Goal: Task Accomplishment & Management: Complete application form

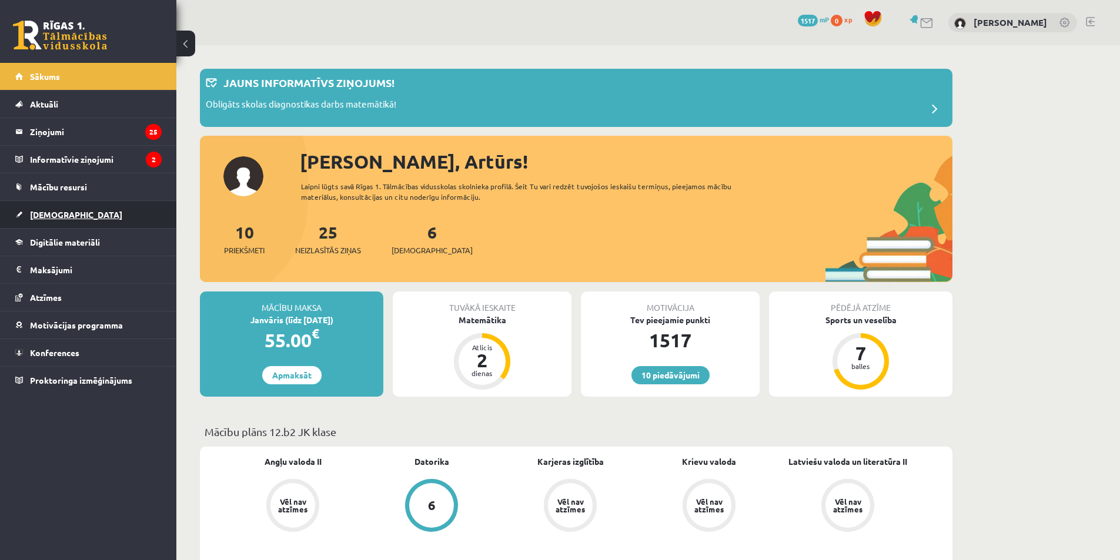
click at [72, 211] on link "[DEMOGRAPHIC_DATA]" at bounding box center [88, 214] width 146 height 27
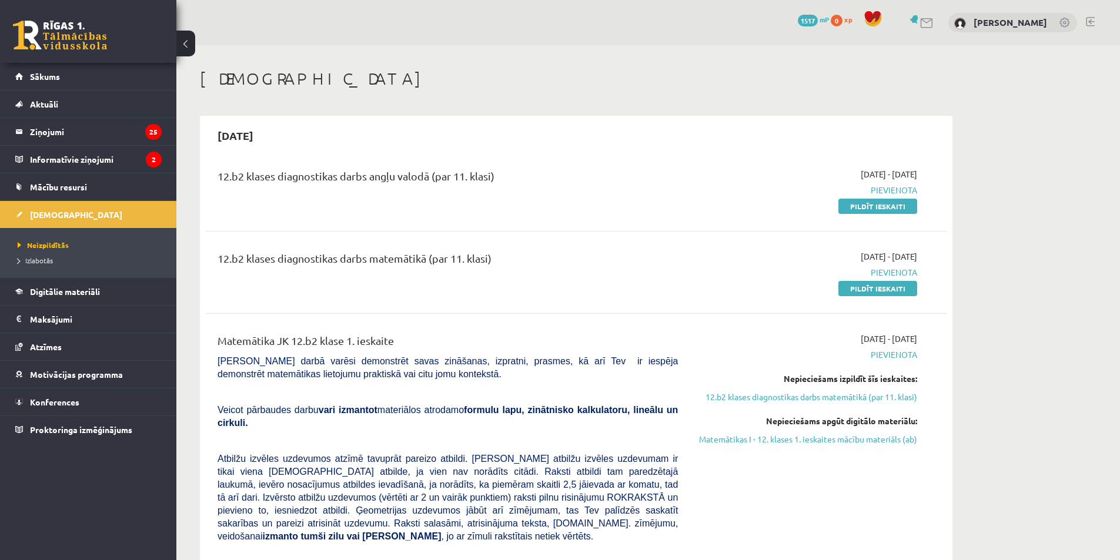
scroll to position [59, 0]
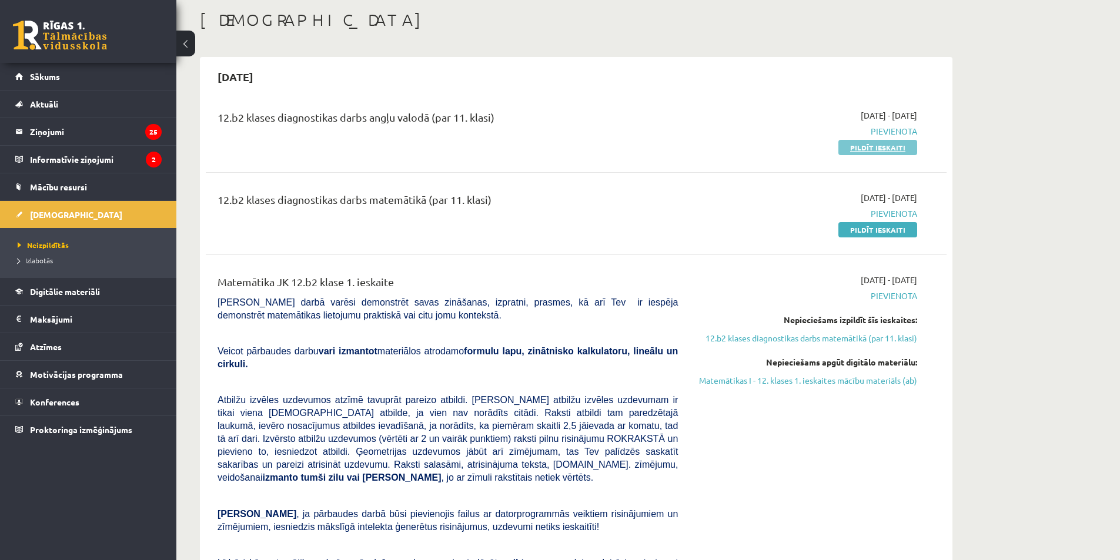
click at [870, 148] on link "Pildīt ieskaiti" at bounding box center [877, 147] width 79 height 15
click at [888, 224] on link "Pildīt ieskaiti" at bounding box center [877, 229] width 79 height 15
click at [864, 148] on link "Pildīt ieskaiti" at bounding box center [877, 147] width 79 height 15
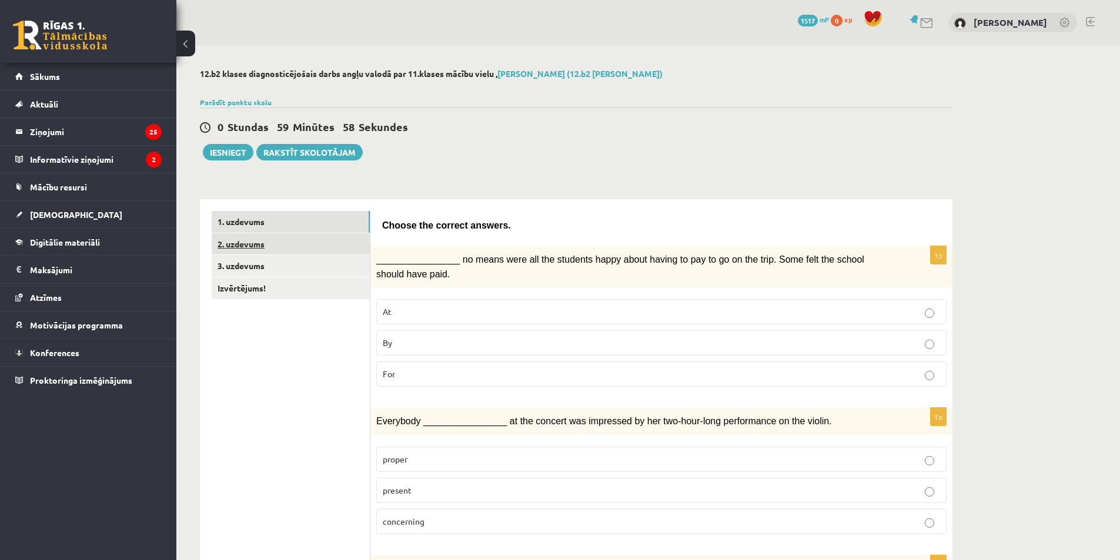
click at [250, 246] on link "2. uzdevums" at bounding box center [291, 244] width 158 height 22
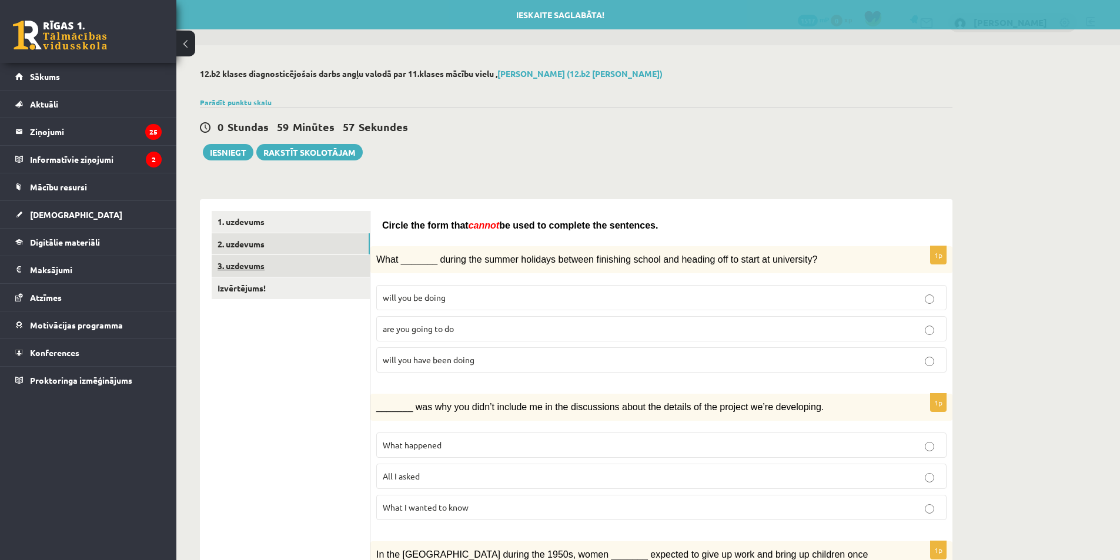
click at [245, 262] on link "3. uzdevums" at bounding box center [291, 266] width 158 height 22
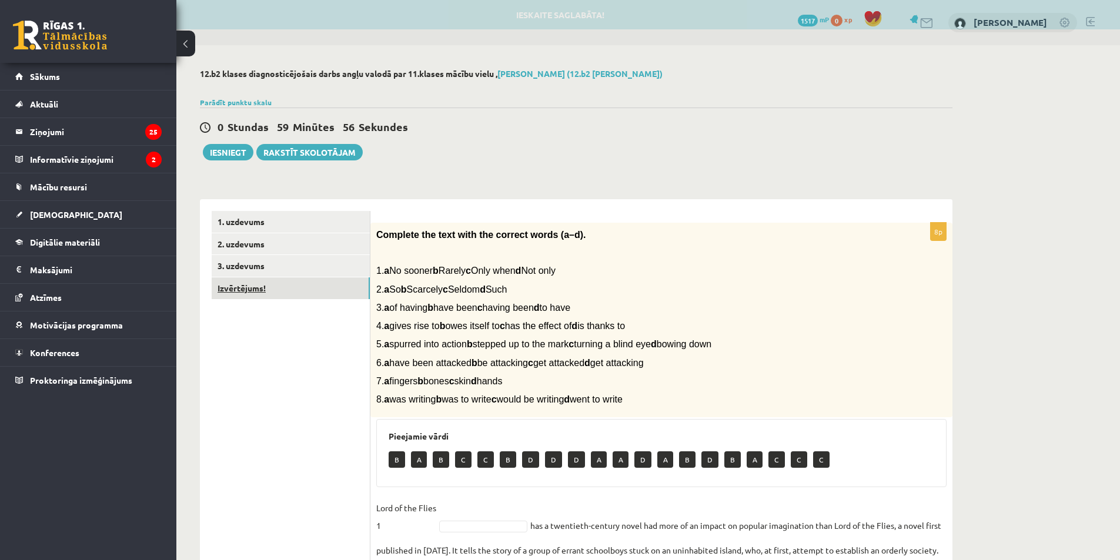
click at [243, 292] on link "Izvērtējums!" at bounding box center [291, 288] width 158 height 22
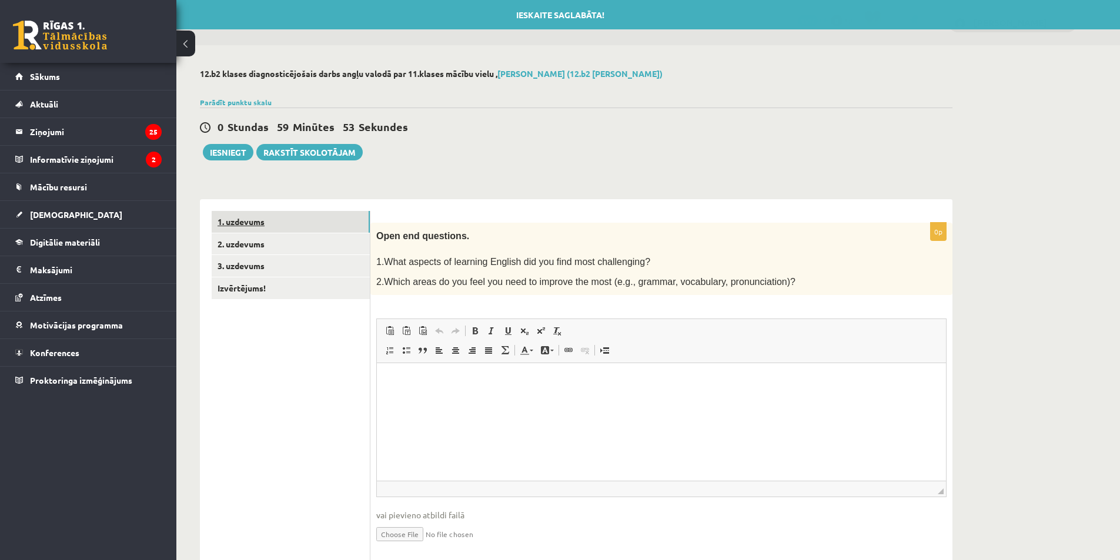
click at [240, 221] on link "1. uzdevums" at bounding box center [291, 222] width 158 height 22
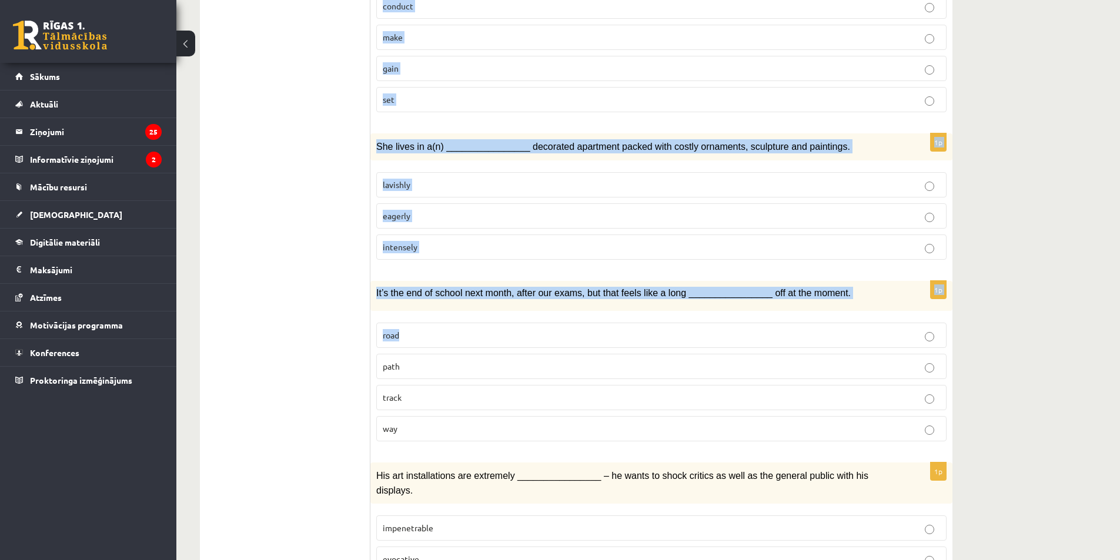
scroll to position [1589, 0]
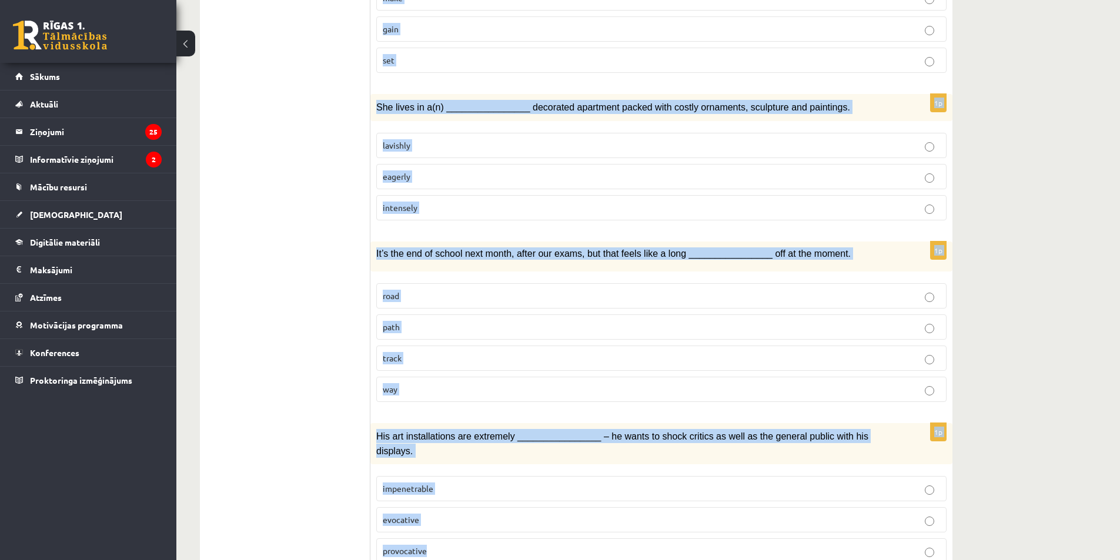
drag, startPoint x: 376, startPoint y: 102, endPoint x: 975, endPoint y: 503, distance: 721.2
copy form "Choose the correct answers. 1p ________________ no means were all the students …"
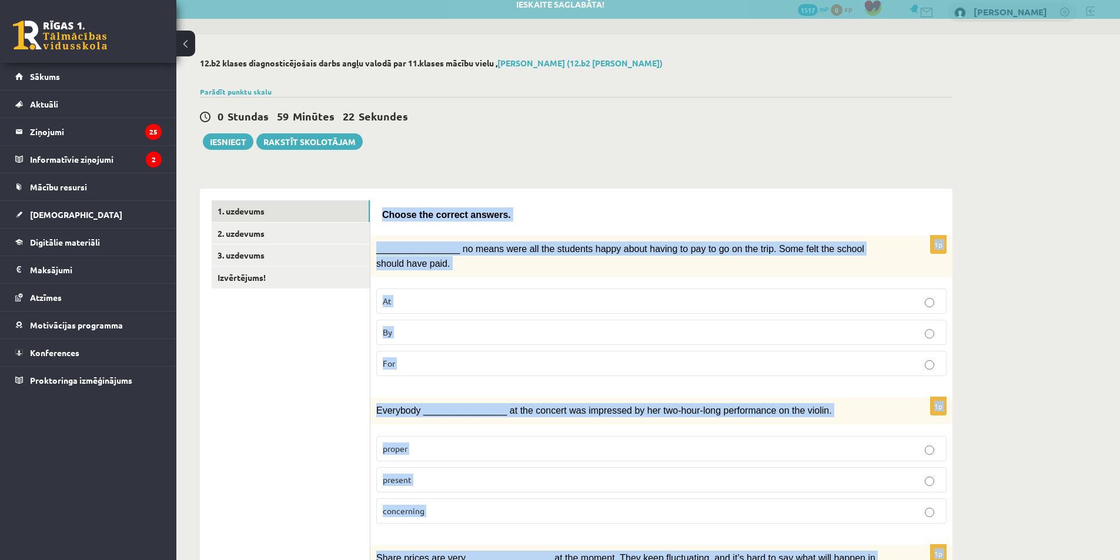
scroll to position [0, 0]
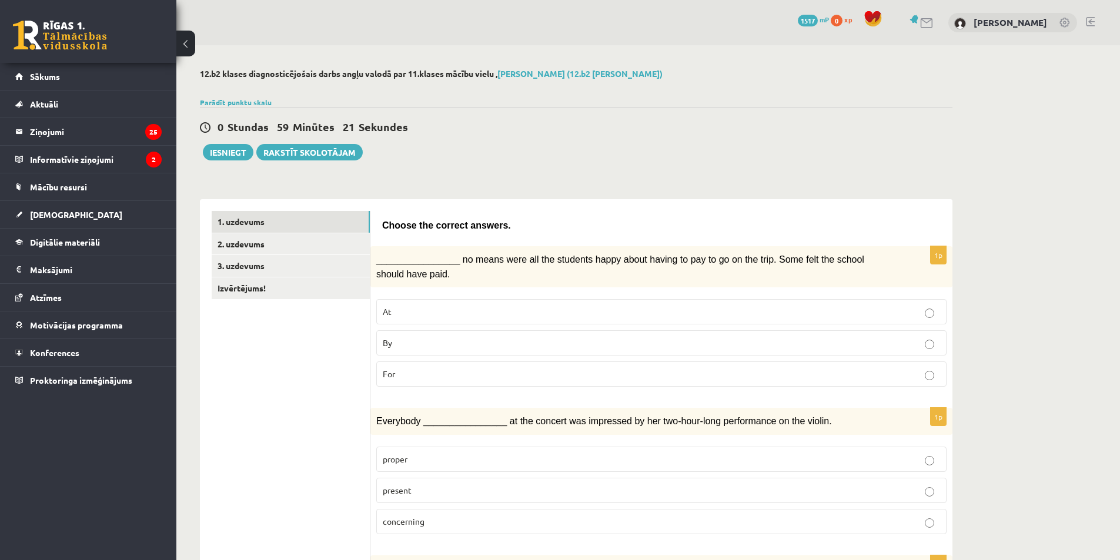
click at [409, 344] on p "By" at bounding box center [661, 343] width 557 height 12
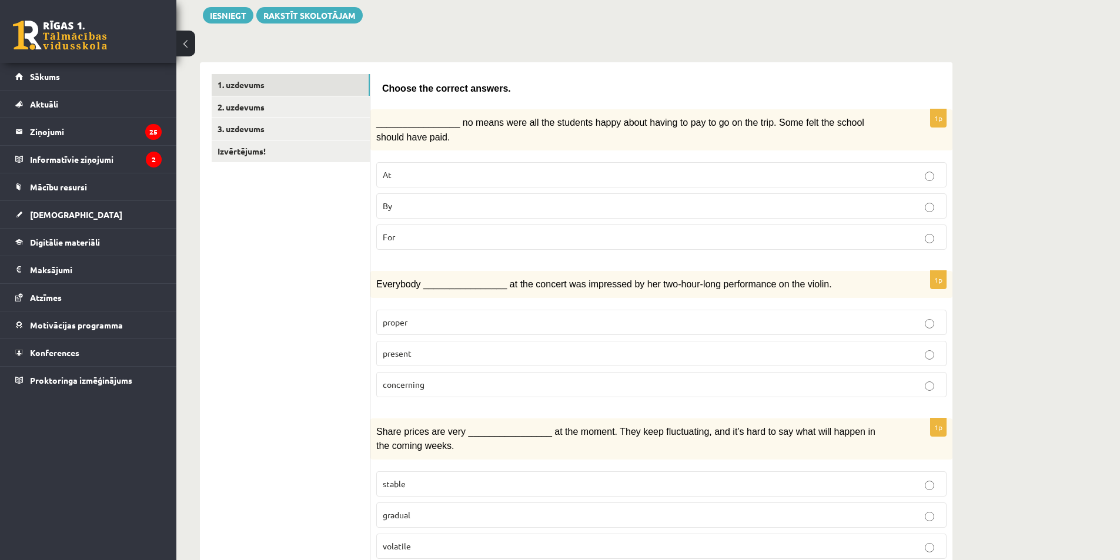
scroll to position [176, 0]
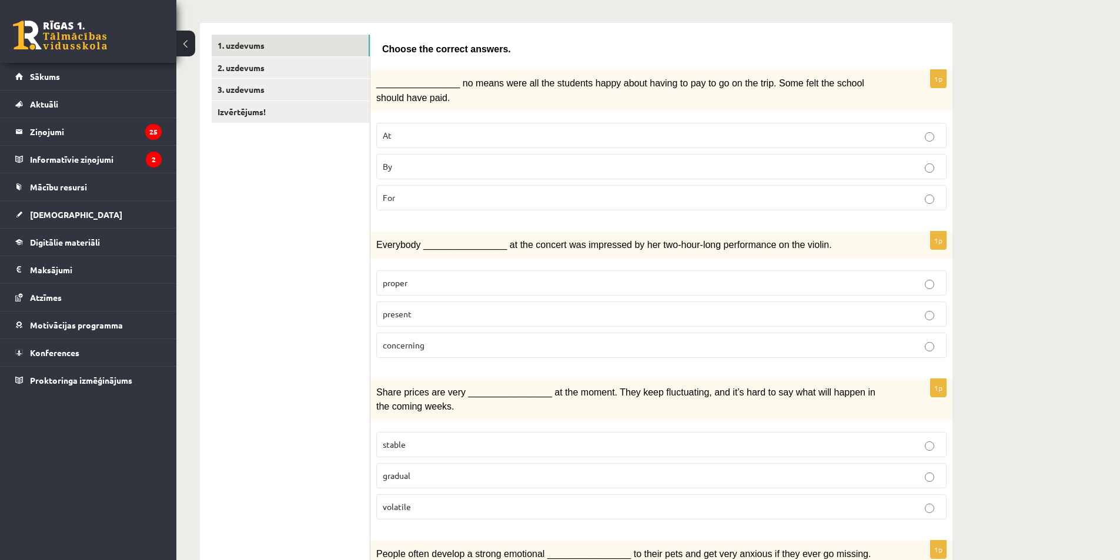
click at [403, 310] on span "present" at bounding box center [397, 314] width 29 height 11
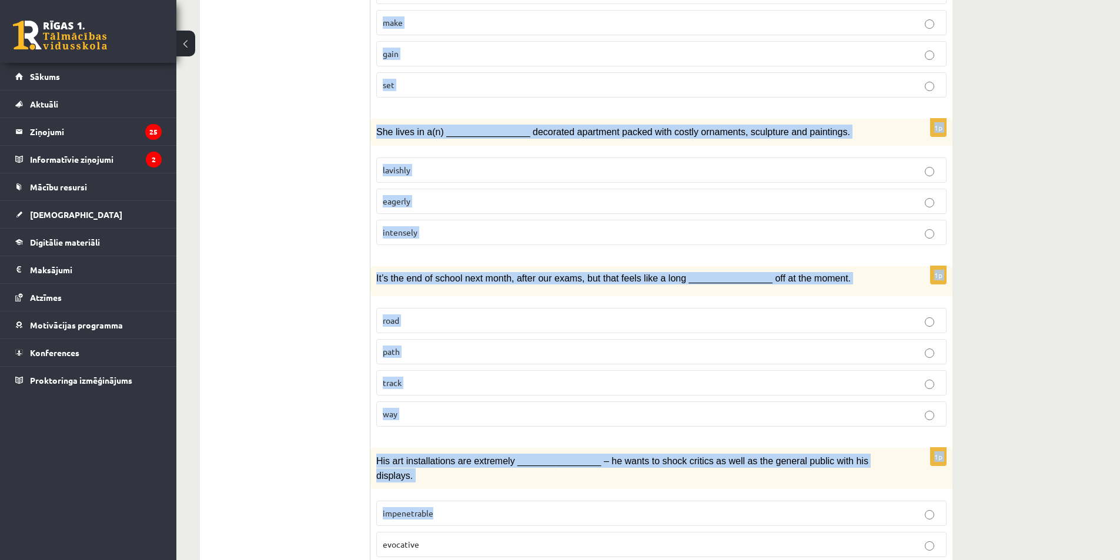
scroll to position [1589, 0]
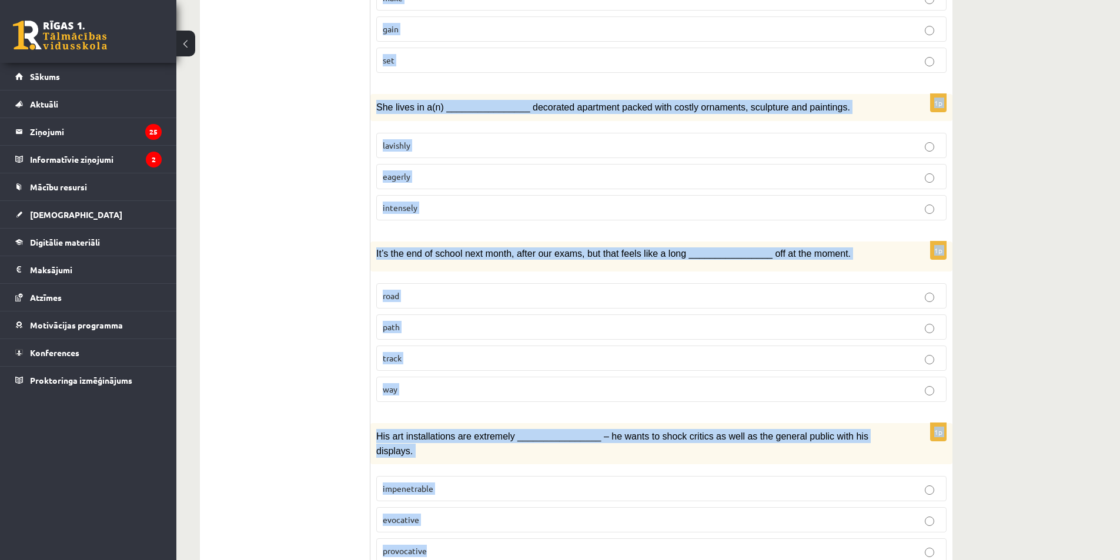
drag, startPoint x: 383, startPoint y: 162, endPoint x: 992, endPoint y: 510, distance: 701.0
copy form "Choose the correct answers. 1p ________________ no means were all the students …"
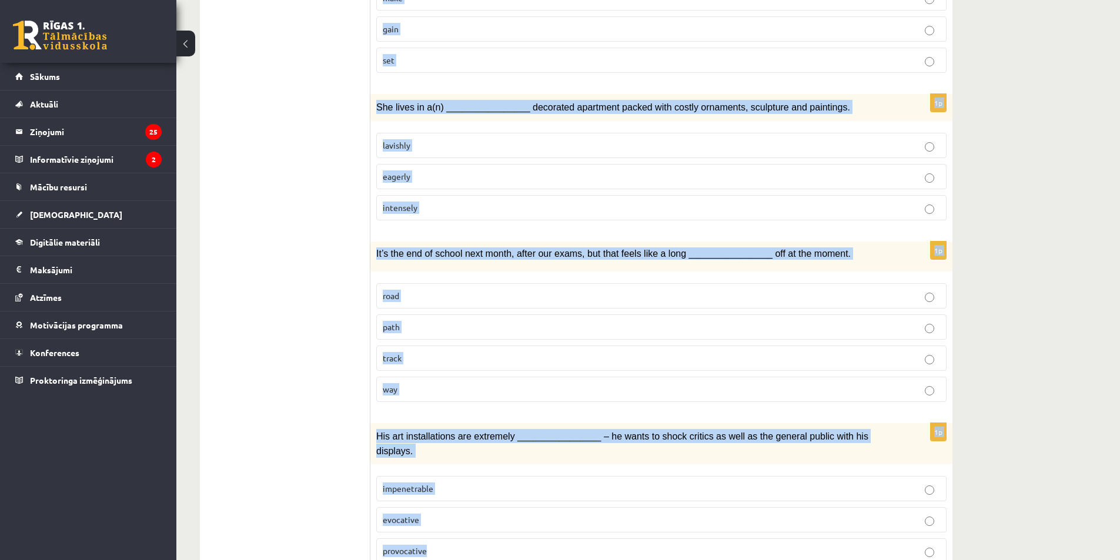
drag, startPoint x: 377, startPoint y: 220, endPoint x: 1042, endPoint y: 500, distance: 721.2
copy form "Choose the correct answers. 1p ________________ no means were all the students …"
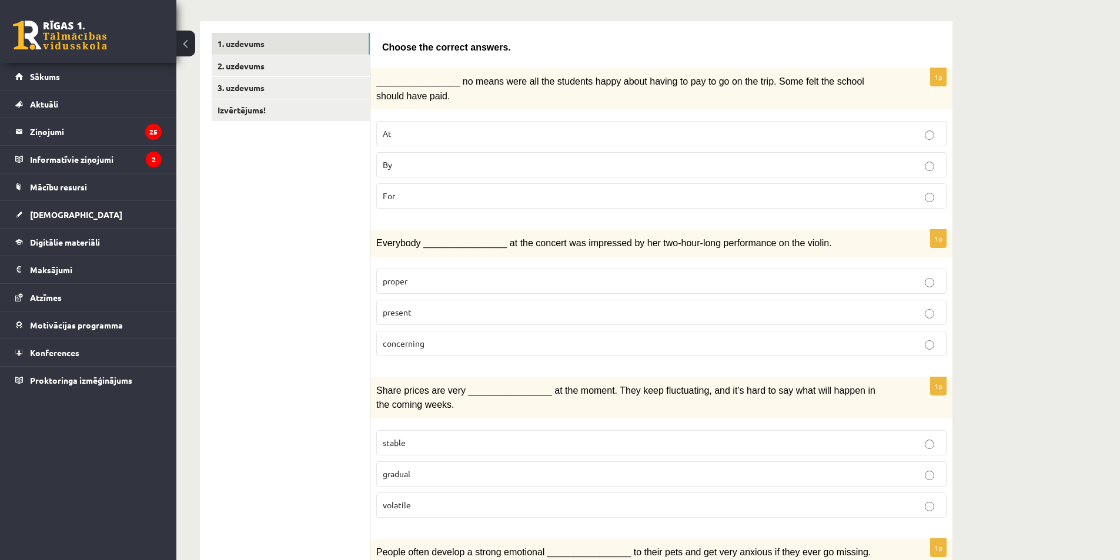
click at [428, 306] on p "present" at bounding box center [661, 312] width 557 height 12
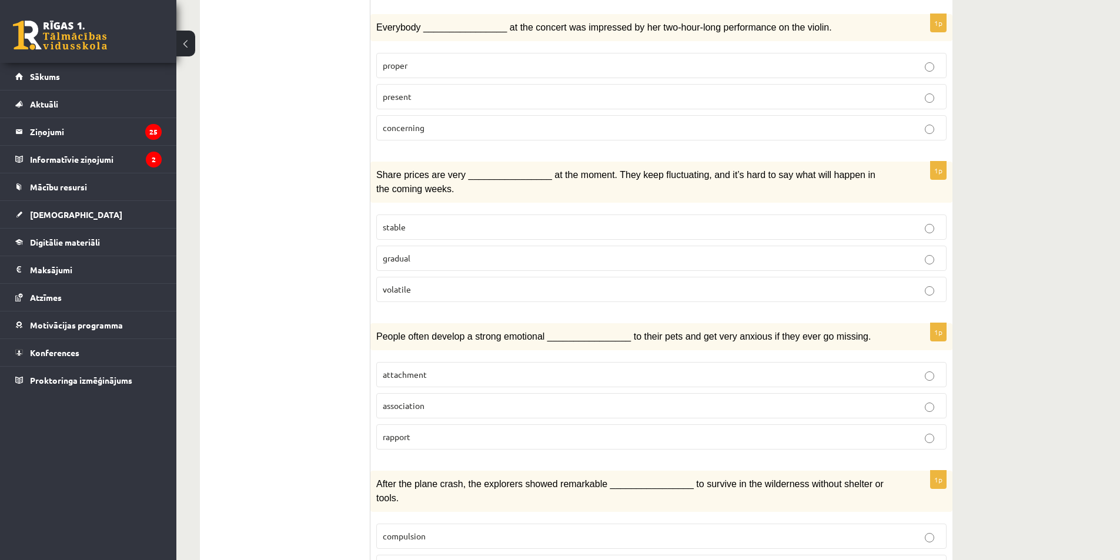
scroll to position [413, 0]
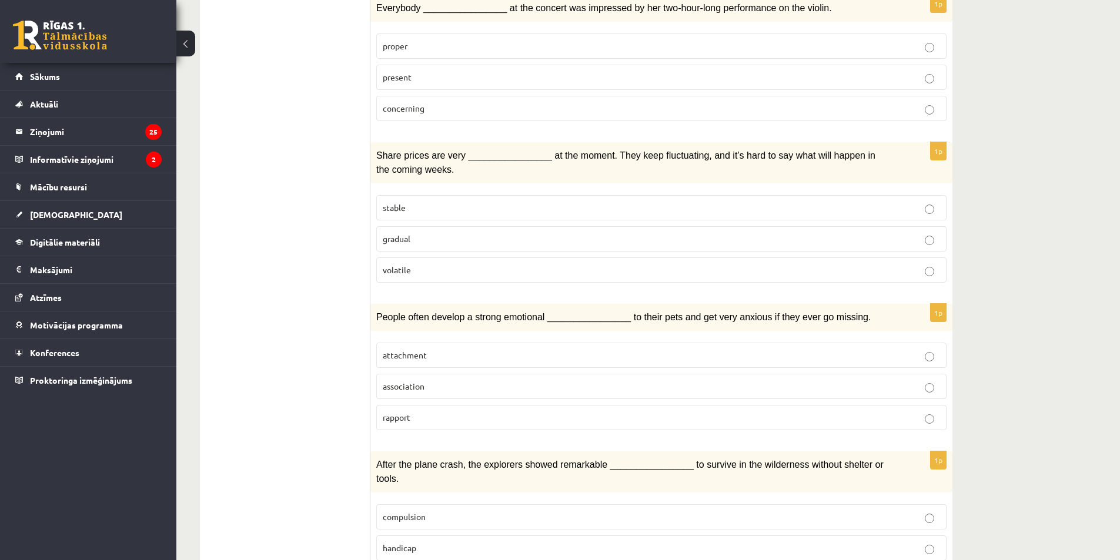
click at [387, 271] on span "volatile" at bounding box center [397, 269] width 28 height 11
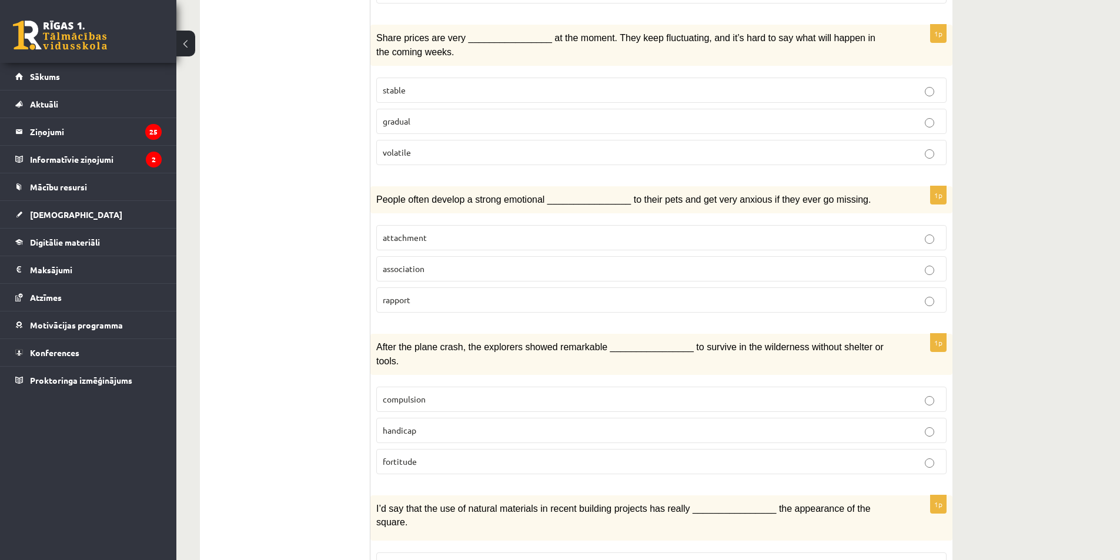
click at [403, 236] on span "attachment" at bounding box center [405, 237] width 44 height 11
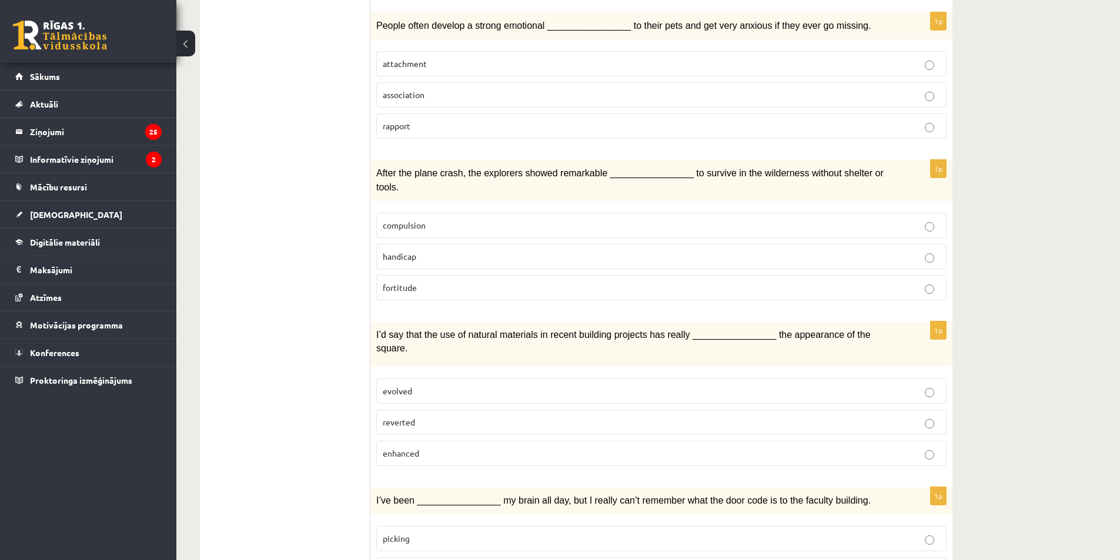
scroll to position [707, 0]
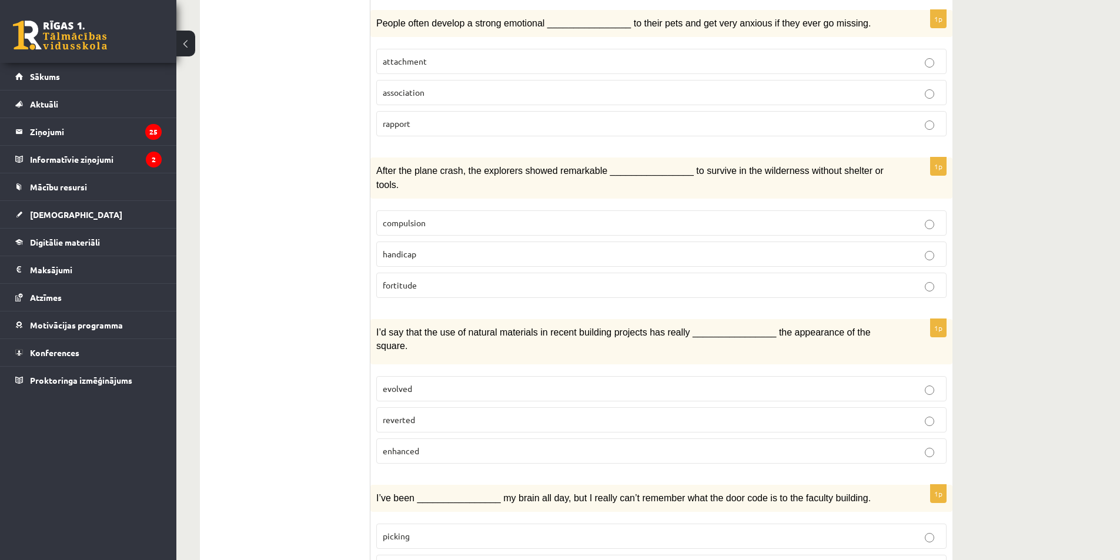
click at [409, 280] on span "fortitude" at bounding box center [400, 285] width 34 height 11
click at [399, 446] on span "enhanced" at bounding box center [401, 451] width 36 height 11
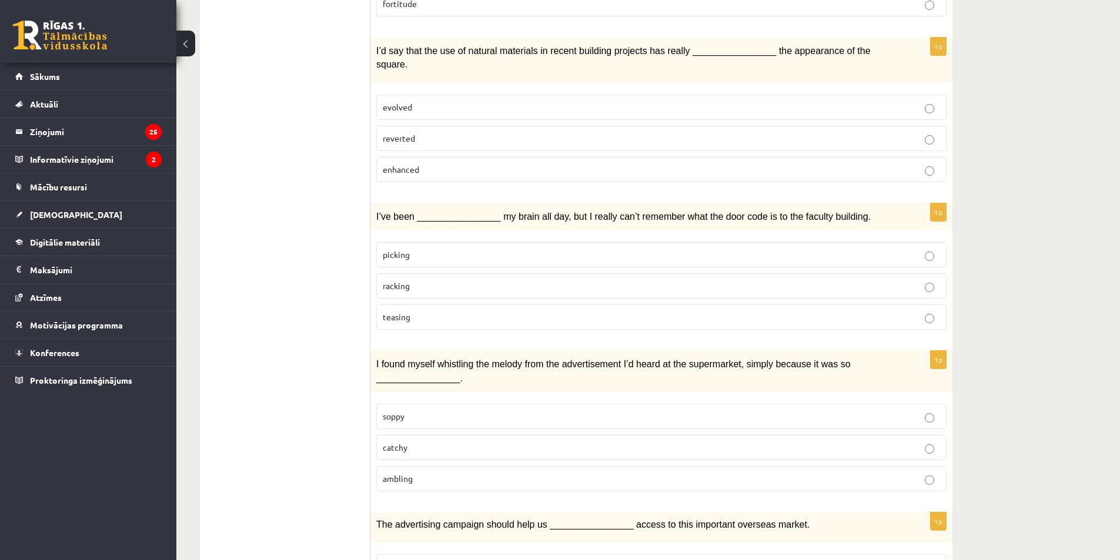
scroll to position [1001, 0]
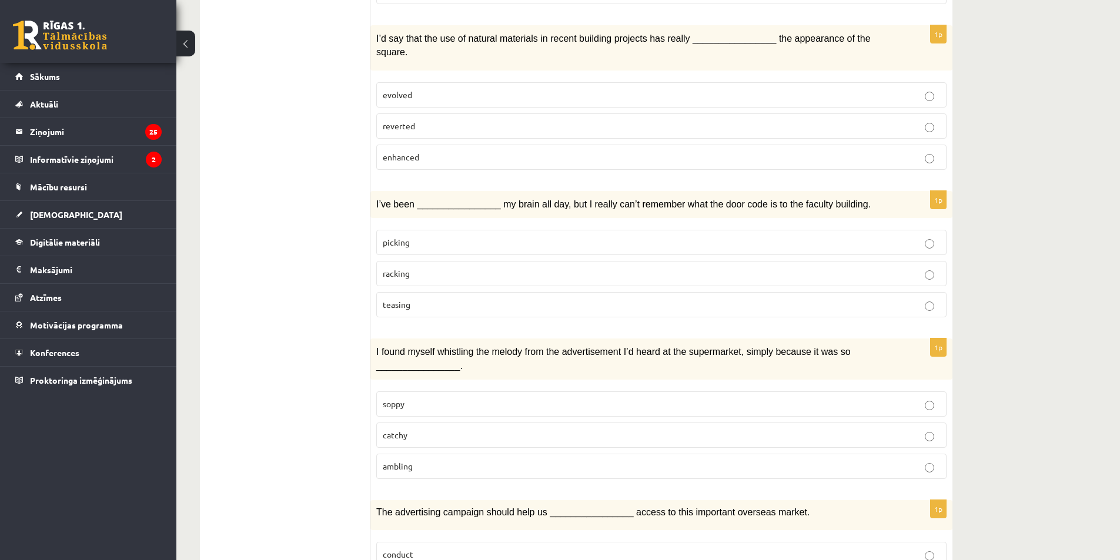
click at [403, 268] on span "racking" at bounding box center [396, 273] width 27 height 11
drag, startPoint x: 401, startPoint y: 400, endPoint x: 358, endPoint y: 391, distance: 43.8
click at [399, 430] on span "catchy" at bounding box center [395, 435] width 25 height 11
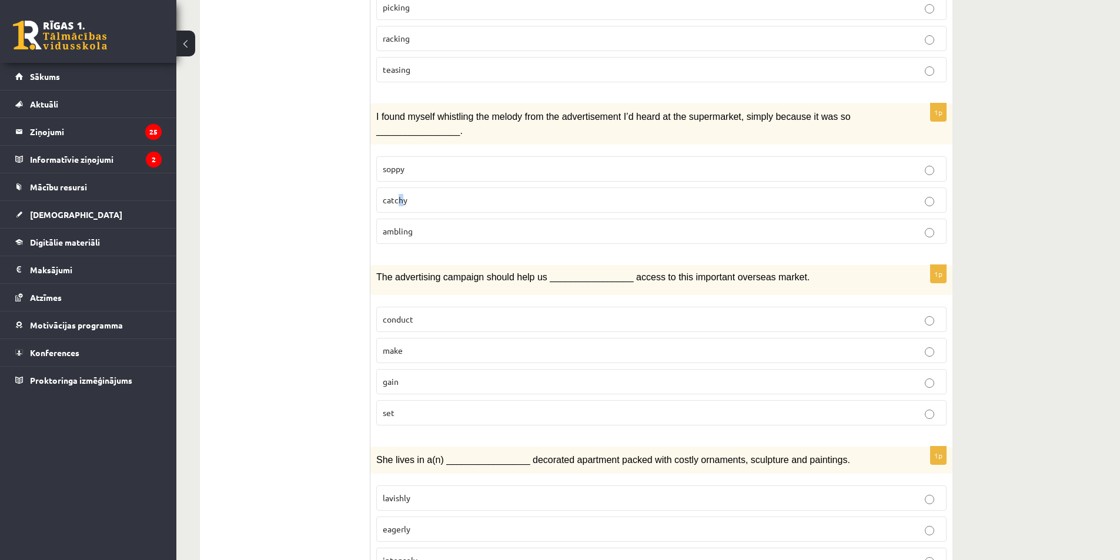
scroll to position [1177, 0]
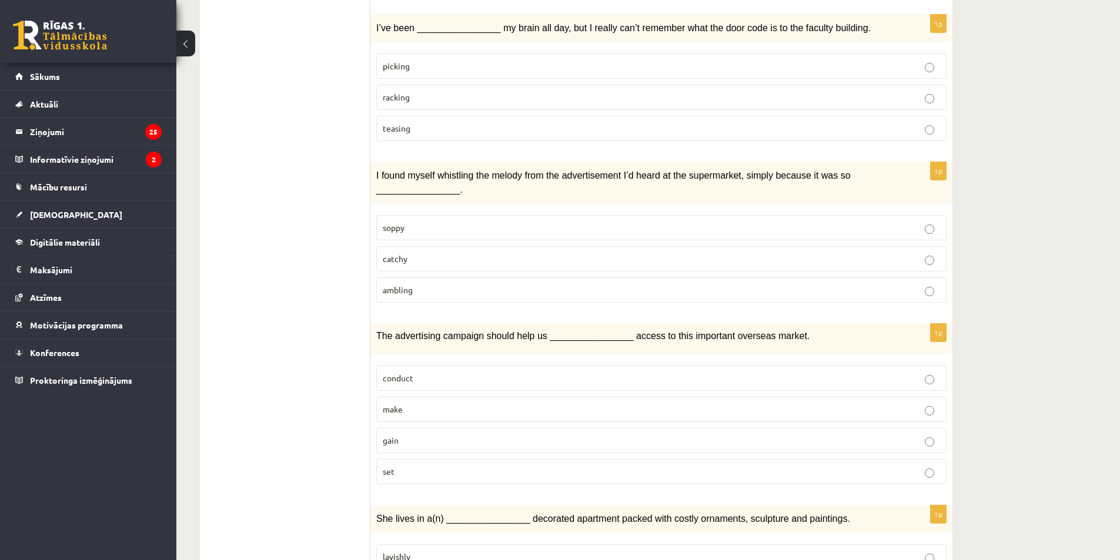
click at [437, 253] on p "catchy" at bounding box center [661, 259] width 557 height 12
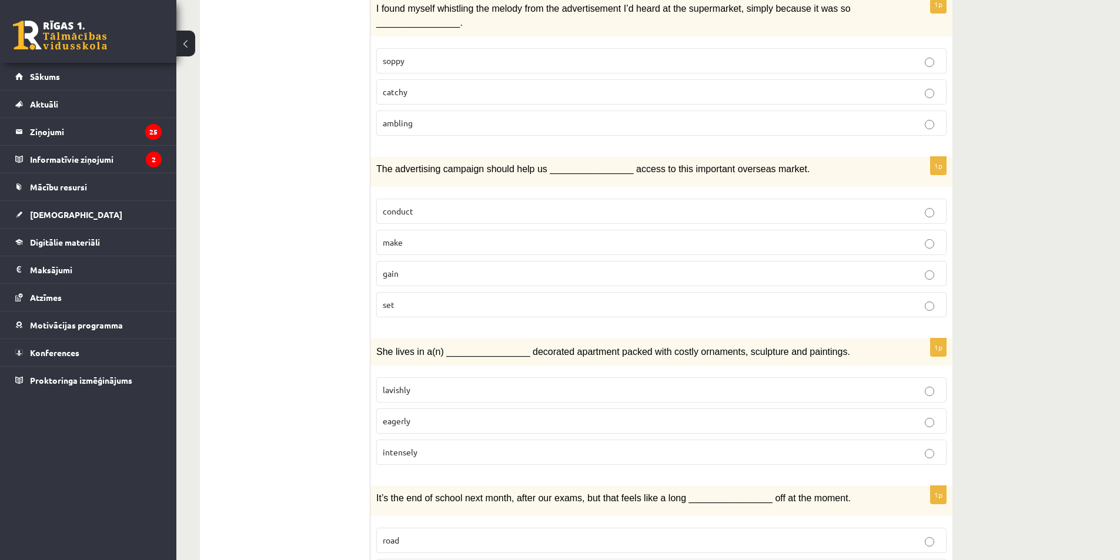
scroll to position [1354, 0]
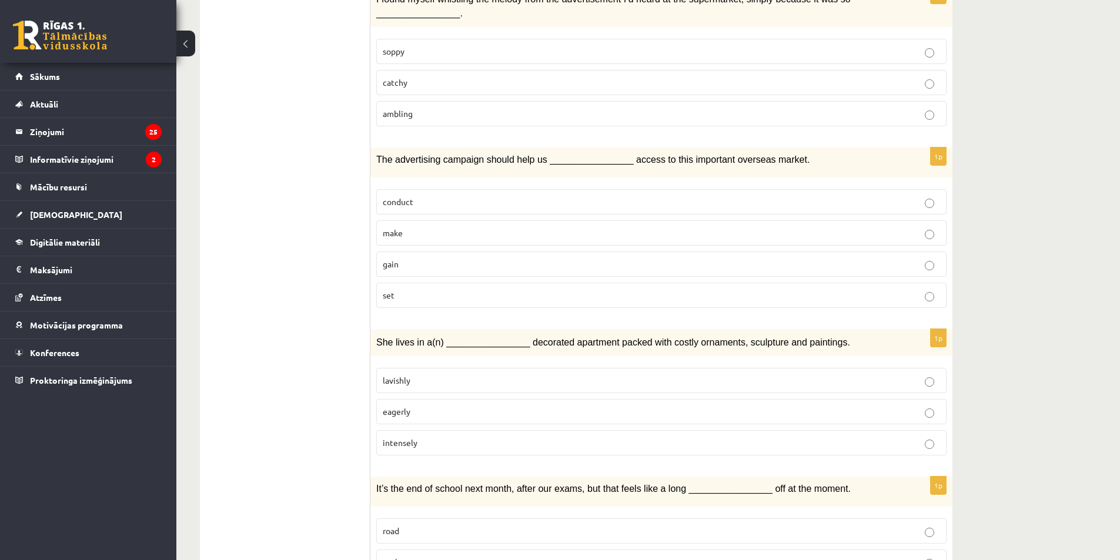
click at [426, 258] on p "gain" at bounding box center [661, 264] width 557 height 12
drag, startPoint x: 406, startPoint y: 349, endPoint x: 344, endPoint y: 346, distance: 62.4
click at [406, 375] on span "lavishly" at bounding box center [397, 380] width 28 height 11
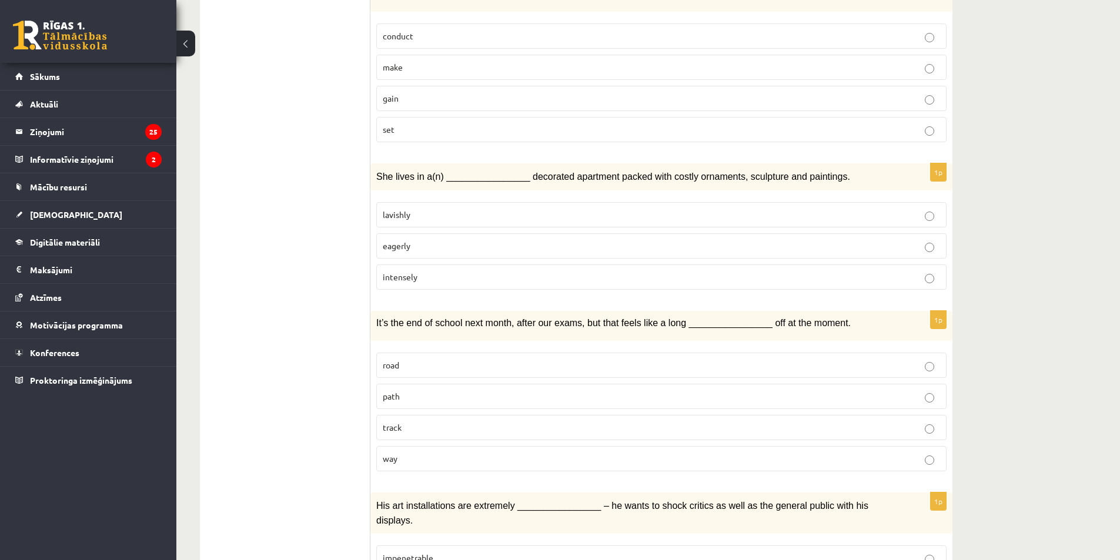
scroll to position [1530, 0]
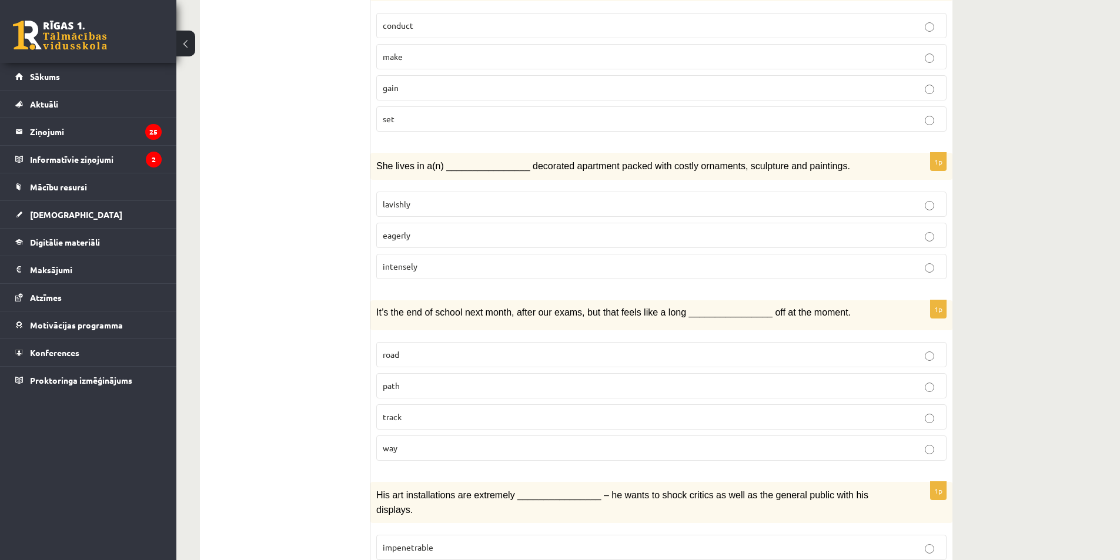
click at [410, 442] on p "way" at bounding box center [661, 448] width 557 height 12
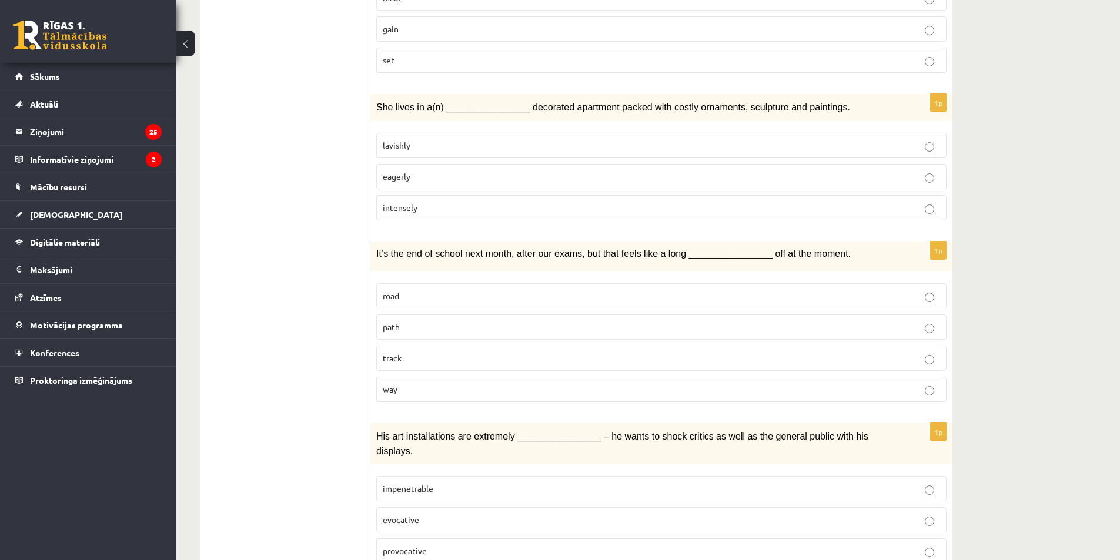
click at [413, 545] on span "provocative" at bounding box center [405, 550] width 44 height 11
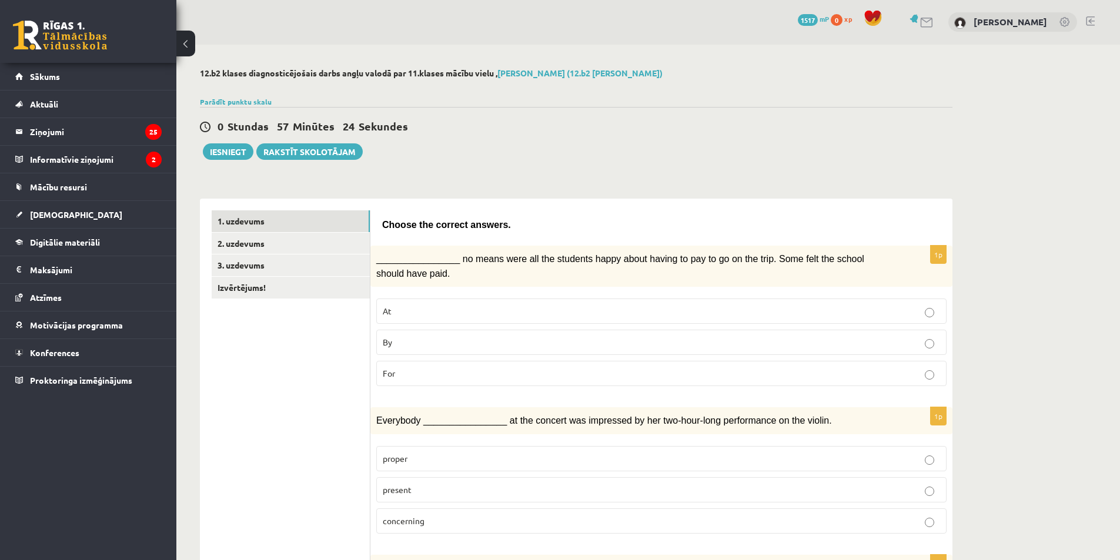
scroll to position [0, 0]
click at [249, 244] on link "2. uzdevums" at bounding box center [291, 244] width 158 height 22
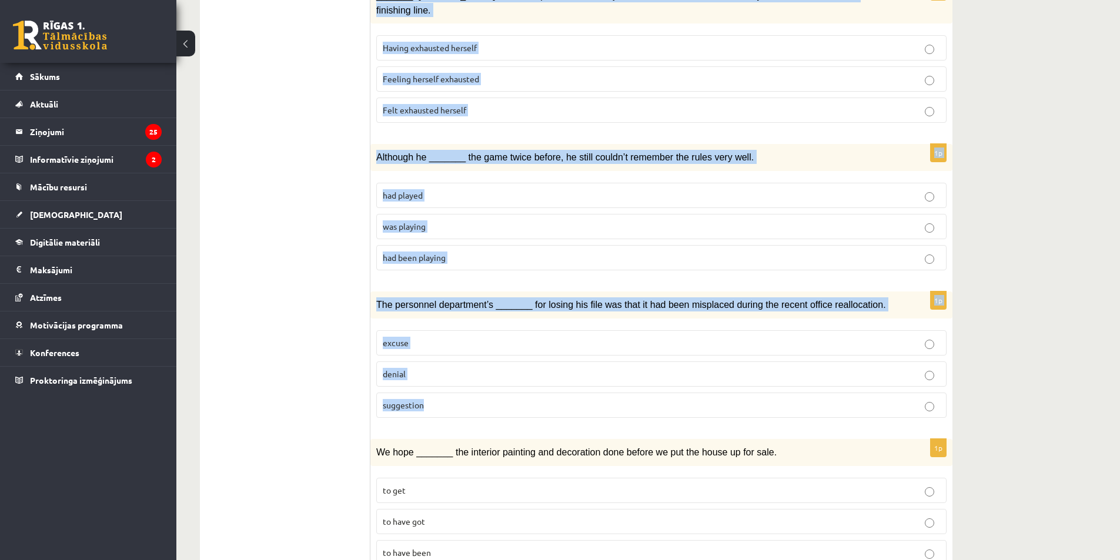
scroll to position [1178, 0]
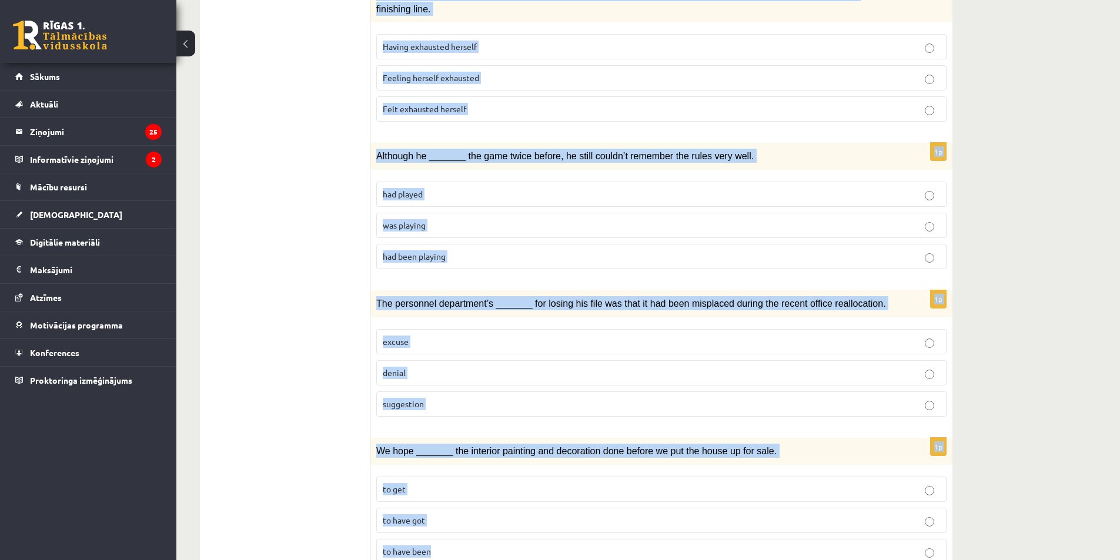
drag, startPoint x: 376, startPoint y: 214, endPoint x: 1013, endPoint y: 495, distance: 696.9
copy form "Circle the form that cannot be used to complete the sentences. 1p What _______ …"
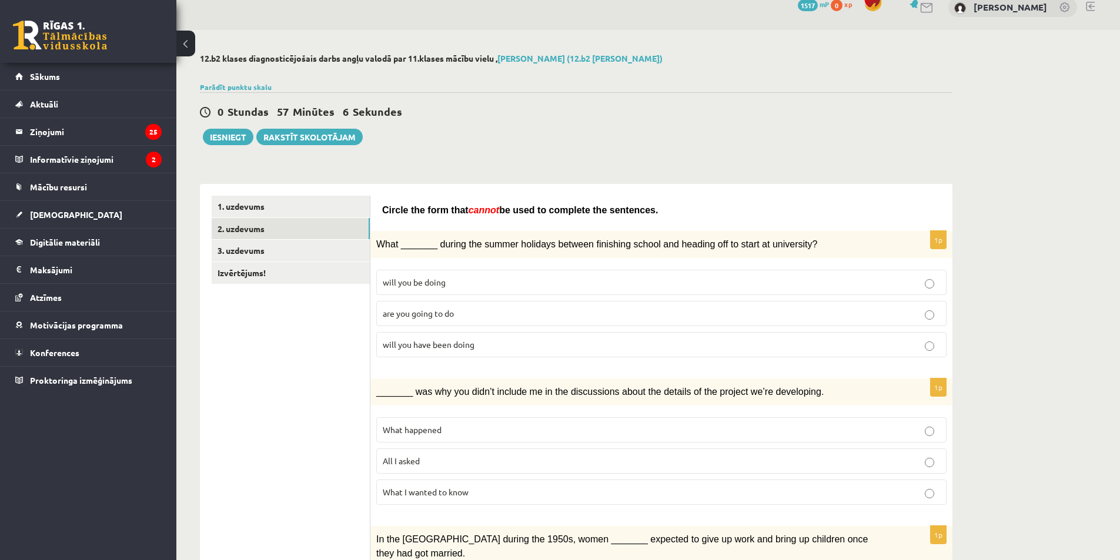
scroll to position [0, 0]
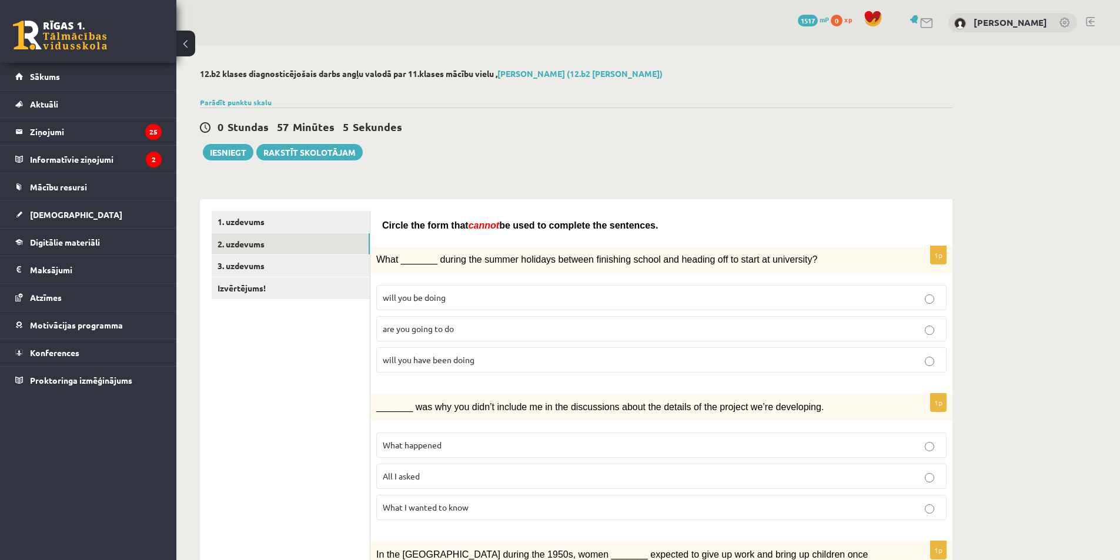
click at [434, 299] on span "will you be doing" at bounding box center [414, 297] width 63 height 11
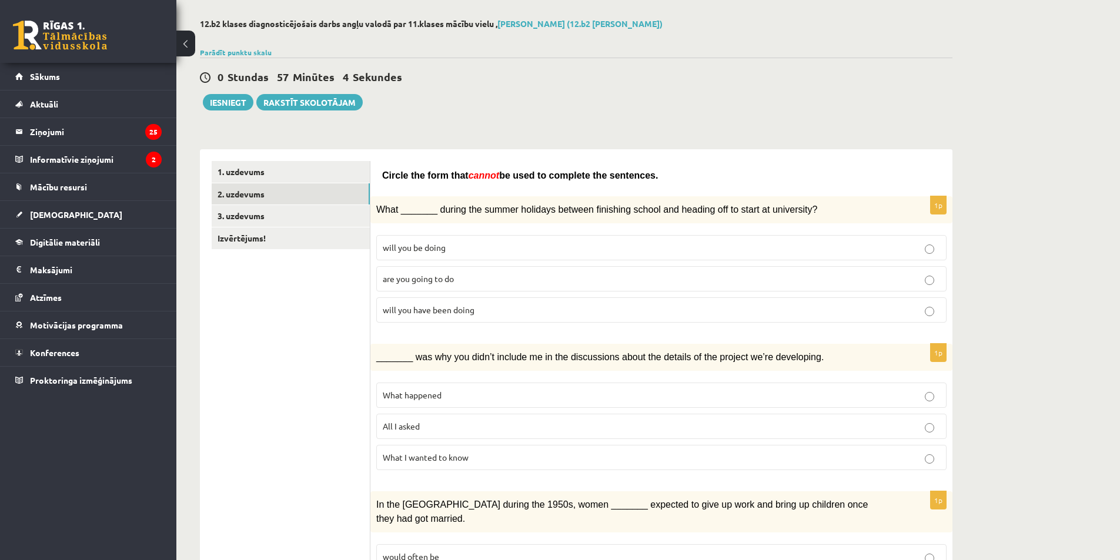
scroll to position [59, 0]
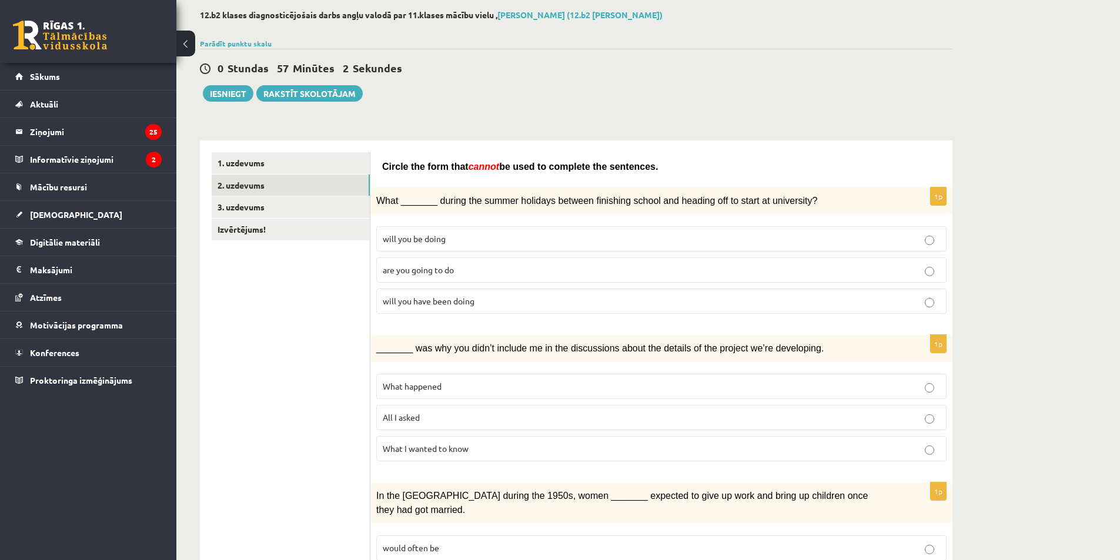
drag, startPoint x: 445, startPoint y: 296, endPoint x: 370, endPoint y: 295, distance: 75.2
click at [444, 296] on span "will you have been doing" at bounding box center [429, 301] width 92 height 11
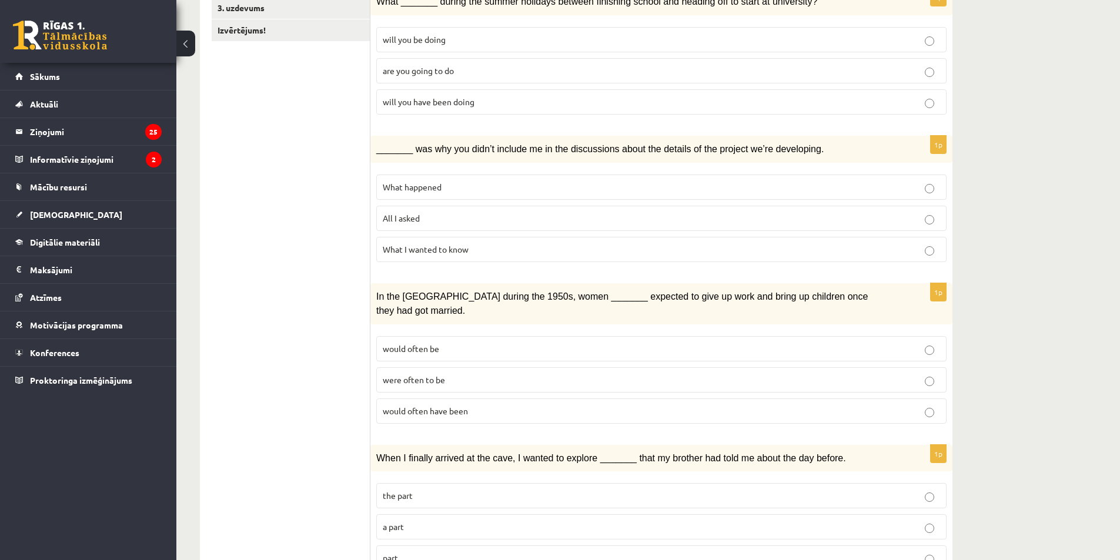
scroll to position [294, 0]
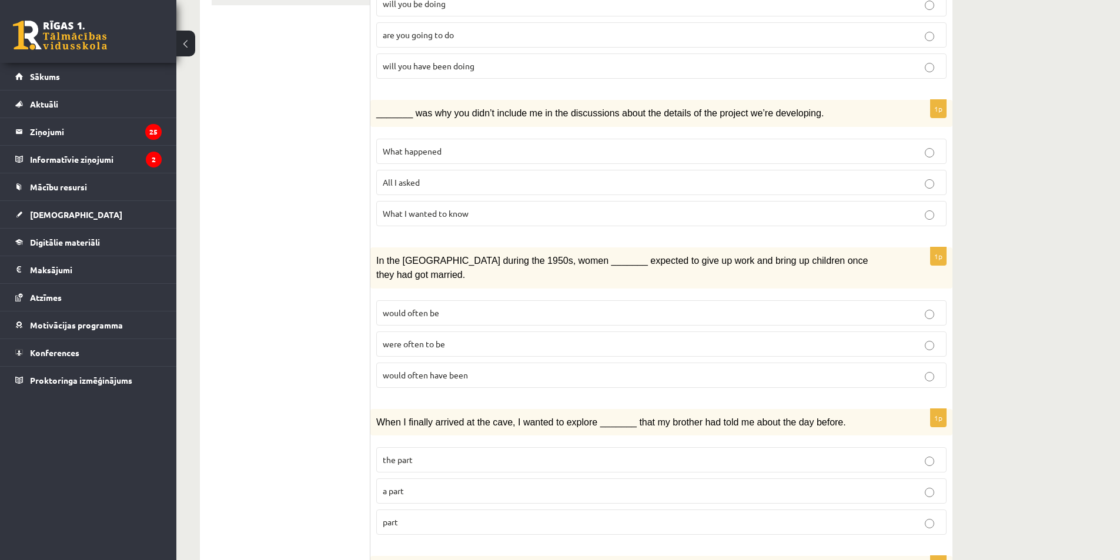
click at [407, 146] on span "What happened" at bounding box center [412, 151] width 59 height 11
click at [412, 369] on p "would often have been" at bounding box center [661, 375] width 557 height 12
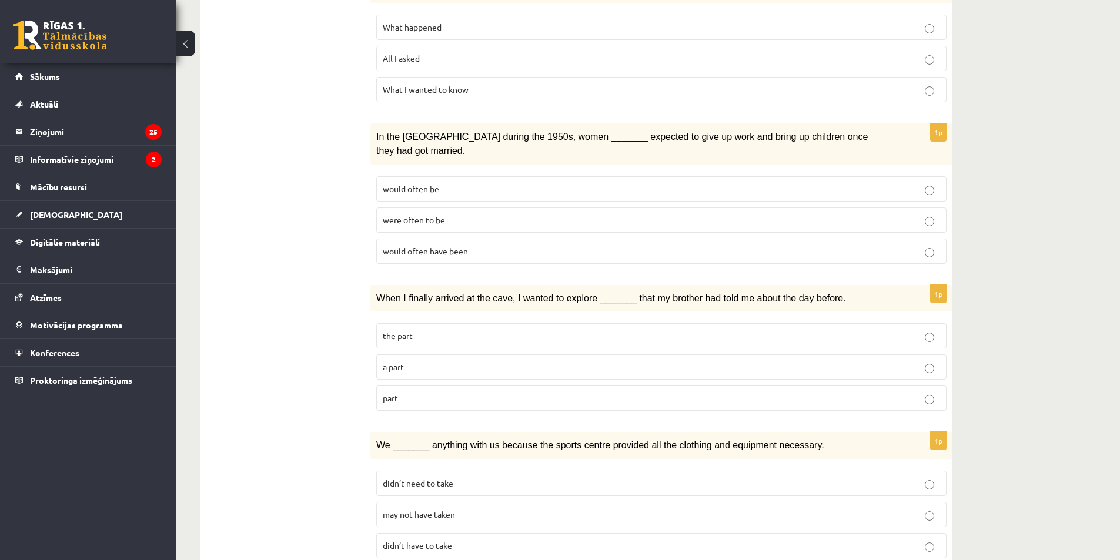
scroll to position [470, 0]
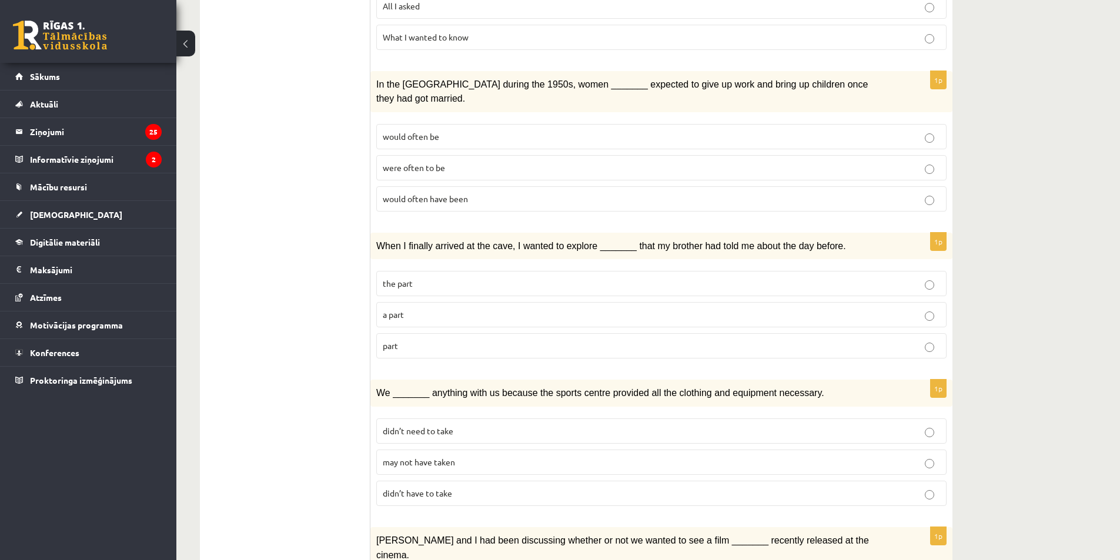
click at [391, 340] on span "part" at bounding box center [390, 345] width 15 height 11
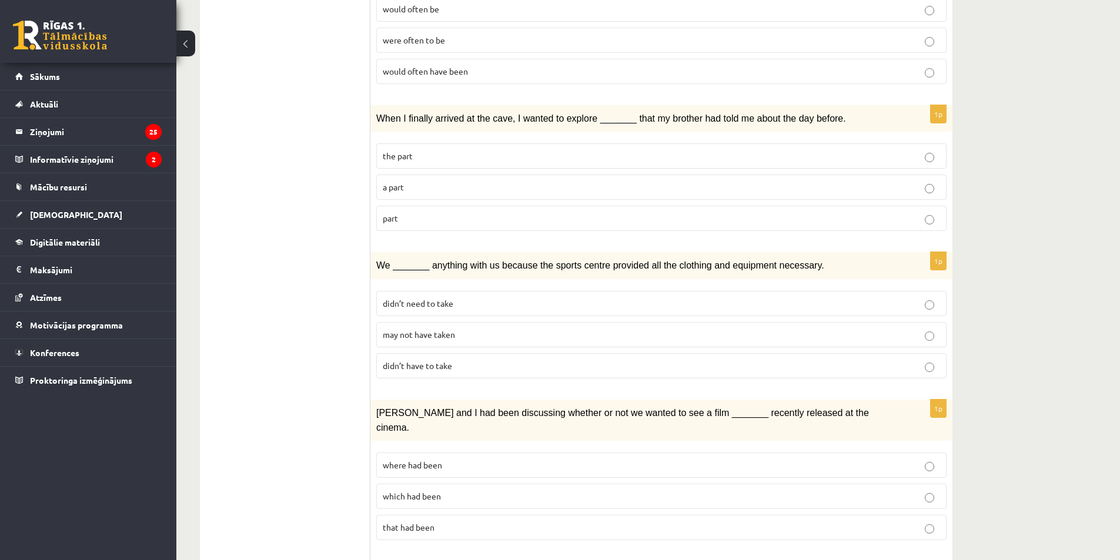
scroll to position [647, 0]
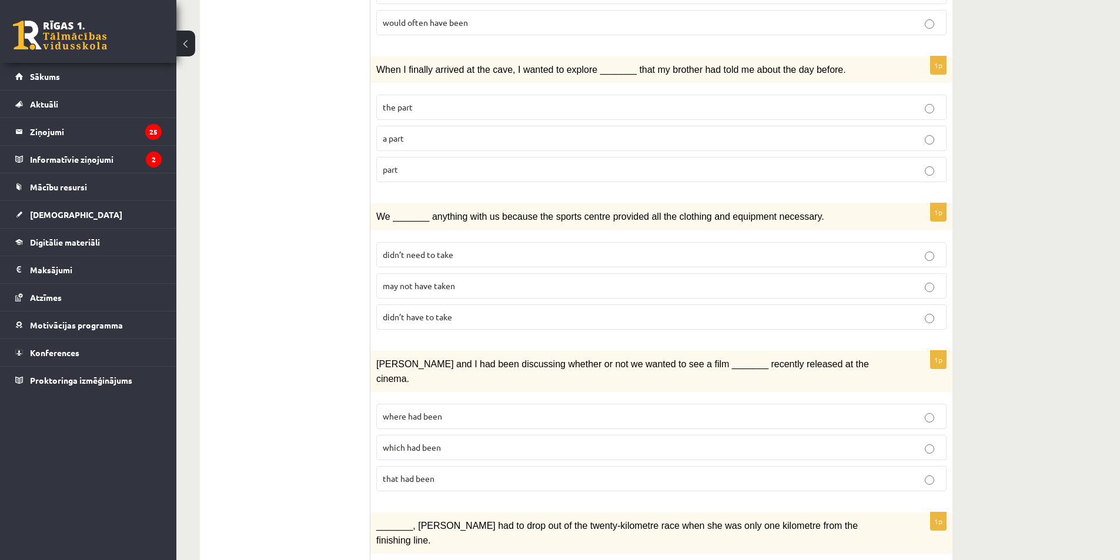
click at [475, 273] on label "may not have taken" at bounding box center [661, 285] width 570 height 25
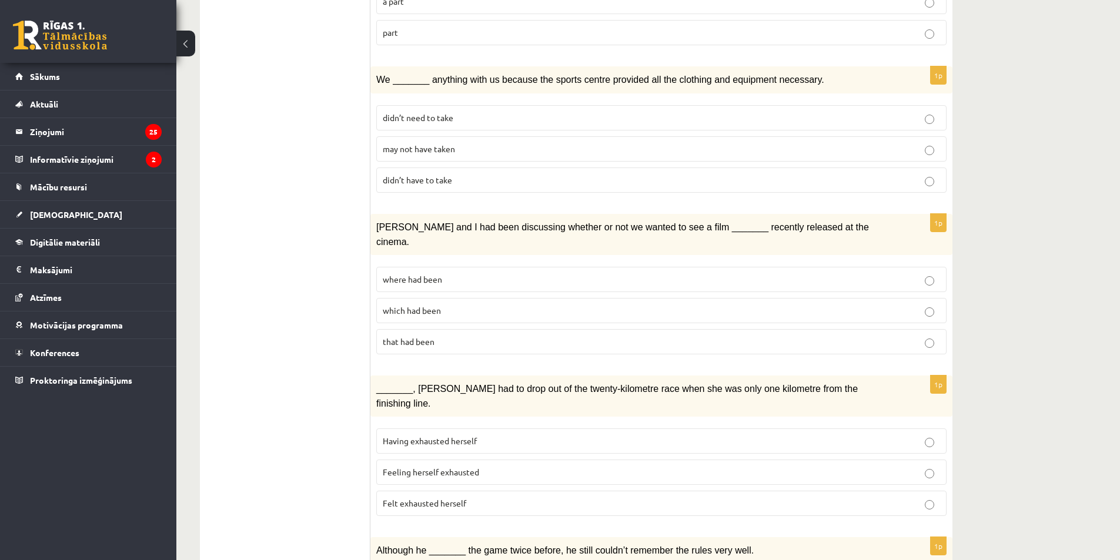
scroll to position [823, 0]
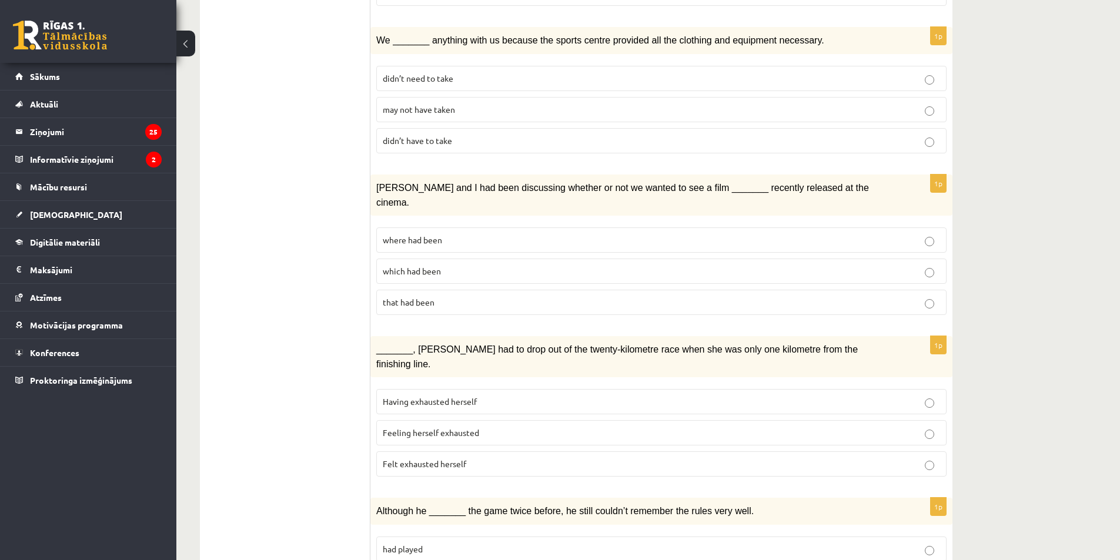
click at [416, 234] on p "where had been" at bounding box center [661, 240] width 557 height 12
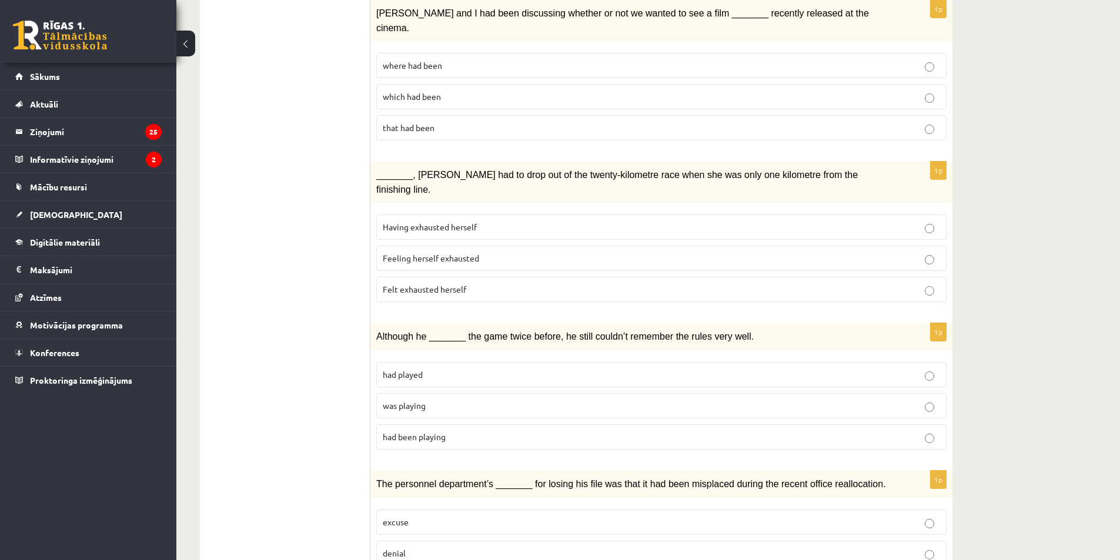
scroll to position [999, 0]
click at [447, 282] on span "Felt exhausted herself" at bounding box center [424, 287] width 83 height 11
click at [419, 282] on span "Felt exhausted herself" at bounding box center [424, 287] width 83 height 11
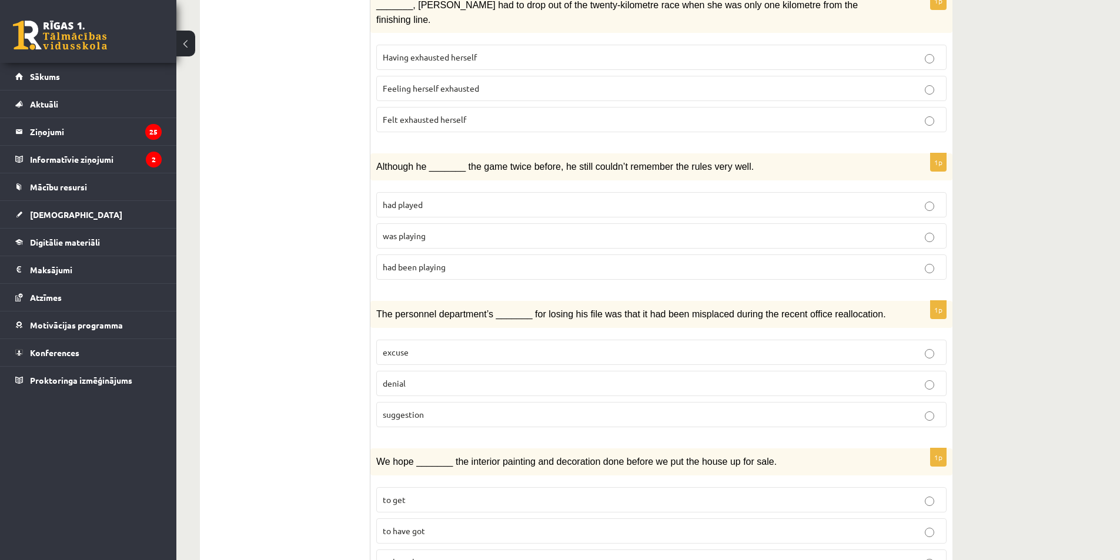
scroll to position [1176, 0]
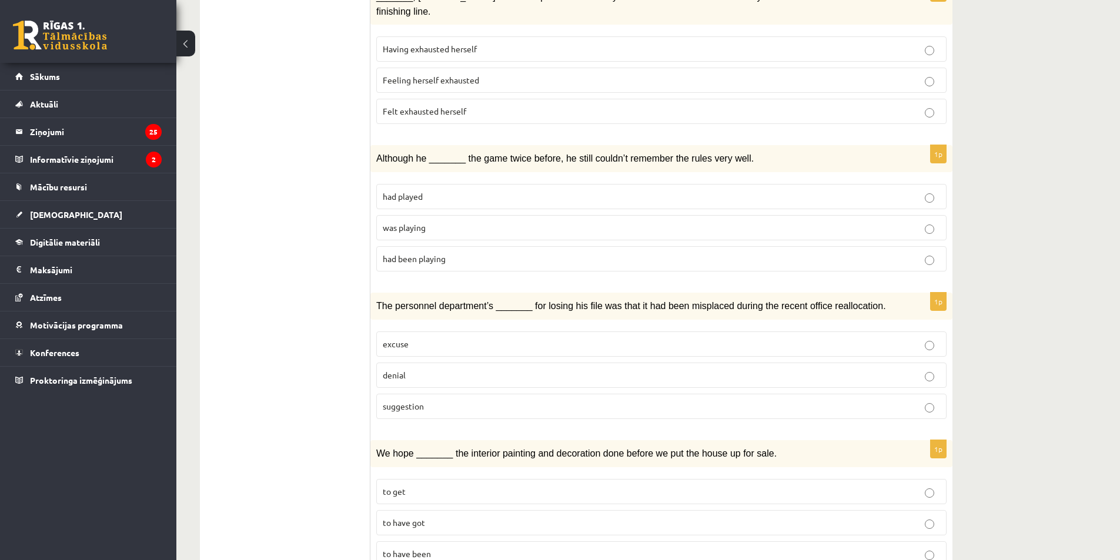
click at [389, 222] on span "was playing" at bounding box center [404, 227] width 43 height 11
click at [411, 363] on label "denial" at bounding box center [661, 375] width 570 height 25
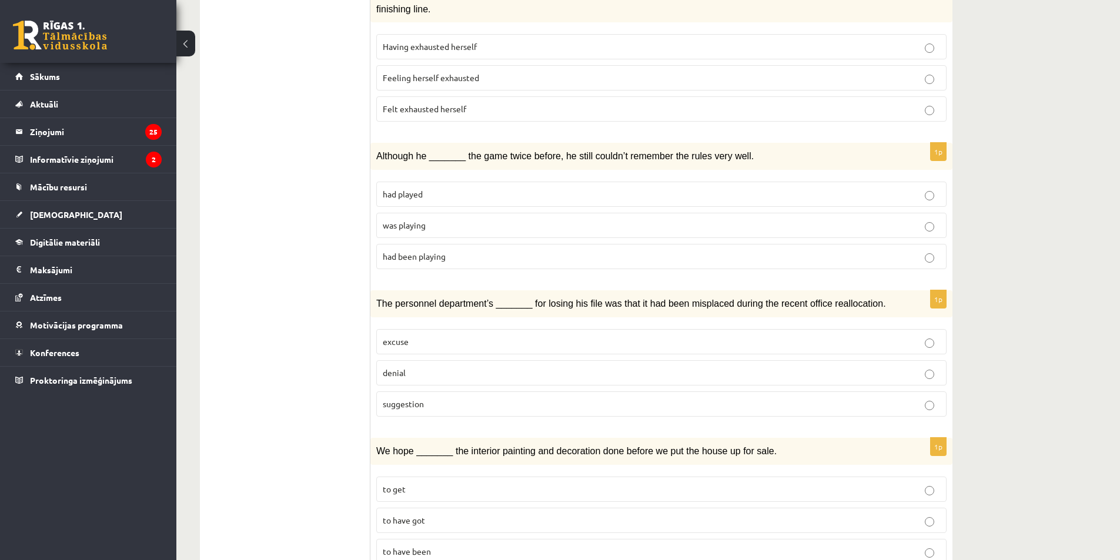
click at [441, 545] on p "to have been" at bounding box center [661, 551] width 557 height 12
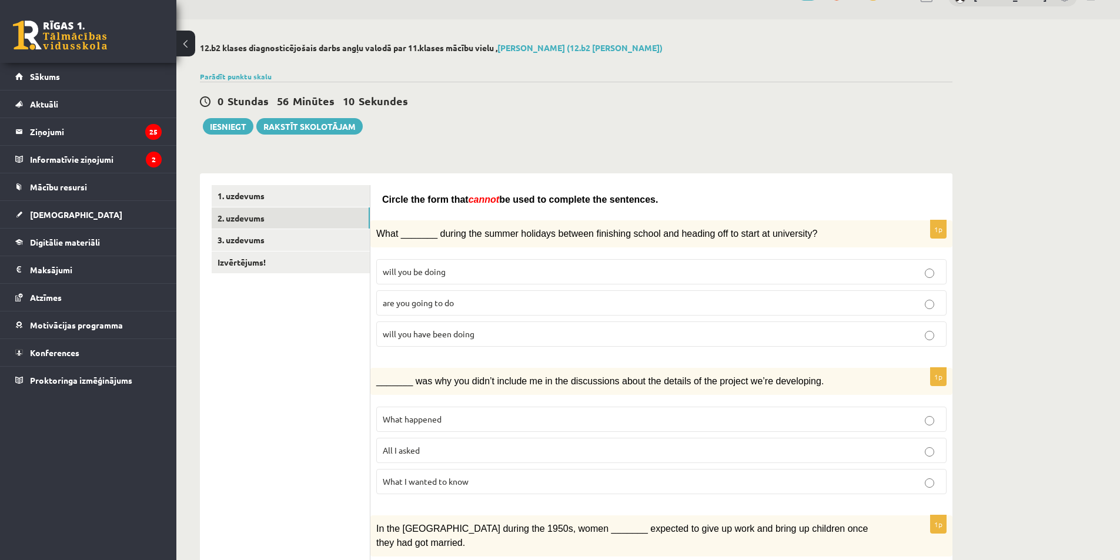
scroll to position [0, 0]
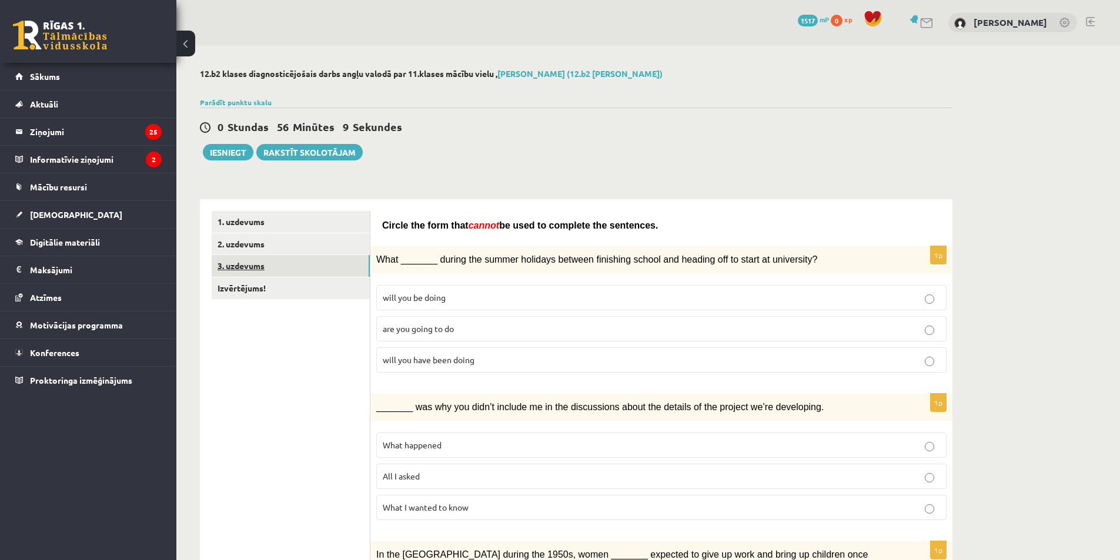
click at [247, 269] on link "3. uzdevums" at bounding box center [291, 266] width 158 height 22
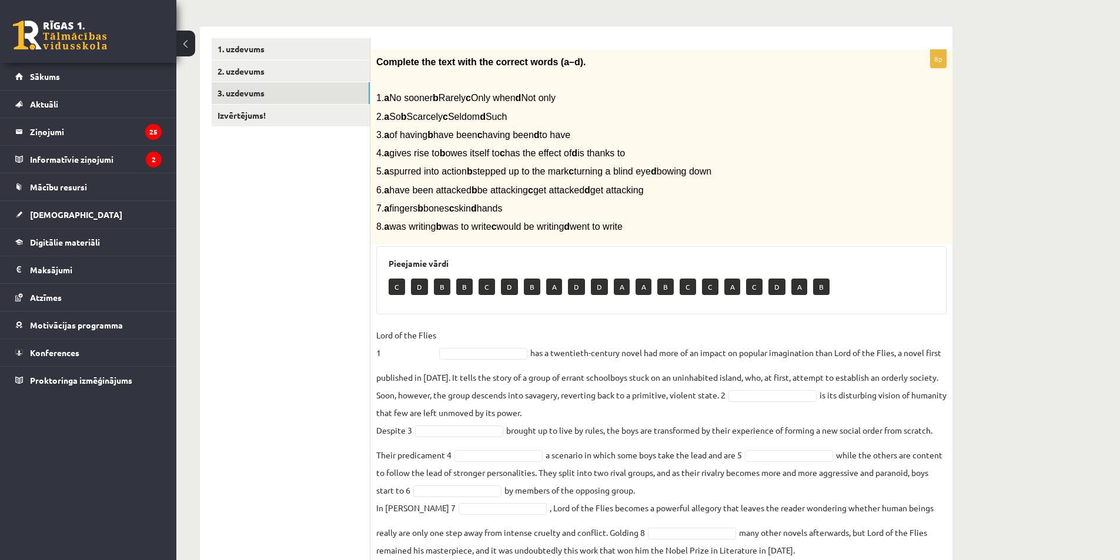
scroll to position [214, 0]
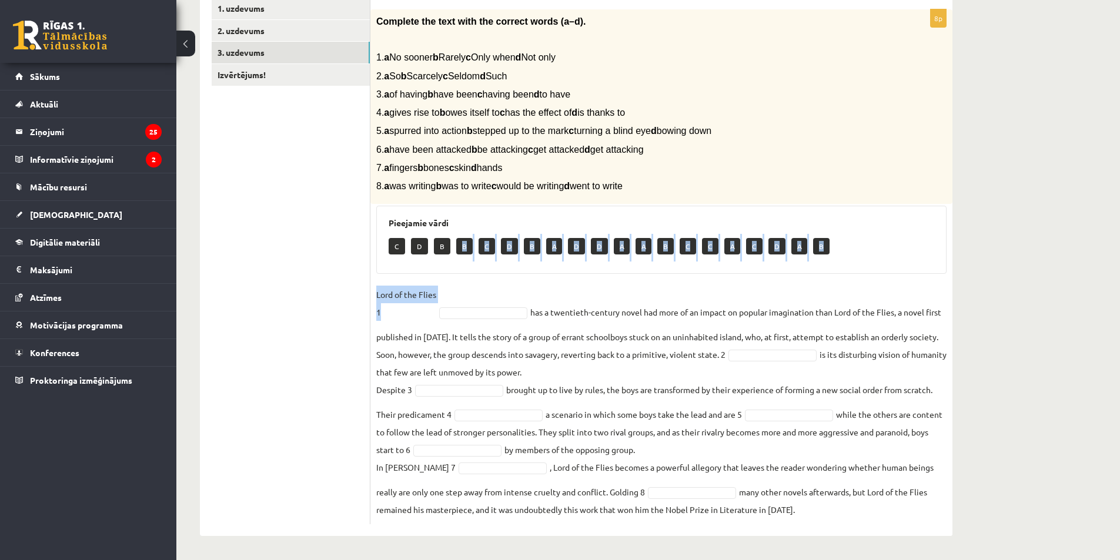
drag, startPoint x: 462, startPoint y: 245, endPoint x: 464, endPoint y: 290, distance: 45.3
click at [466, 307] on div "8p Complete the text with the correct words (a–d). 1. a No sooner b Rarely c On…" at bounding box center [661, 266] width 582 height 515
drag, startPoint x: 464, startPoint y: 290, endPoint x: 464, endPoint y: 282, distance: 8.2
click at [464, 290] on fieldset "Lord of the Flies 1 has a twentieth-century novel had more of an impact on popu…" at bounding box center [661, 402] width 570 height 233
click at [462, 250] on p "B" at bounding box center [464, 246] width 16 height 16
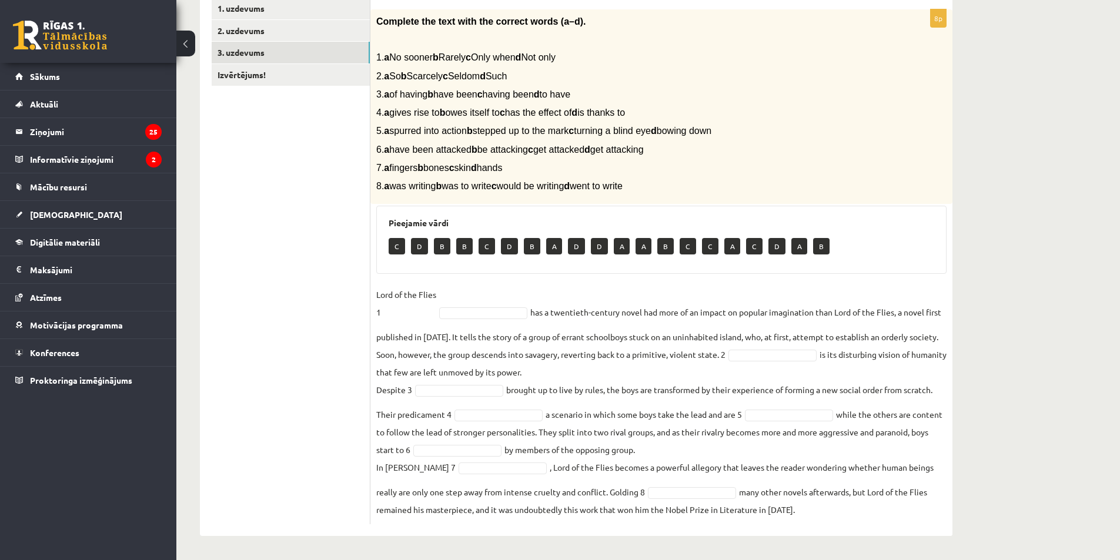
drag, startPoint x: 466, startPoint y: 244, endPoint x: 464, endPoint y: 262, distance: 18.3
click at [464, 262] on div "Pieejamie vārdi C D B B C D B A D D A A B C C A C D A B" at bounding box center [661, 240] width 570 height 68
click at [437, 384] on fieldset "Lord of the Flies 1 B * has a twentieth-century novel had more of an impact on …" at bounding box center [661, 402] width 570 height 233
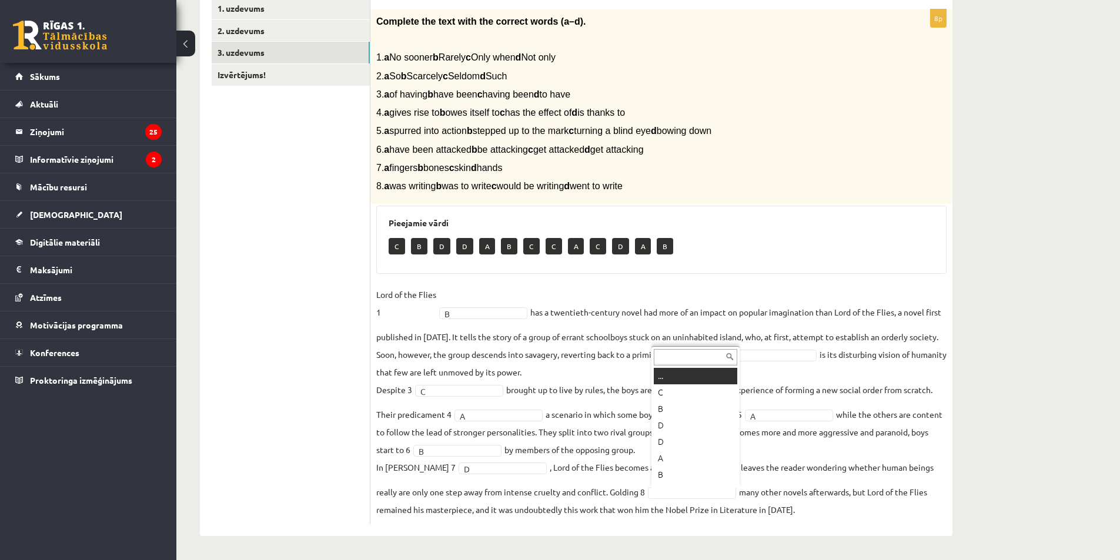
scroll to position [14, 0]
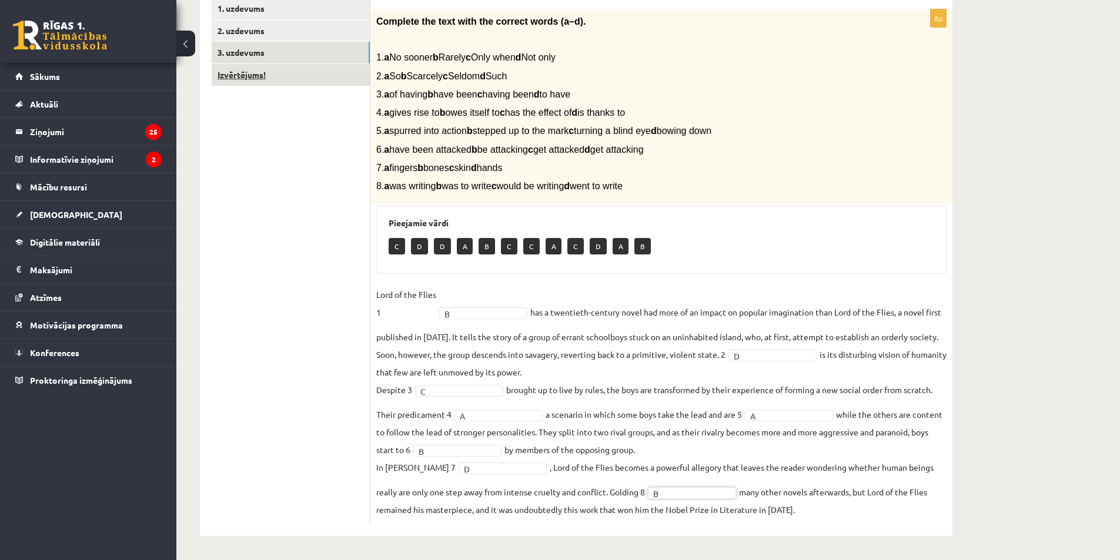
click at [236, 66] on link "Izvērtējums!" at bounding box center [291, 75] width 158 height 22
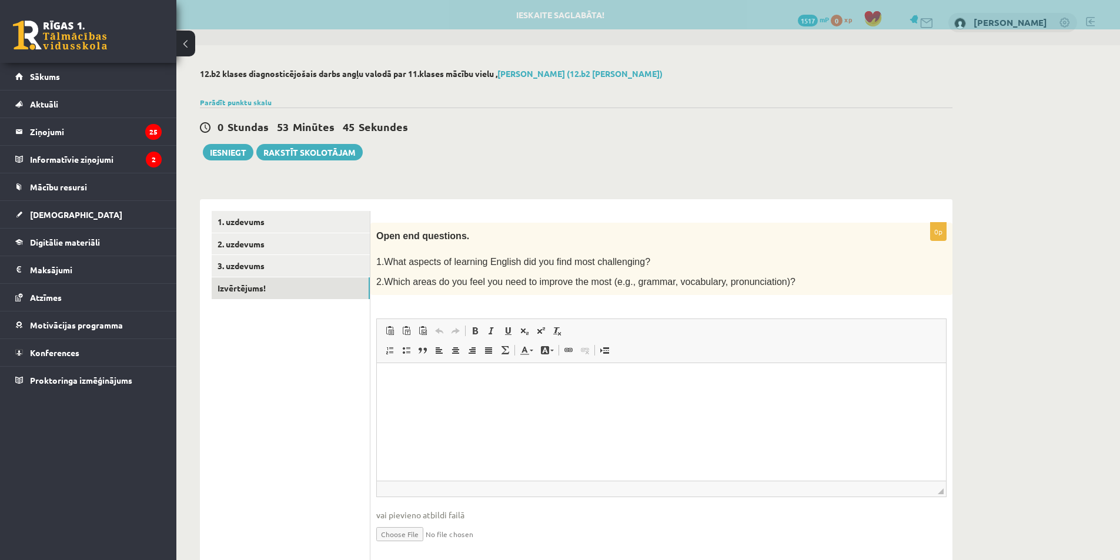
scroll to position [0, 0]
click at [503, 361] on span "Editor toolbars Paste Keyboard shortcut Ctrl+V Paste as plain text Keyboard sho…" at bounding box center [661, 341] width 569 height 44
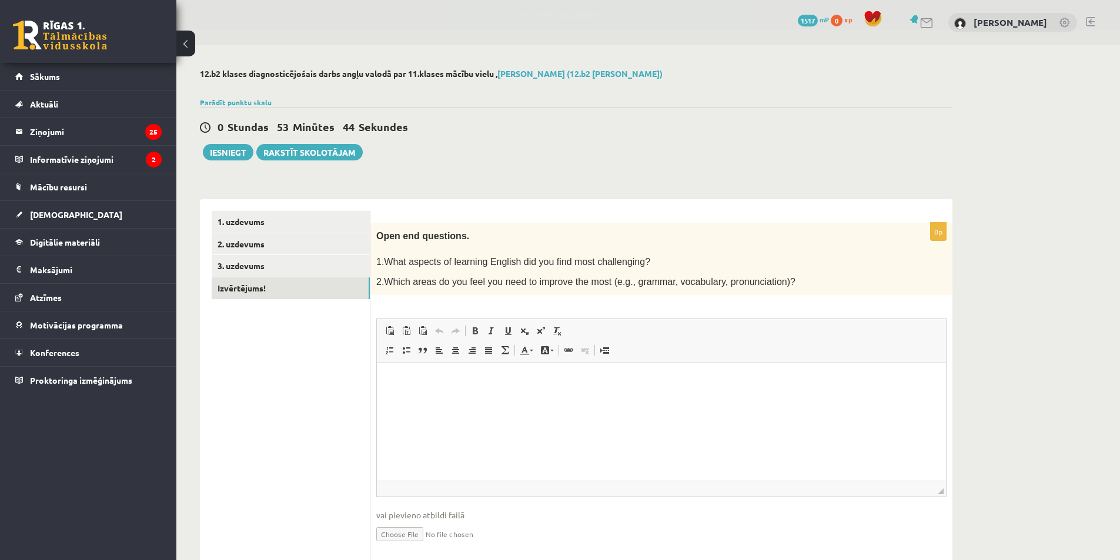
click at [495, 399] on html at bounding box center [661, 381] width 569 height 36
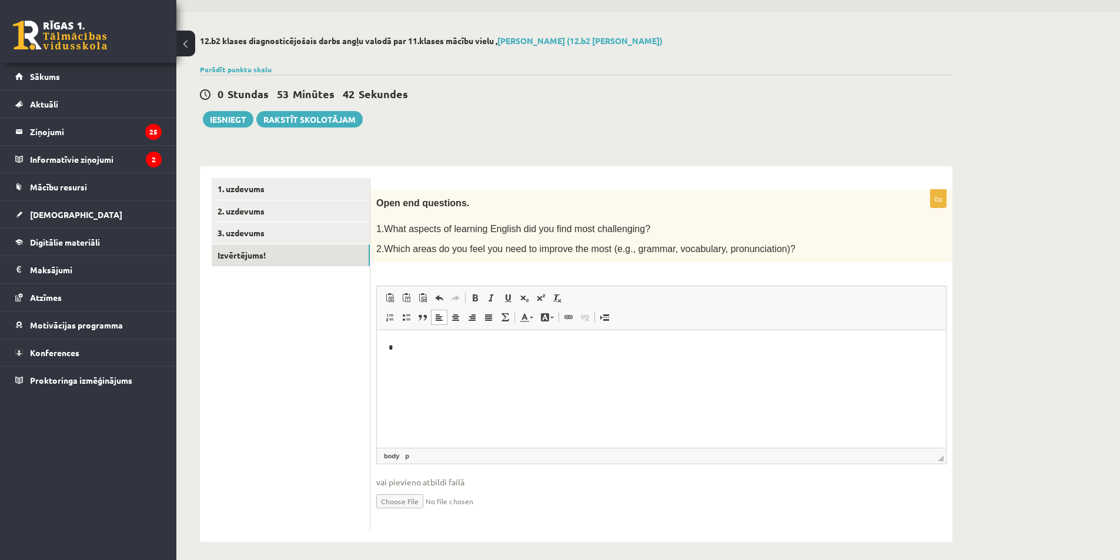
scroll to position [38, 0]
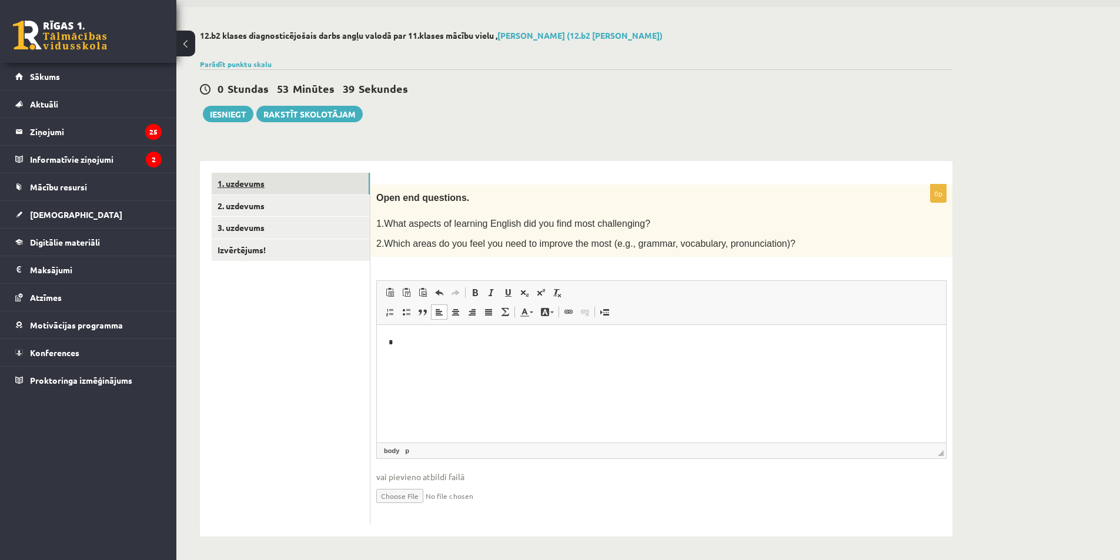
click at [251, 193] on link "1. uzdevums" at bounding box center [291, 184] width 158 height 22
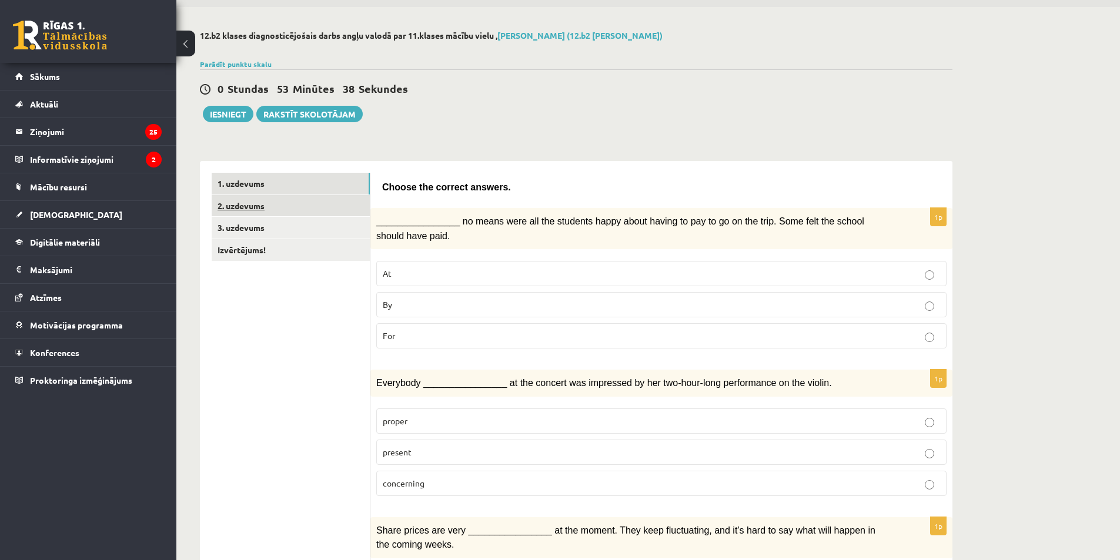
click at [249, 209] on link "2. uzdevums" at bounding box center [291, 206] width 158 height 22
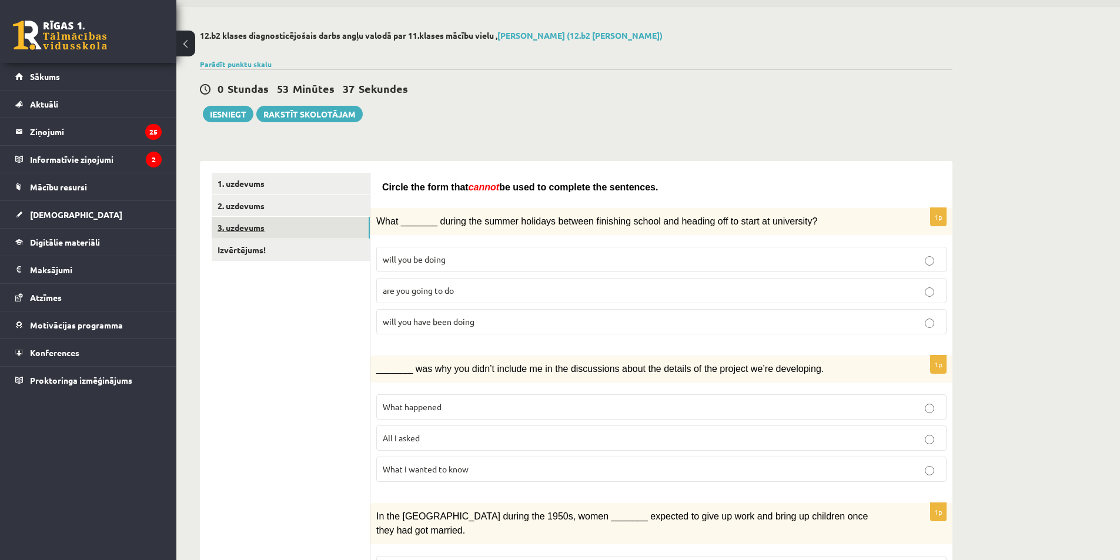
click at [250, 226] on link "3. uzdevums" at bounding box center [291, 228] width 158 height 22
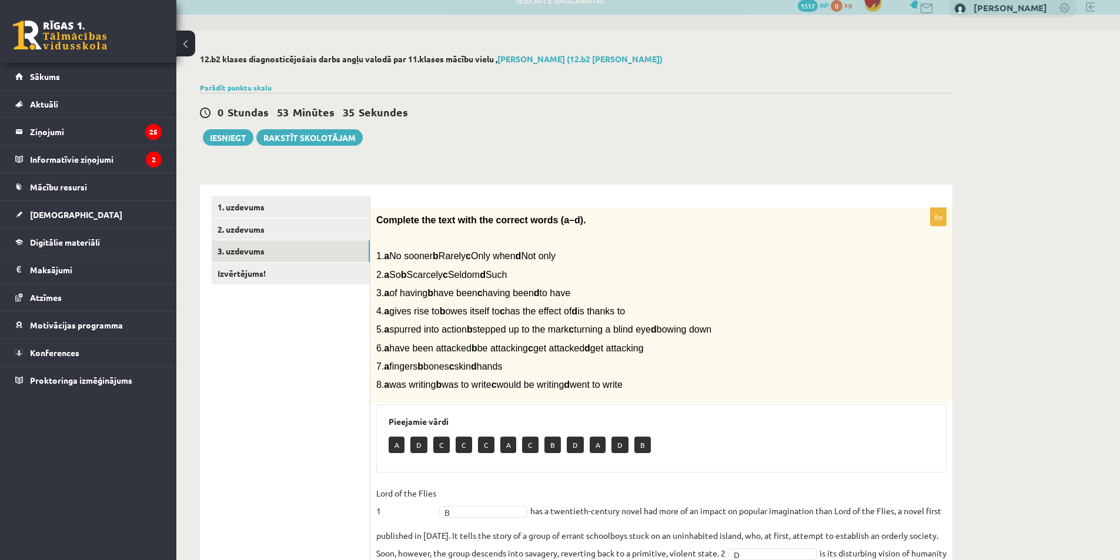
scroll to position [0, 0]
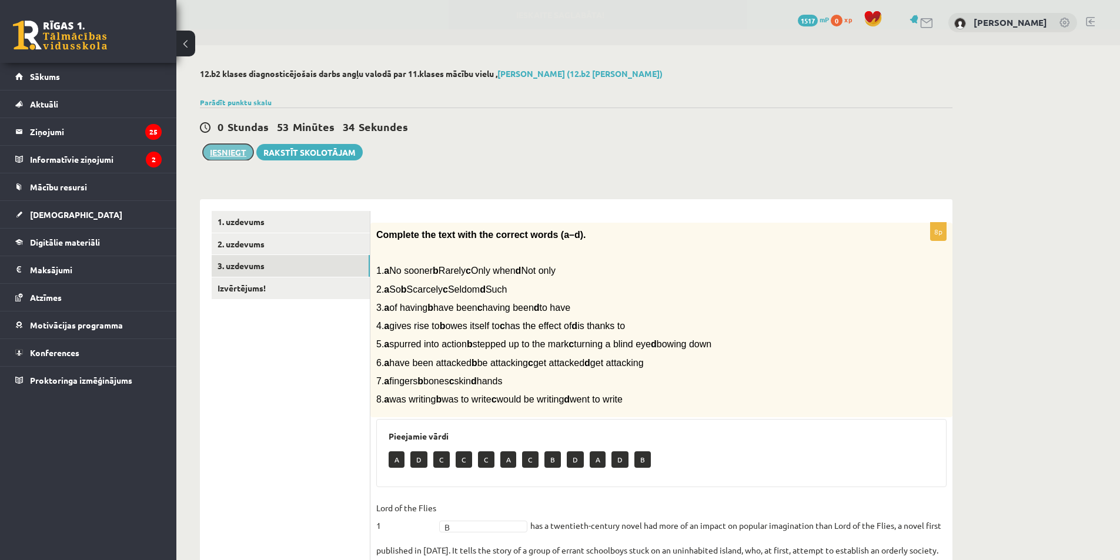
click at [217, 151] on button "Iesniegt" at bounding box center [228, 152] width 51 height 16
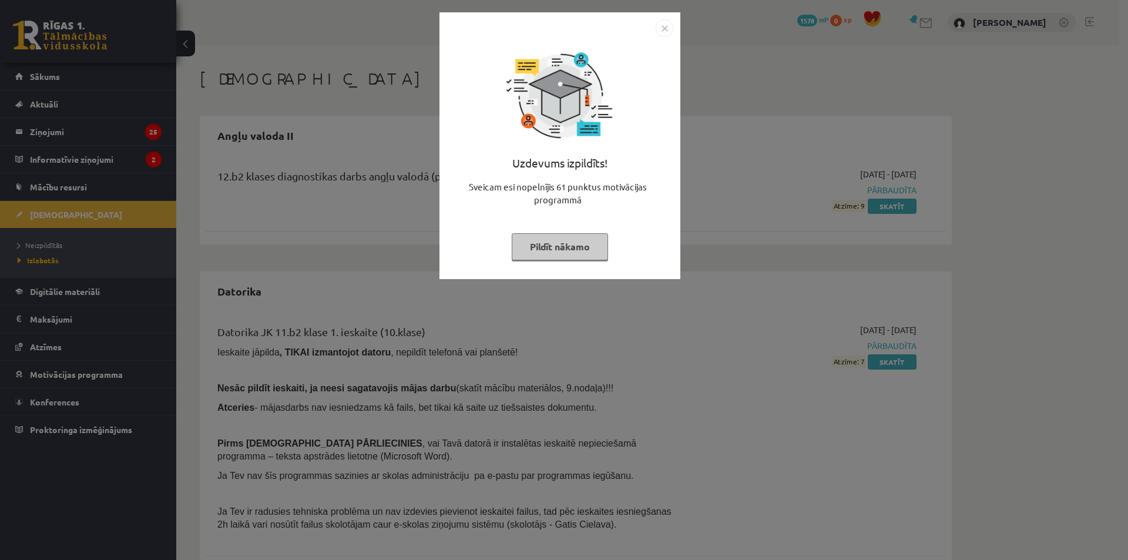
click at [665, 28] on img "Close" at bounding box center [665, 28] width 18 height 18
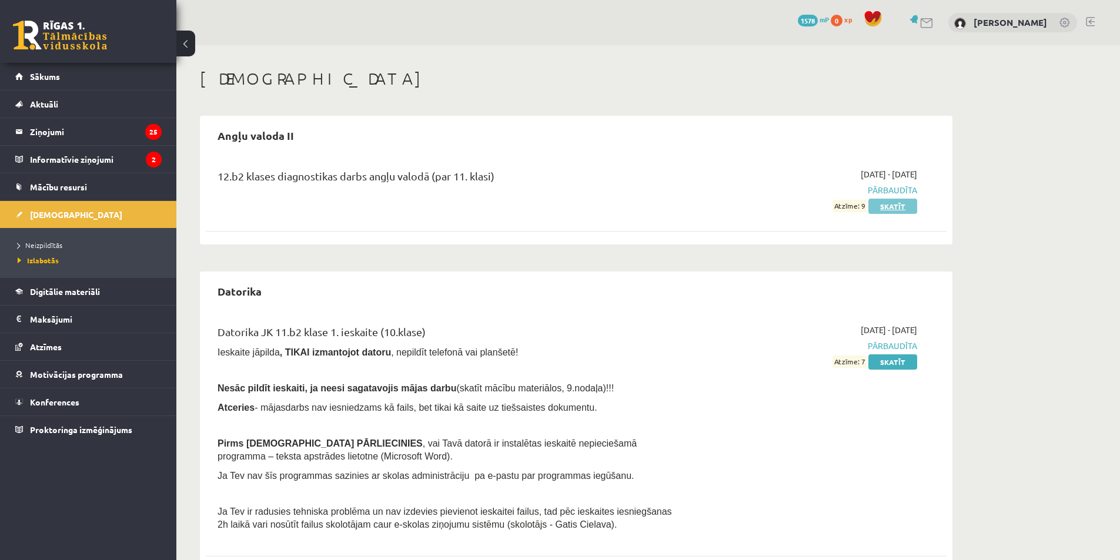
click at [884, 205] on link "Skatīt" at bounding box center [892, 206] width 49 height 15
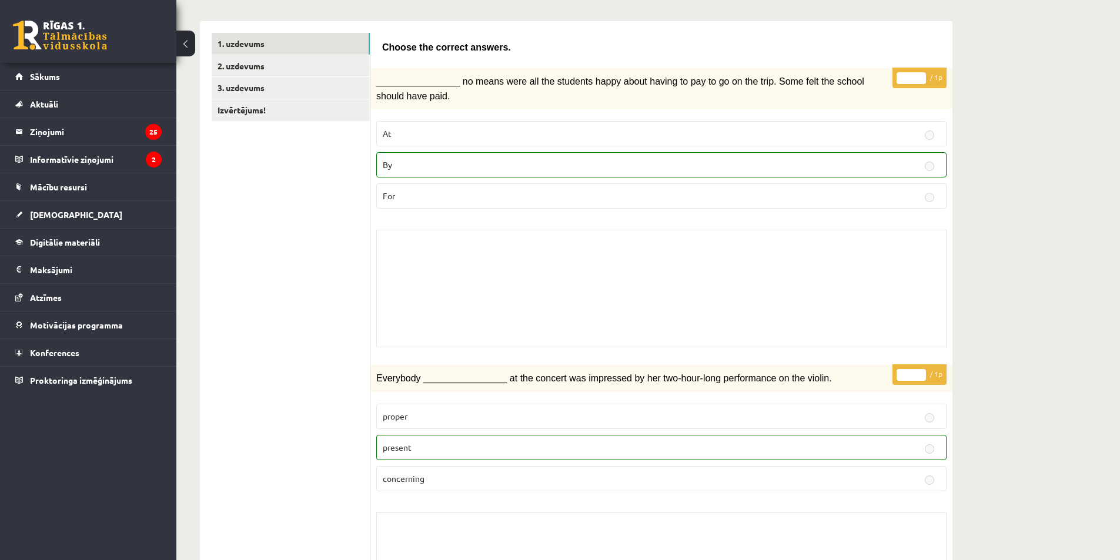
scroll to position [176, 0]
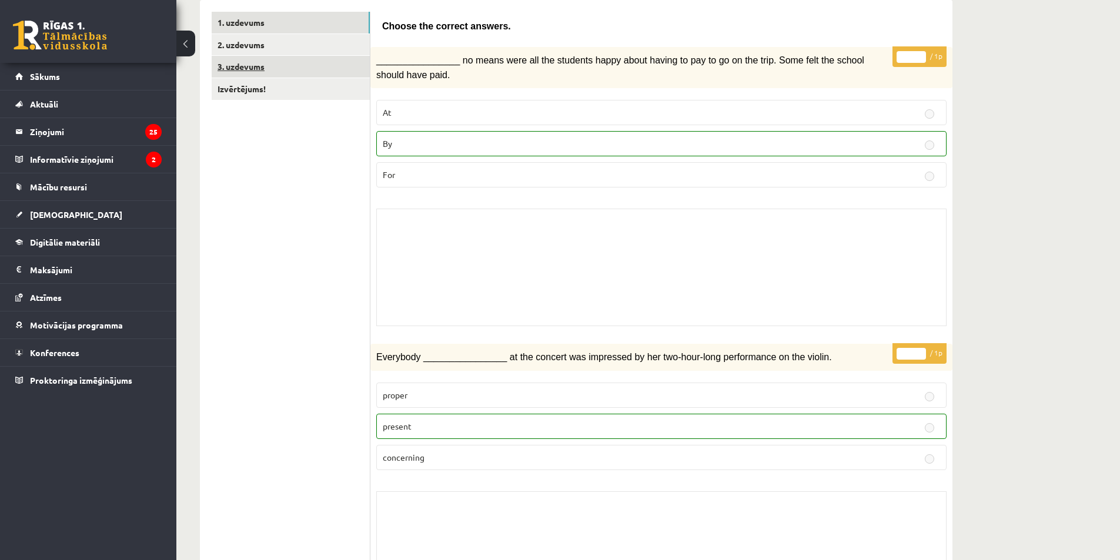
click at [242, 65] on link "3. uzdevums" at bounding box center [291, 67] width 158 height 22
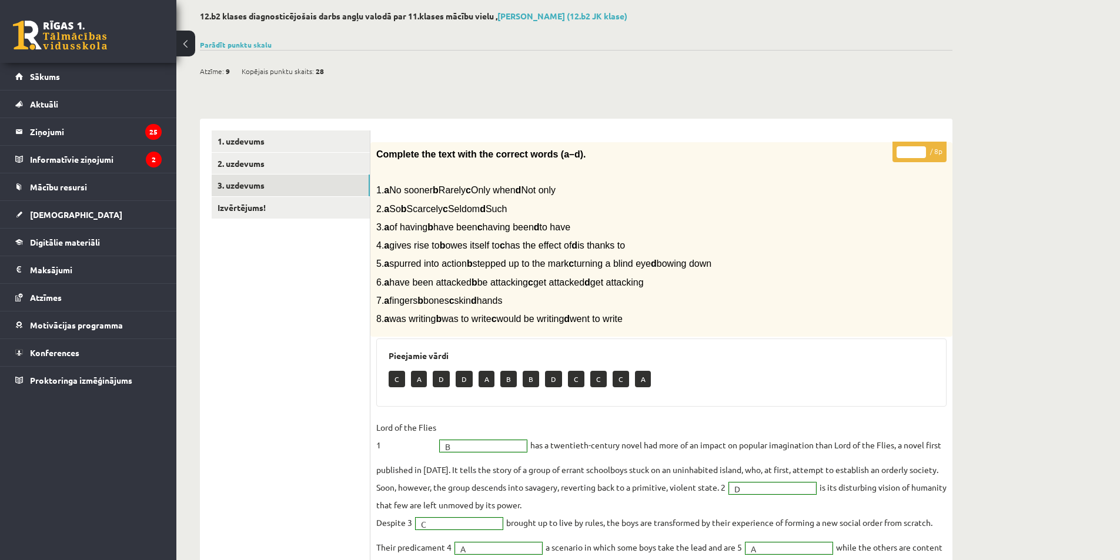
scroll to position [31, 0]
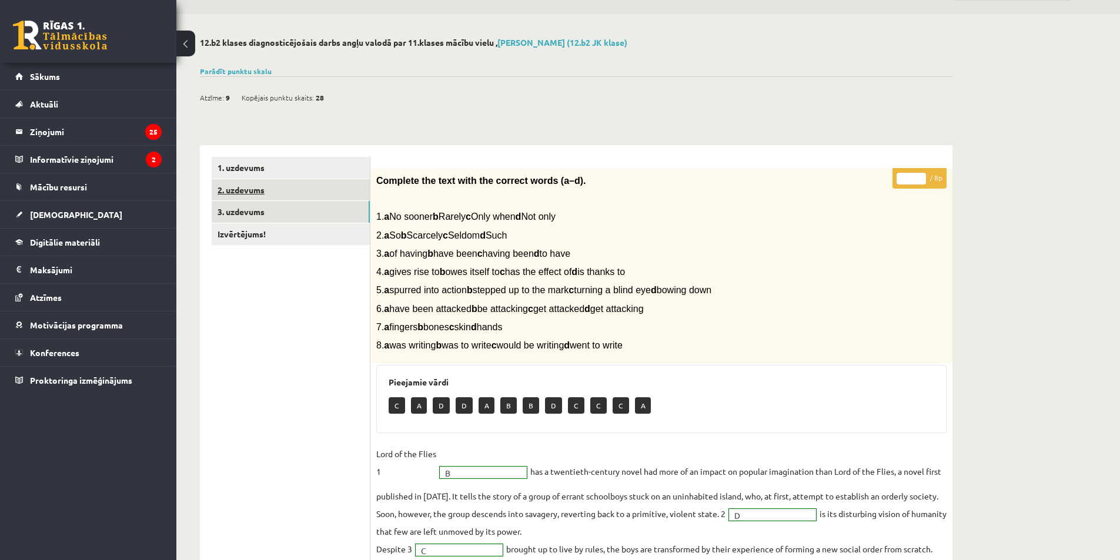
click at [243, 192] on link "2. uzdevums" at bounding box center [291, 190] width 158 height 22
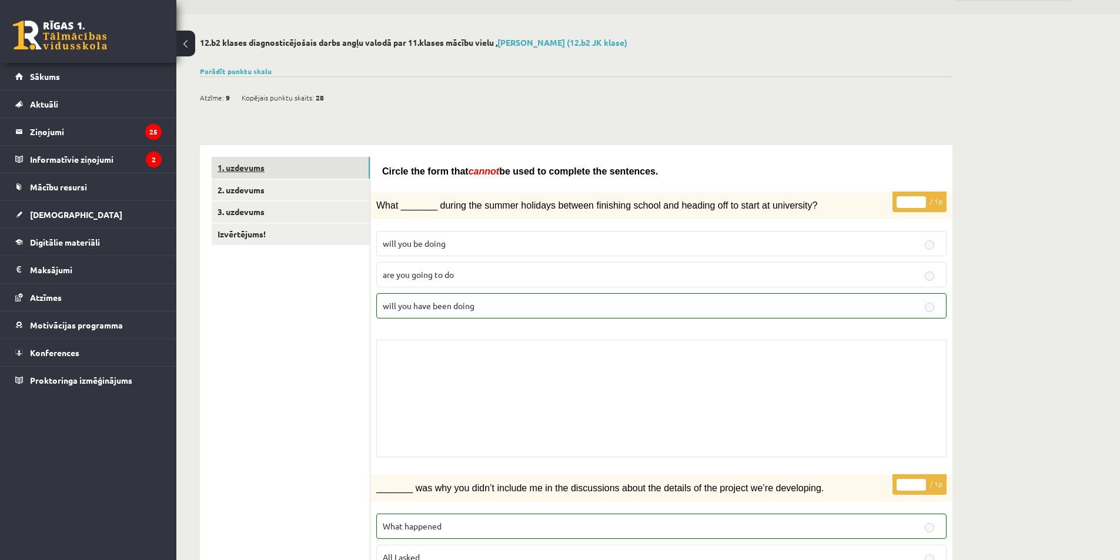
click at [246, 176] on link "1. uzdevums" at bounding box center [291, 168] width 158 height 22
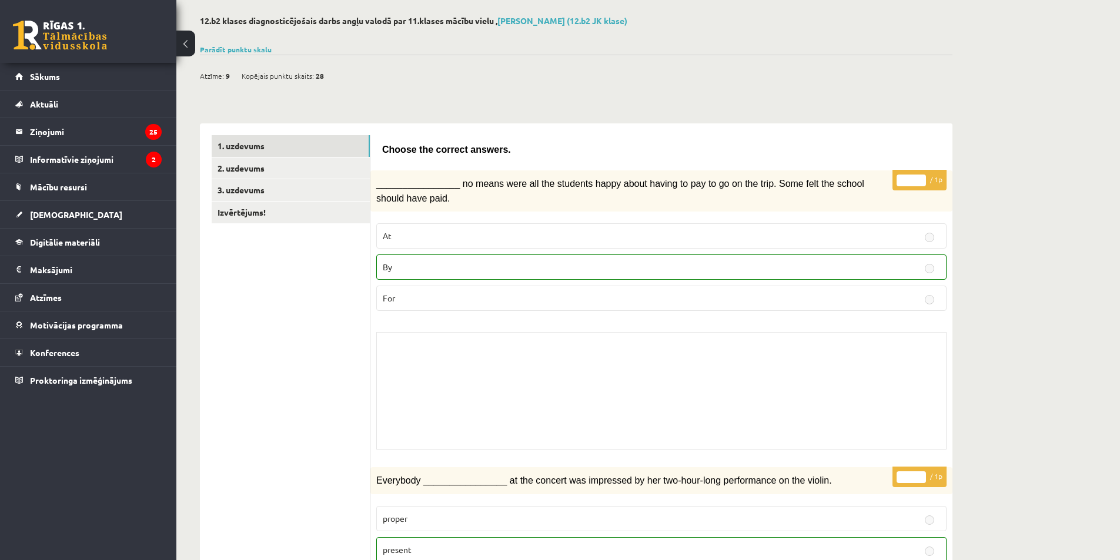
scroll to position [0, 0]
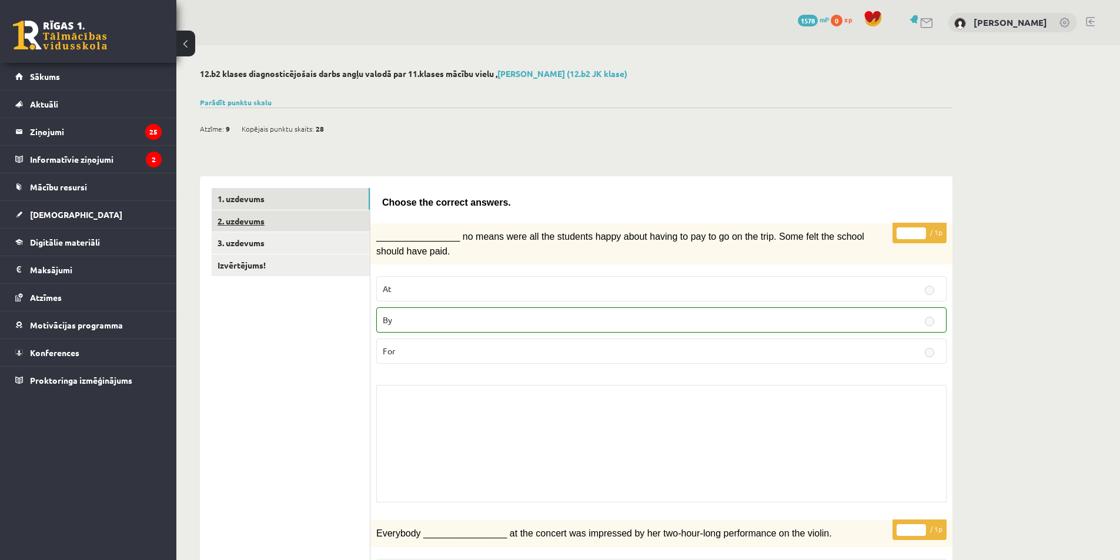
click at [261, 217] on link "2. uzdevums" at bounding box center [291, 221] width 158 height 22
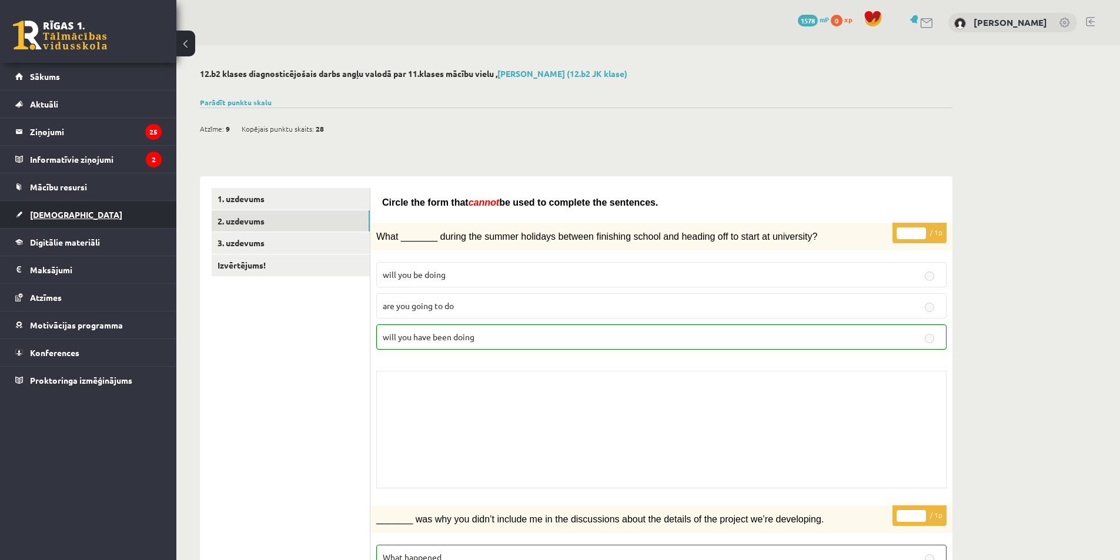
click at [45, 215] on span "[DEMOGRAPHIC_DATA]" at bounding box center [76, 214] width 92 height 11
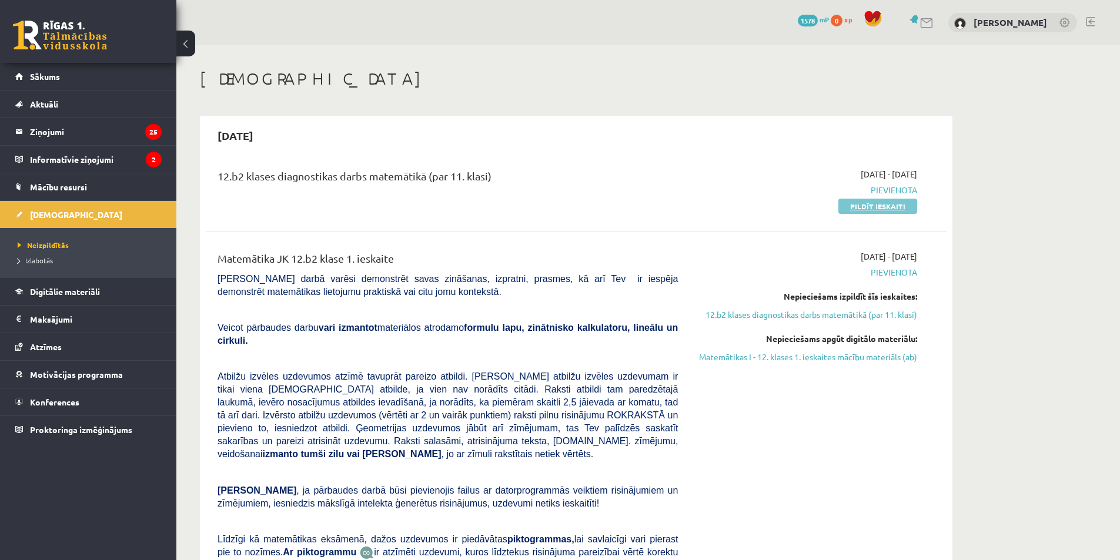
click at [900, 209] on link "Pildīt ieskaiti" at bounding box center [877, 206] width 79 height 15
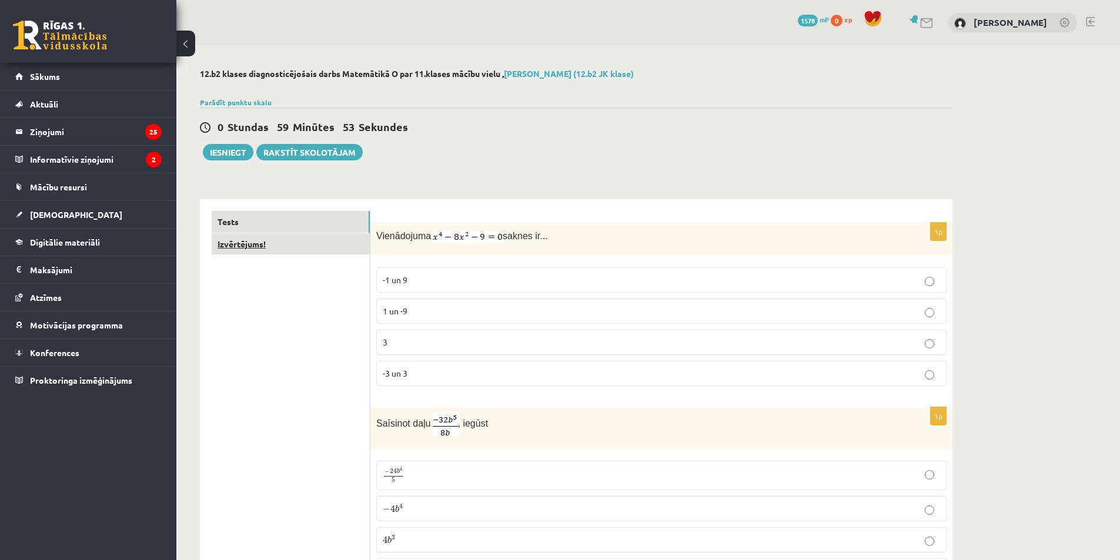
click at [231, 241] on link "Izvērtējums!" at bounding box center [291, 244] width 158 height 22
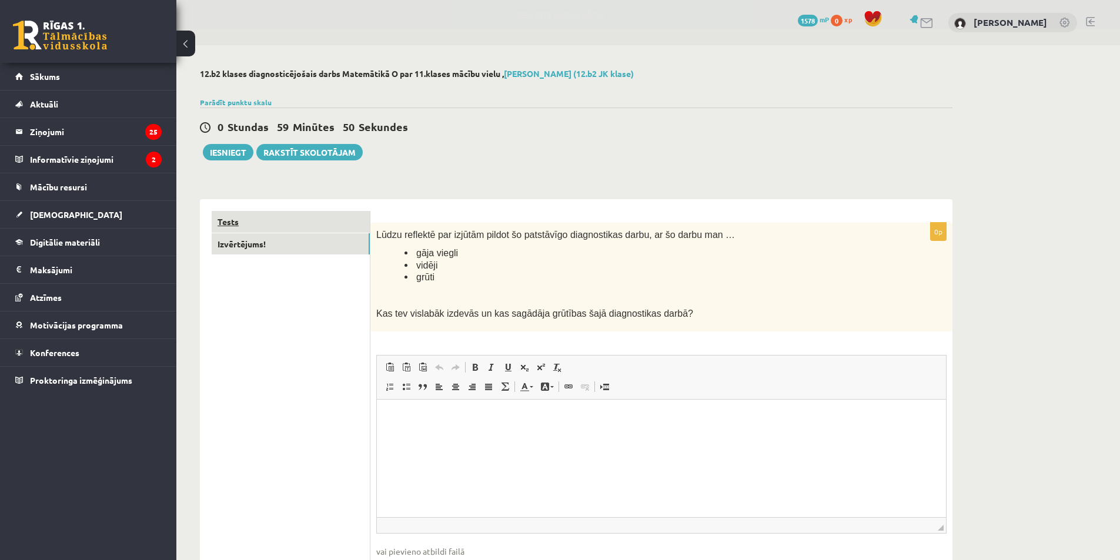
click at [238, 224] on link "Tests" at bounding box center [291, 222] width 158 height 22
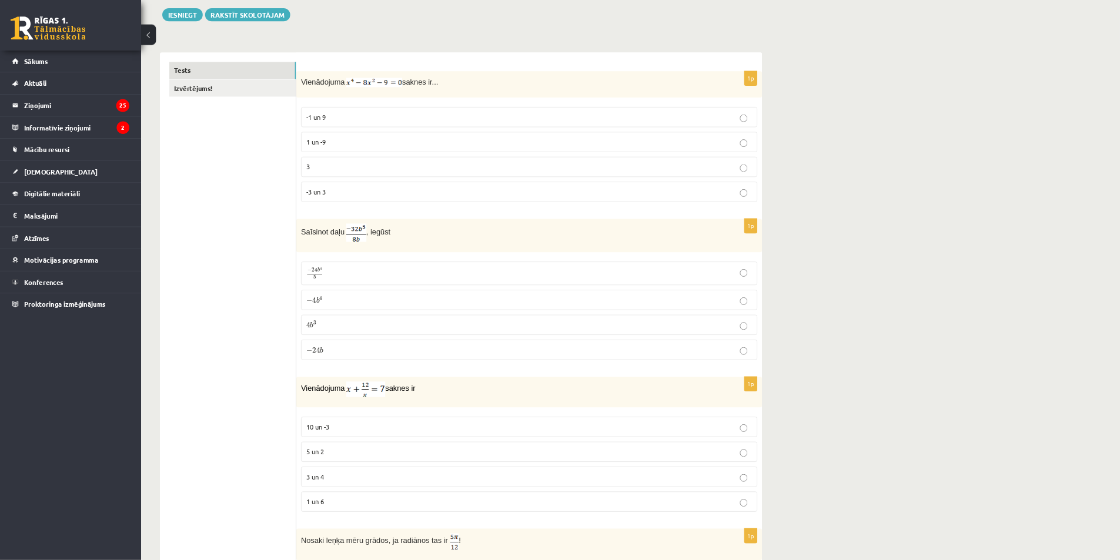
scroll to position [147, 0]
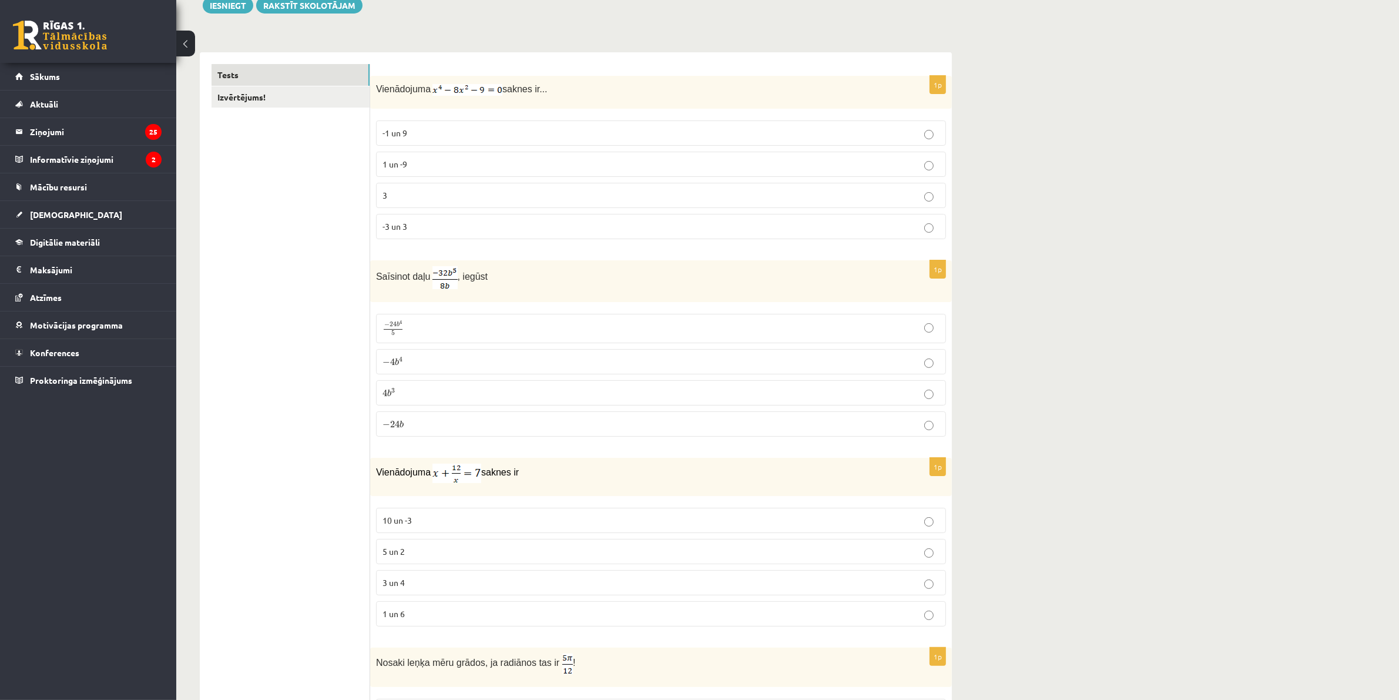
click at [422, 220] on p "-3 un 3" at bounding box center [661, 226] width 557 height 12
click at [421, 391] on p "4 b 3 4 b 3" at bounding box center [661, 393] width 557 height 12
click at [430, 361] on p "− 4 b 4 − 4 b 4" at bounding box center [661, 362] width 557 height 12
click at [442, 560] on p "3 un 4" at bounding box center [661, 583] width 557 height 12
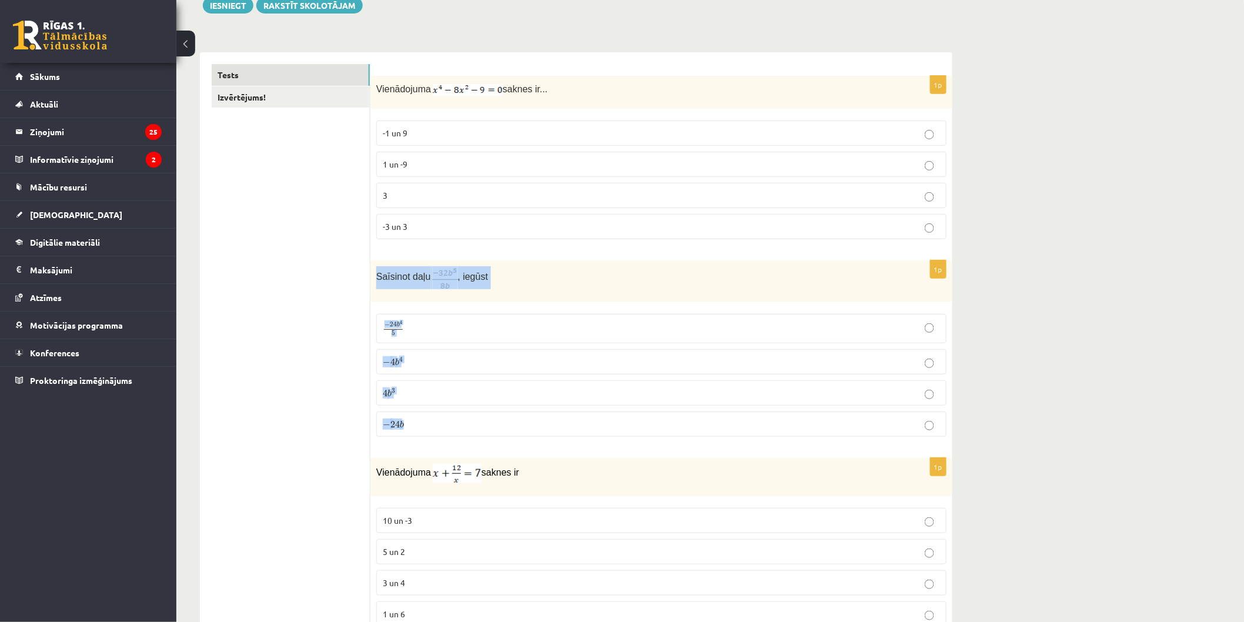
drag, startPoint x: 374, startPoint y: 272, endPoint x: 975, endPoint y: 433, distance: 621.2
copy div "Saīsinot daļu , iegūst − 24 b 4 5 − 24 b 4 5 − 4 b 4 − 4 b 4 4 b 3 4 b 3 − 24 b"
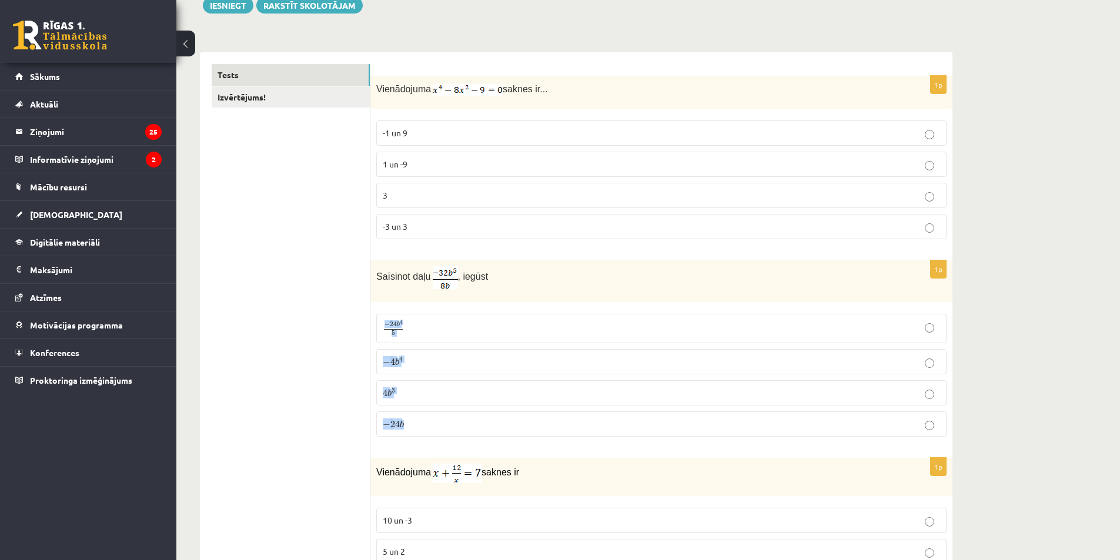
drag, startPoint x: 387, startPoint y: 322, endPoint x: 462, endPoint y: 425, distance: 127.6
click at [492, 436] on fieldset "− 24 b 4 5 − 24 b 4 5 − 4 b 4 − 4 b 4 4 b 3 4 b 3 − 24 b − 24 b" at bounding box center [661, 374] width 570 height 132
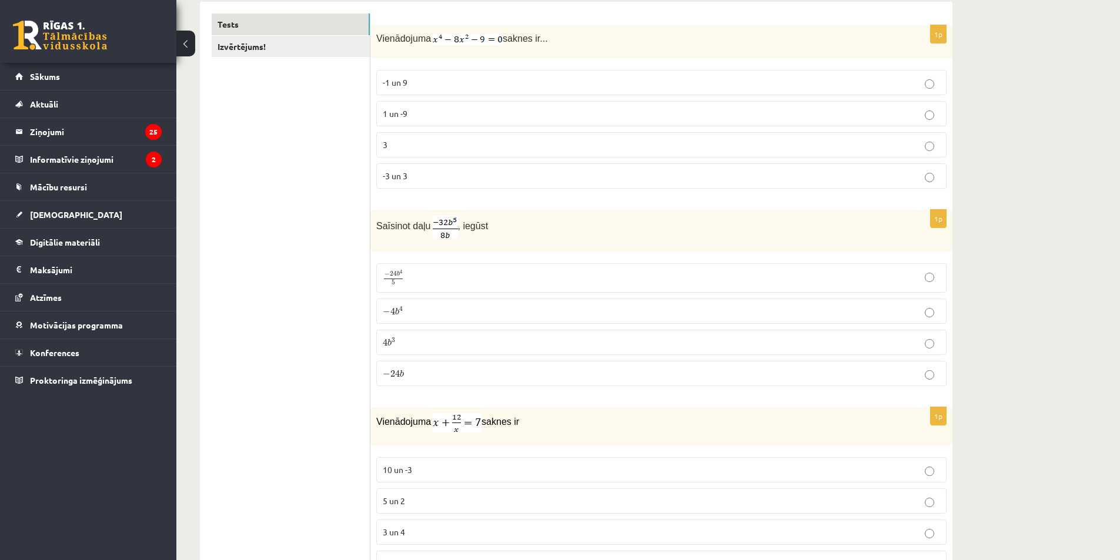
scroll to position [206, 0]
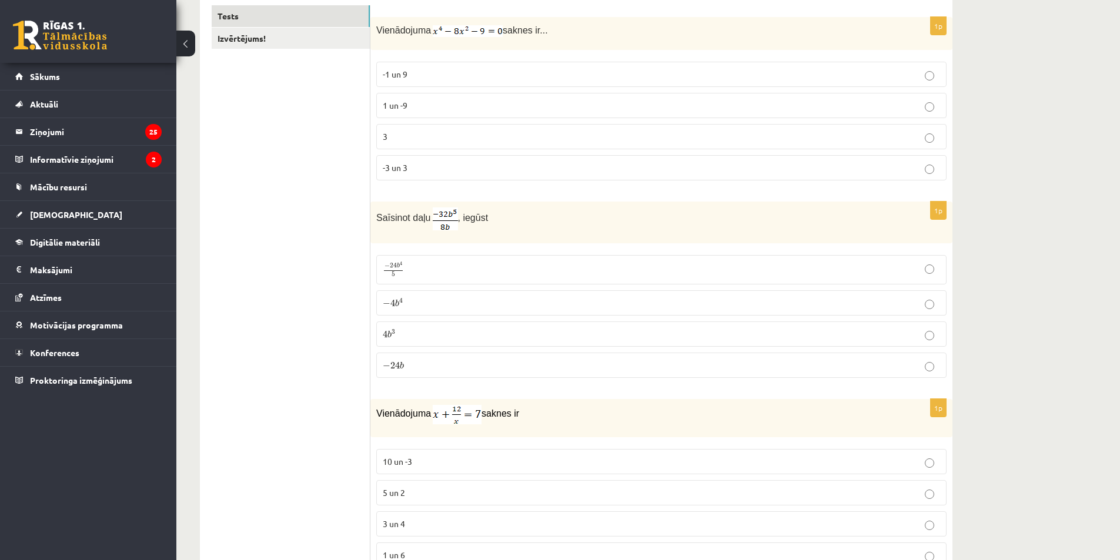
click at [384, 302] on span "−" at bounding box center [387, 303] width 8 height 7
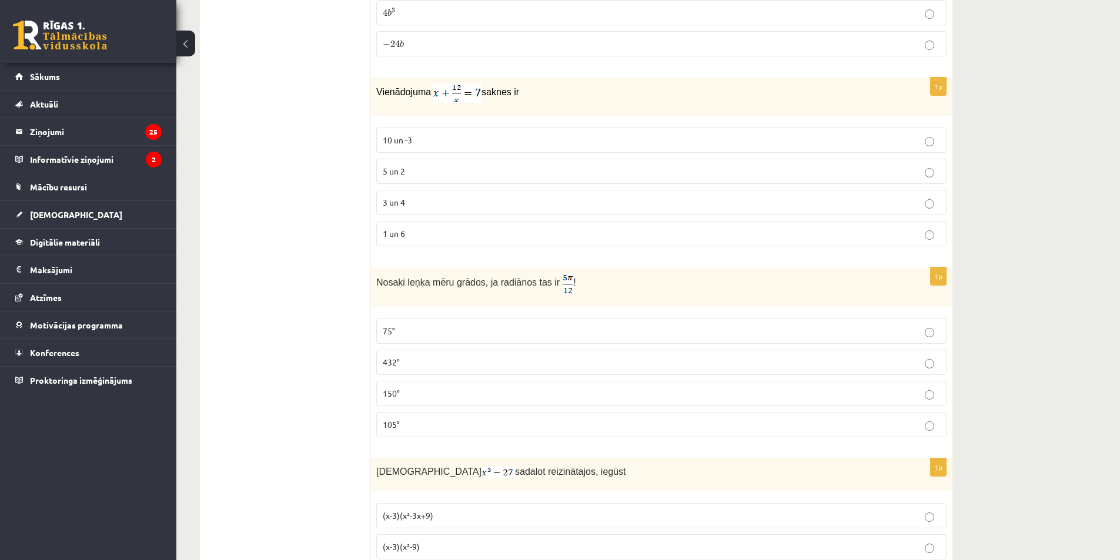
scroll to position [676, 0]
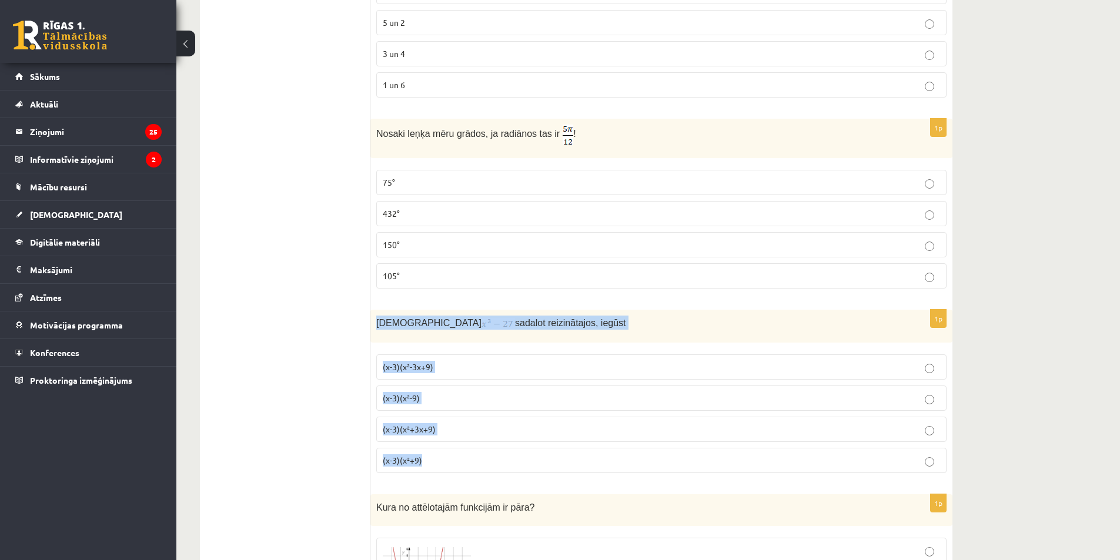
drag, startPoint x: 374, startPoint y: 320, endPoint x: 907, endPoint y: 462, distance: 552.2
click at [907, 462] on div "1p Izteiksmi sadalot reizinātajos, iegūst (x-3)(x²-3x+9) (x-3)(x²-9) (x-3)(x²+3…" at bounding box center [661, 396] width 582 height 173
copy div "Izteiksmi sadalot reizinātajos, iegūst (x-3)(x²-3x+9) (x-3)(x²-9) (x-3)(x²+3x+9…"
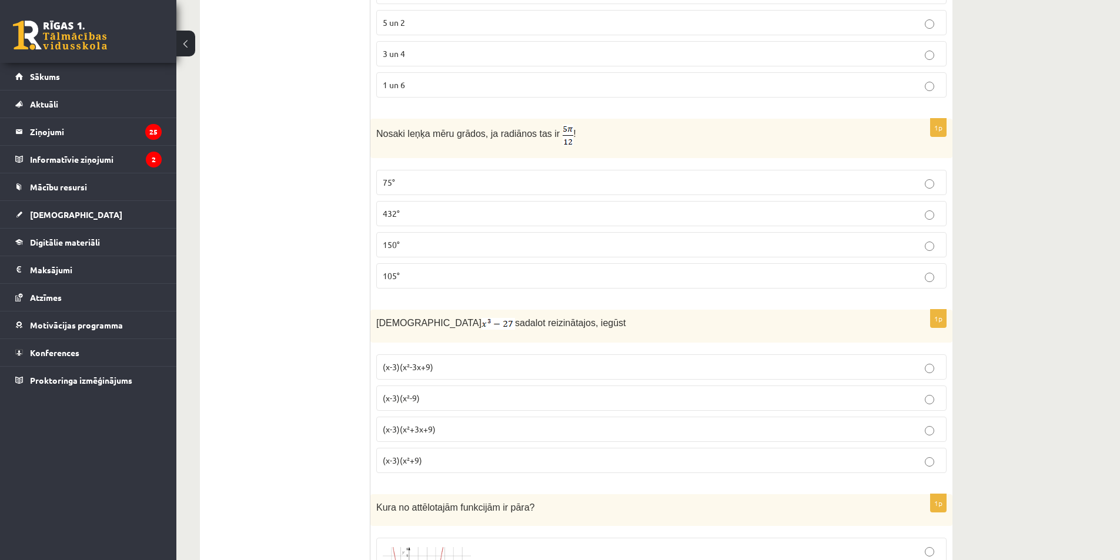
click at [479, 368] on p "(x-3)(x²-3x+9)" at bounding box center [661, 367] width 557 height 12
click at [491, 426] on p "(x-3)(x²+3x+9)" at bounding box center [661, 429] width 557 height 12
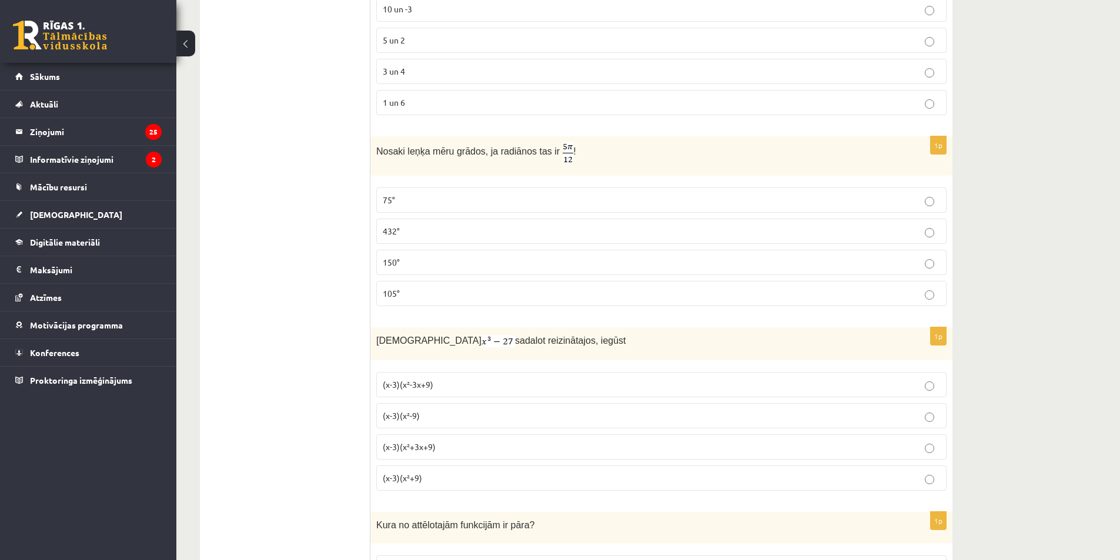
scroll to position [617, 0]
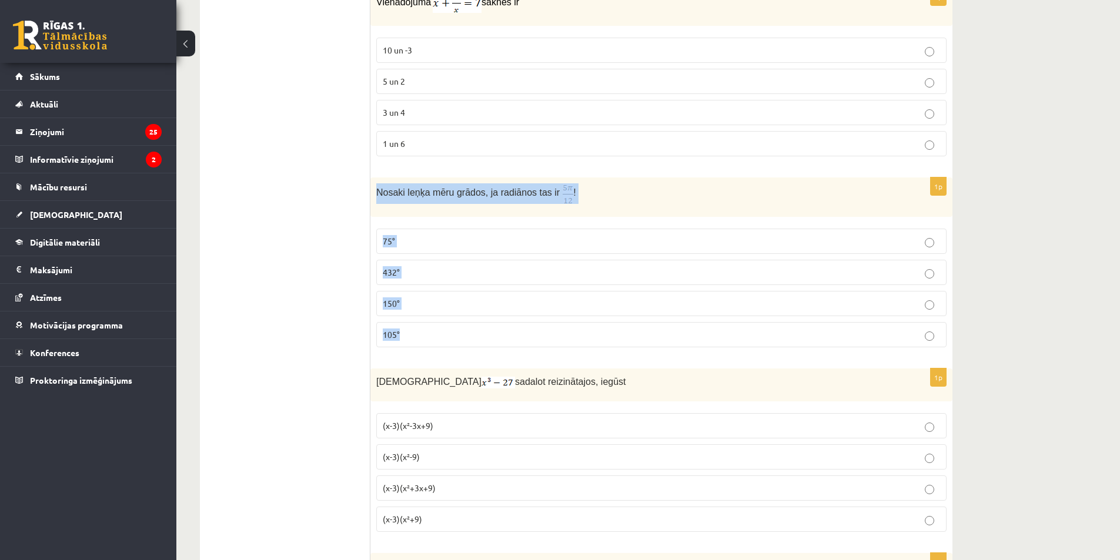
drag, startPoint x: 376, startPoint y: 192, endPoint x: 984, endPoint y: 334, distance: 624.2
copy div "Nosaki leņķa mēru grādos, ja radiānos tas ir ! 75° 432° 150° 105°"
click at [642, 192] on p "Nosaki leņķa mēru grādos, ja radiānos tas ir !" at bounding box center [631, 193] width 511 height 21
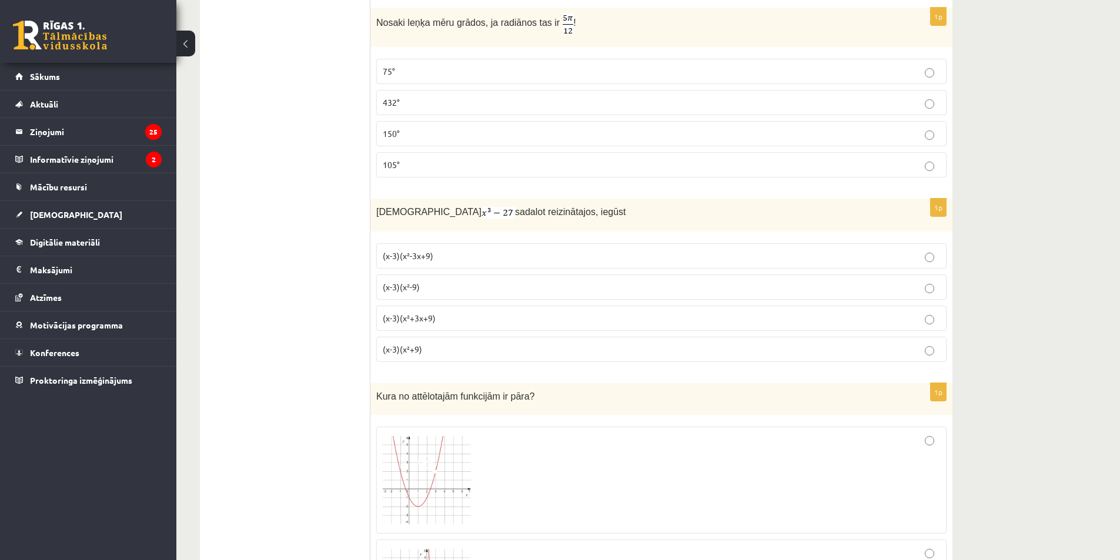
scroll to position [793, 0]
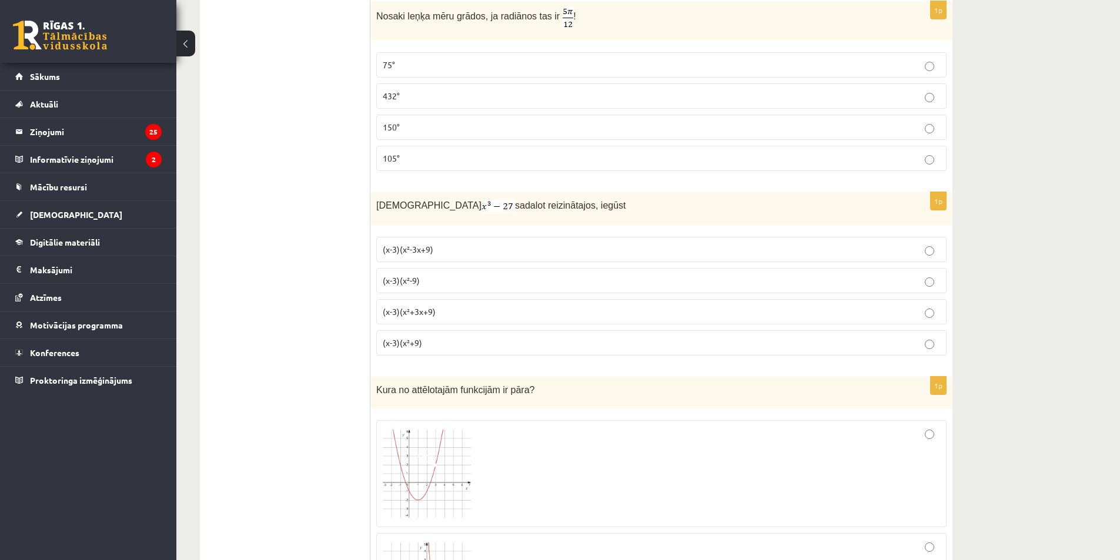
click at [404, 65] on p "75°" at bounding box center [661, 65] width 557 height 12
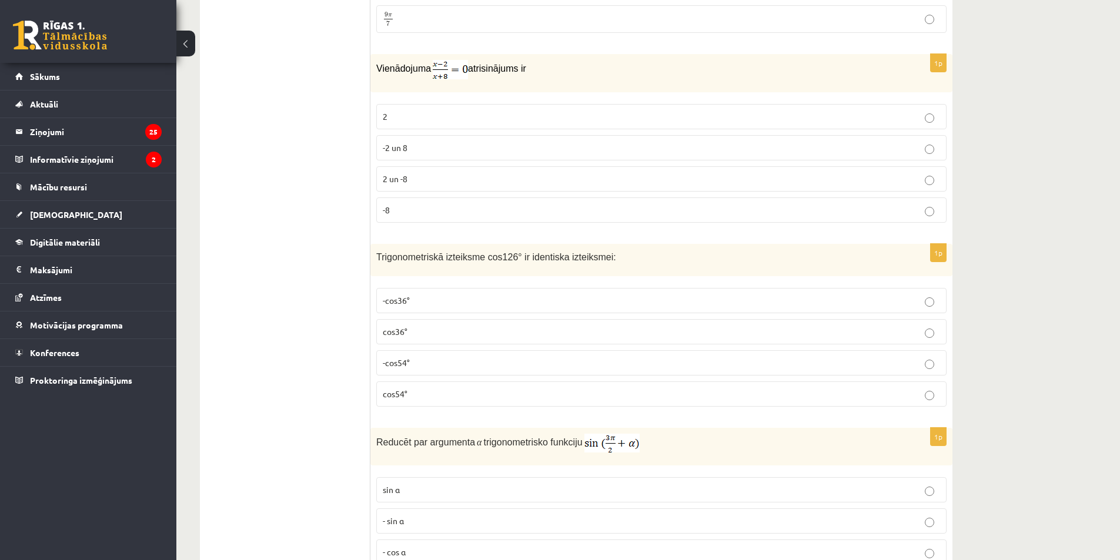
scroll to position [1910, 0]
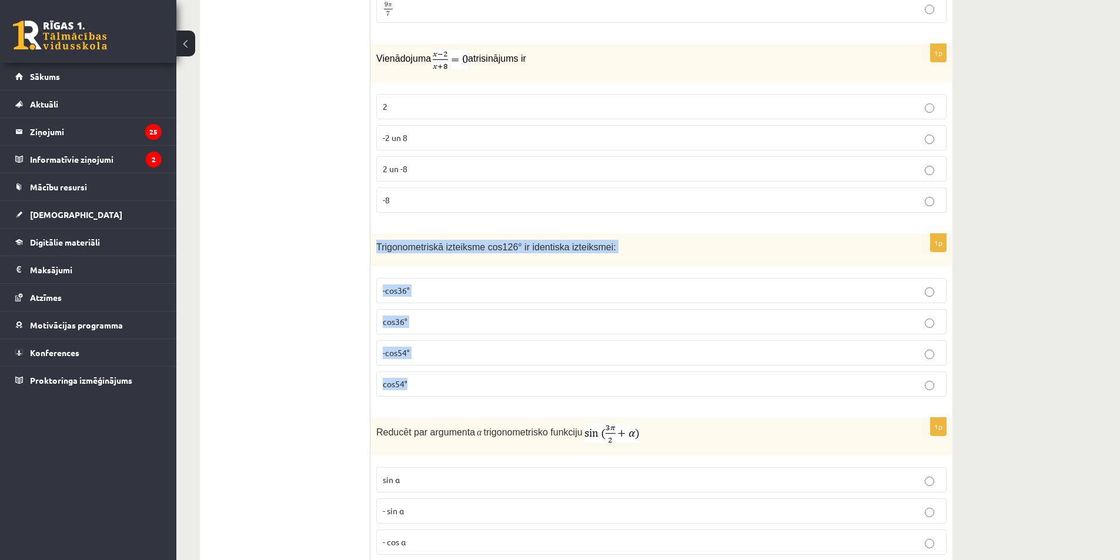
drag, startPoint x: 376, startPoint y: 242, endPoint x: 997, endPoint y: 386, distance: 637.7
copy div "Trigonometriskā izteiksme cos126° ir identiska izteiksmei: -cos36° cos36° -cos5…"
click at [427, 357] on p "-cos54°" at bounding box center [661, 353] width 557 height 12
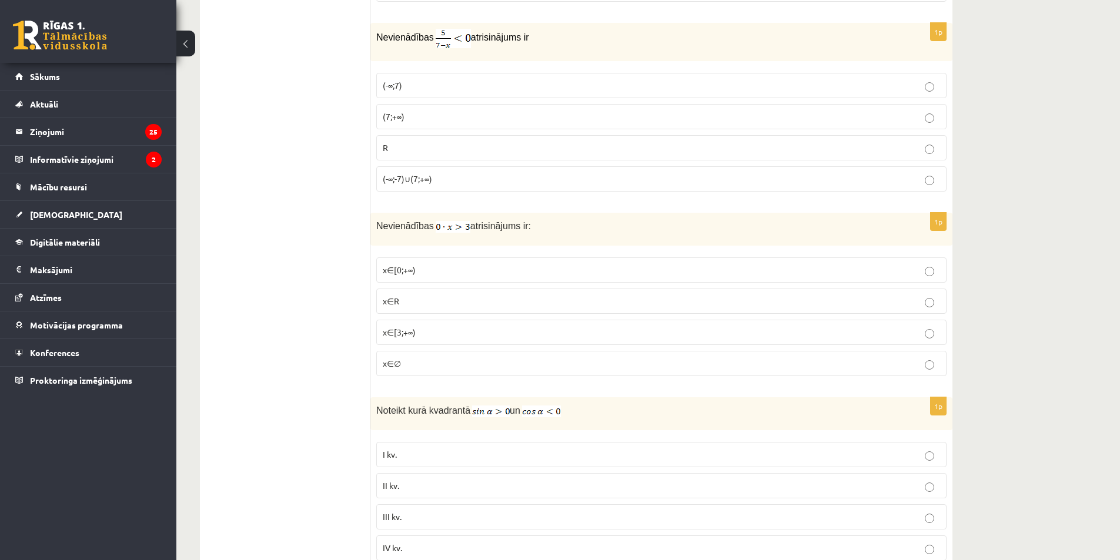
scroll to position [2851, 0]
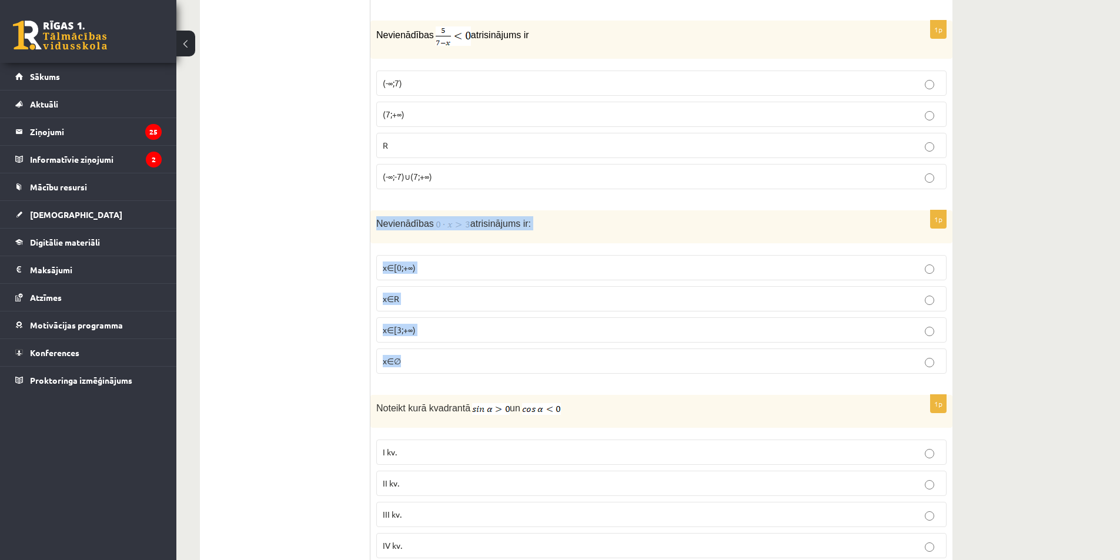
drag, startPoint x: 376, startPoint y: 220, endPoint x: 929, endPoint y: 371, distance: 573.3
click at [929, 371] on div "1p Nevienādības atrisinājums ir: x∈[0;+∞) x∈R x∈[3;+∞) x∈∅" at bounding box center [661, 296] width 582 height 173
copy div "Nevienādības atrisinājums ir: x∈[0;+∞) x∈R x∈[3;+∞) x∈∅"
click at [299, 293] on ul "Tests Izvērtējums!" at bounding box center [291, 335] width 159 height 5950
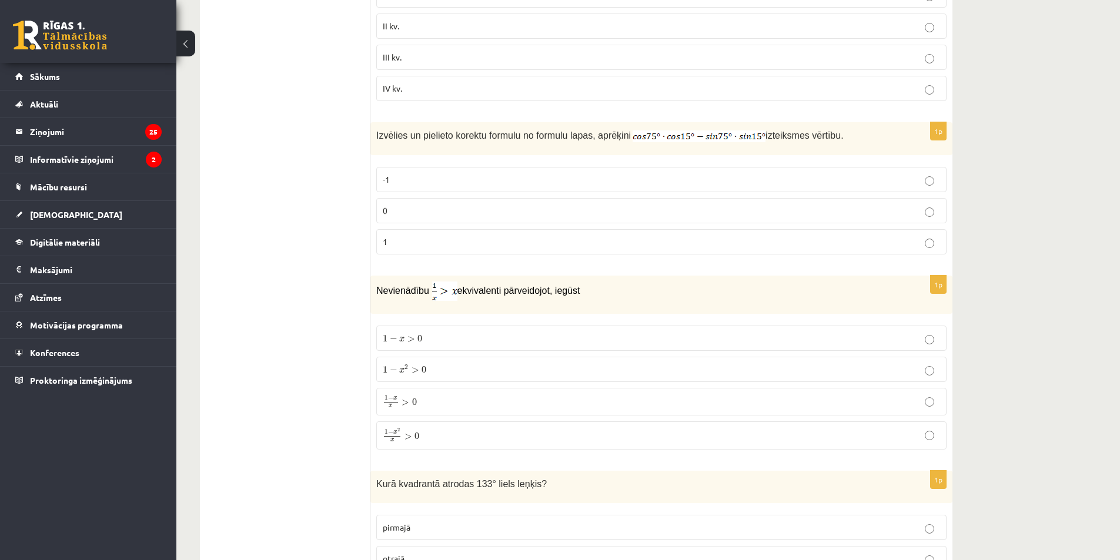
scroll to position [3321, 0]
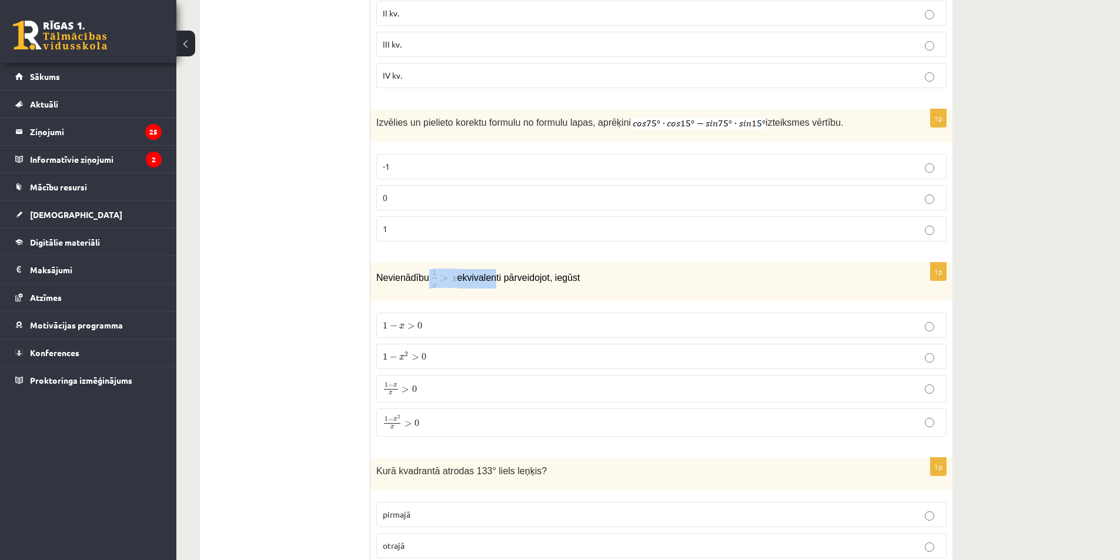
drag, startPoint x: 426, startPoint y: 269, endPoint x: 483, endPoint y: 293, distance: 61.9
click at [486, 292] on div "Nevienādību ekvivalenti pārveidojot, iegūst" at bounding box center [661, 282] width 582 height 38
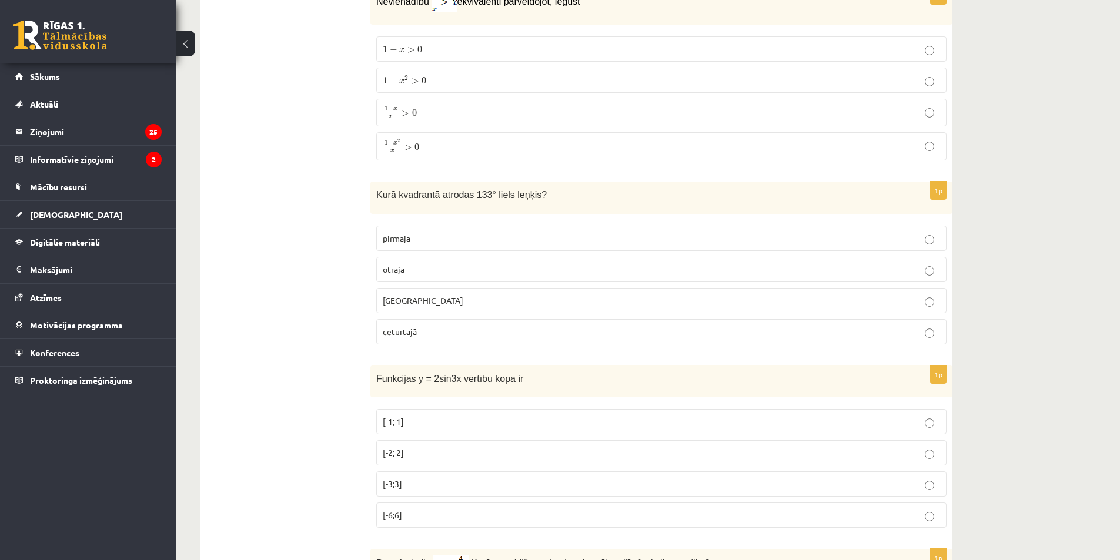
scroll to position [3615, 0]
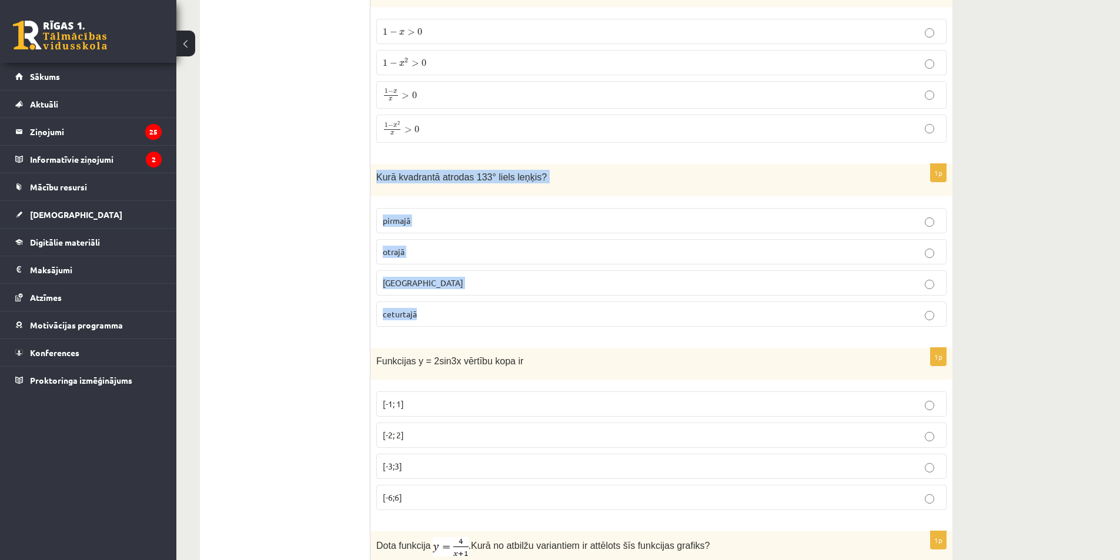
drag, startPoint x: 389, startPoint y: 172, endPoint x: 790, endPoint y: 302, distance: 421.7
click at [790, 302] on div "1p Kurā kvadrantā atrodas 133° liels leņķis? pirmajā otrajā trešajā ceturtajā" at bounding box center [661, 250] width 582 height 172
copy div "Kurā kvadrantā atrodas 133° liels leņķis? pirmajā otrajā trešajā ceturtajā"
click at [412, 249] on p "otrajā" at bounding box center [661, 252] width 557 height 12
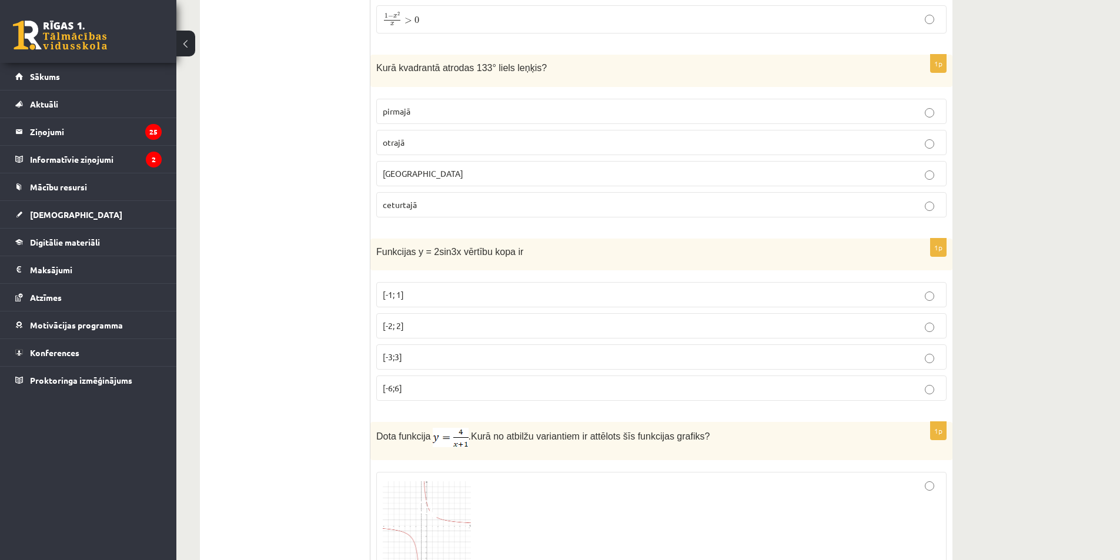
scroll to position [3791, 0]
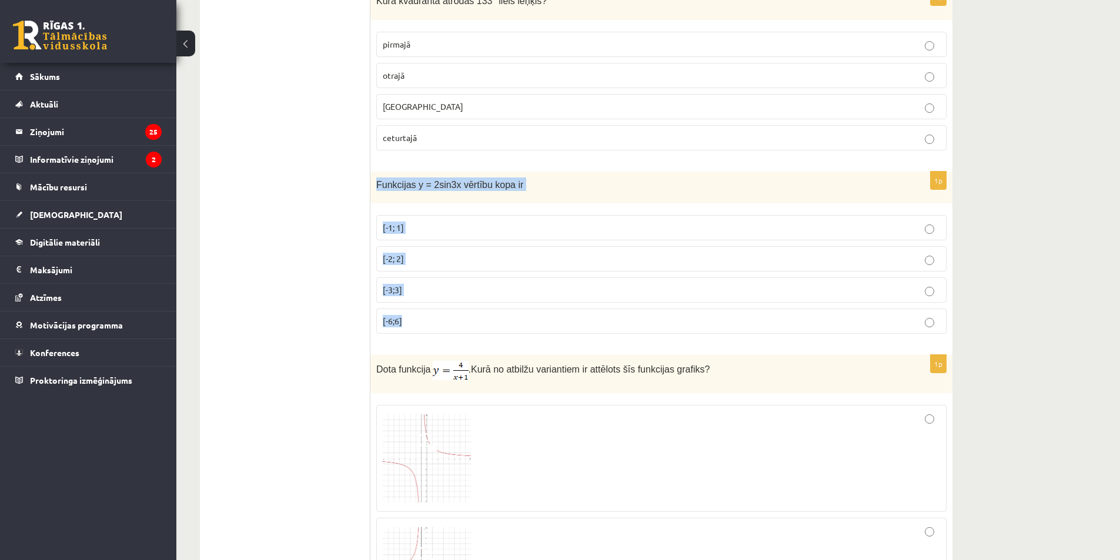
drag, startPoint x: 377, startPoint y: 180, endPoint x: 726, endPoint y: 319, distance: 375.9
click at [726, 319] on div "1p Funkcijas y = 2sin3x vērtību kopa ir [-1; 1] [-2; 2] [-3;3] [-6;6]" at bounding box center [661, 258] width 582 height 172
copy div "Funkcijas y = 2sin3x vērtību kopa ir [-1; 1] [-2; 2] [-3;3] [-6;6]"
click at [404, 258] on p "[-2; 2]" at bounding box center [661, 259] width 557 height 12
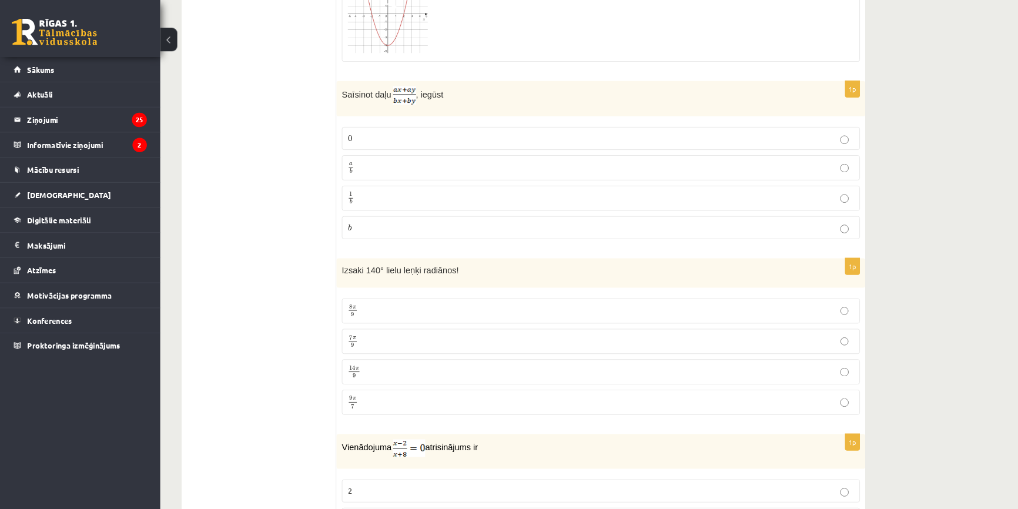
scroll to position [1476, 0]
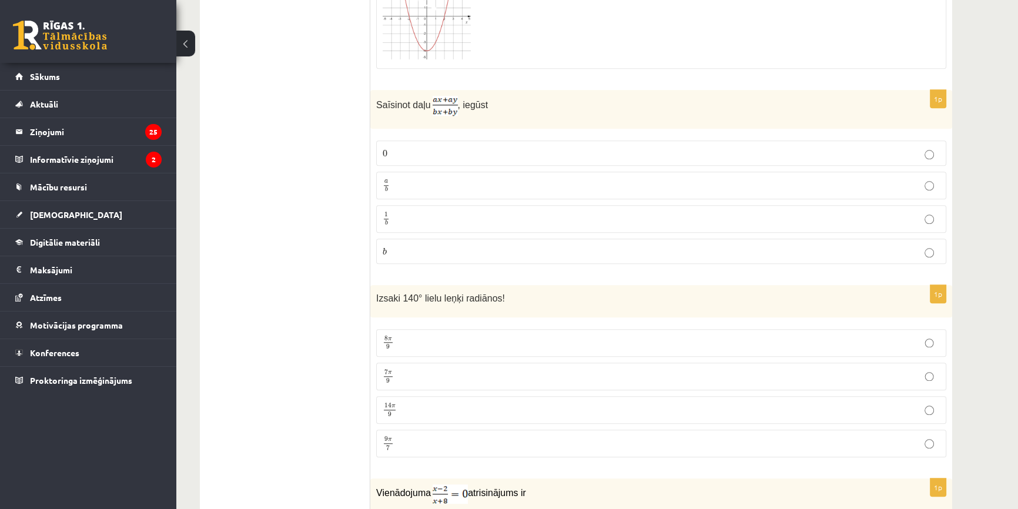
click at [400, 178] on p "a b a b" at bounding box center [661, 185] width 557 height 15
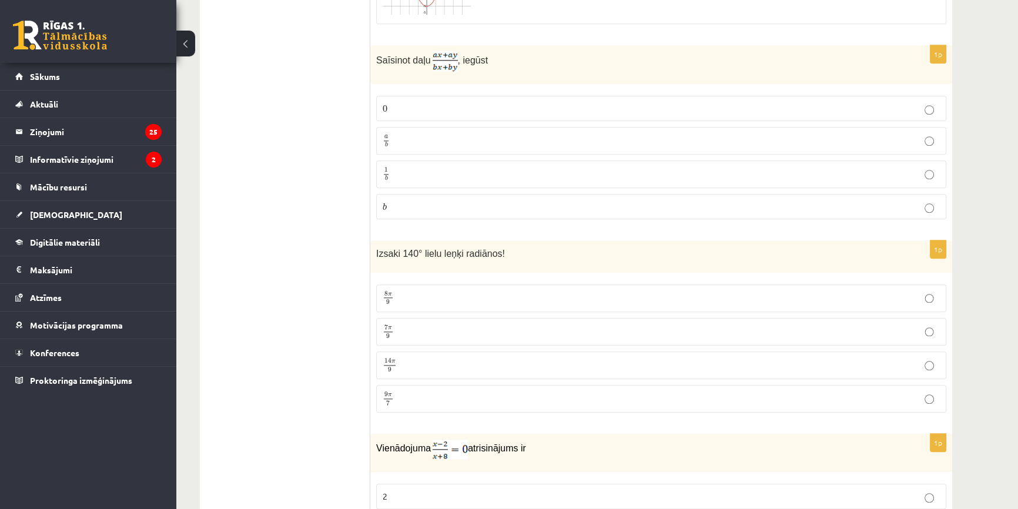
scroll to position [1529, 0]
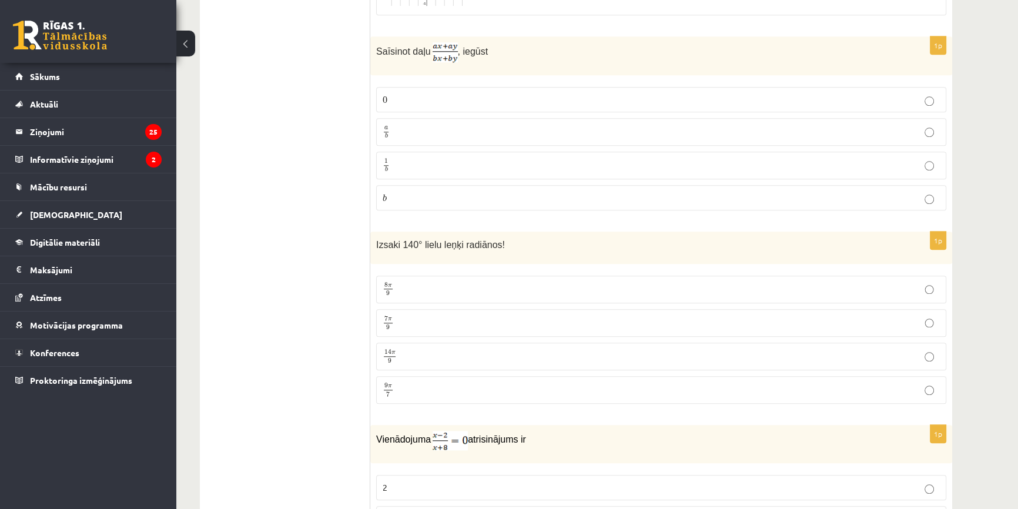
click at [440, 316] on p "7 π 9 7 π 9" at bounding box center [661, 323] width 557 height 15
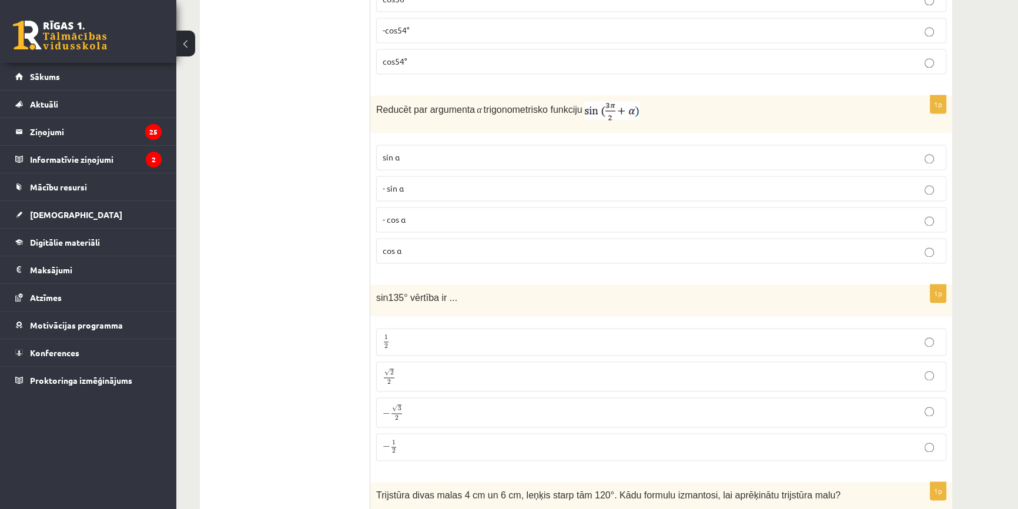
scroll to position [2224, 0]
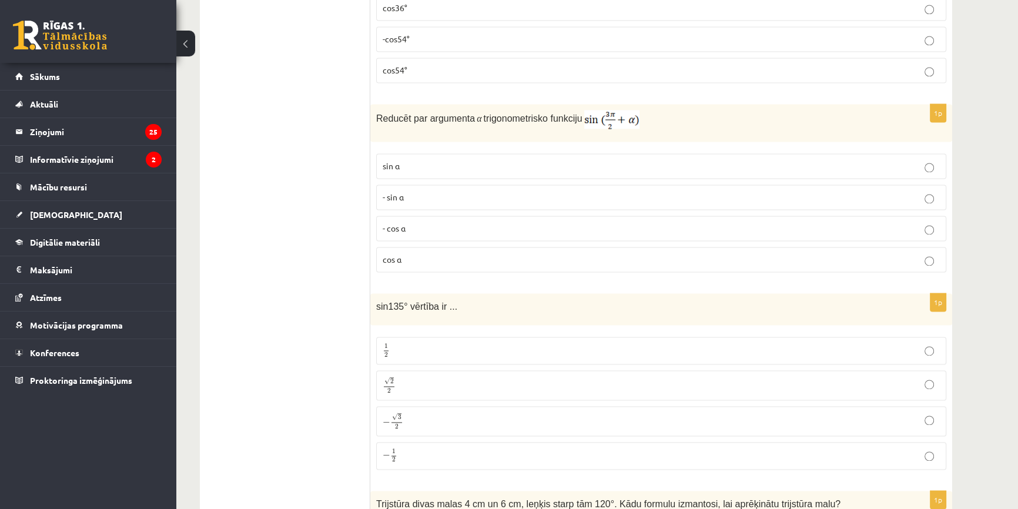
click at [446, 223] on p "- cos ⁡α" at bounding box center [661, 228] width 557 height 12
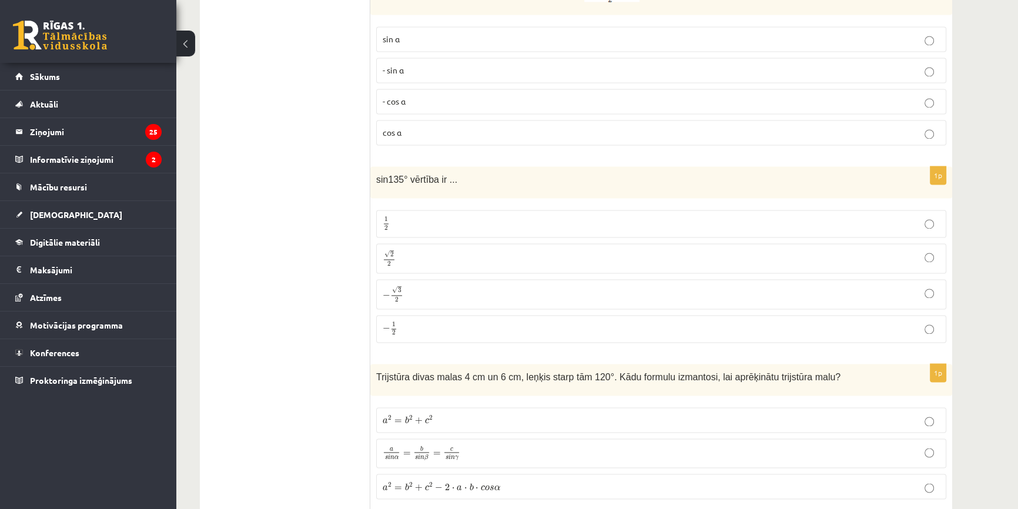
scroll to position [2385, 0]
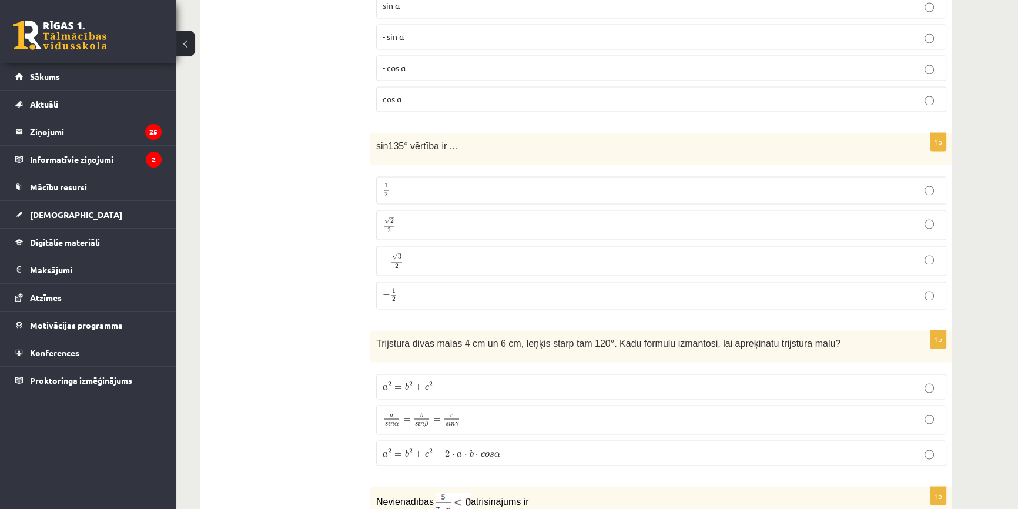
click at [412, 216] on p "√ 2 2 2 2" at bounding box center [661, 224] width 557 height 17
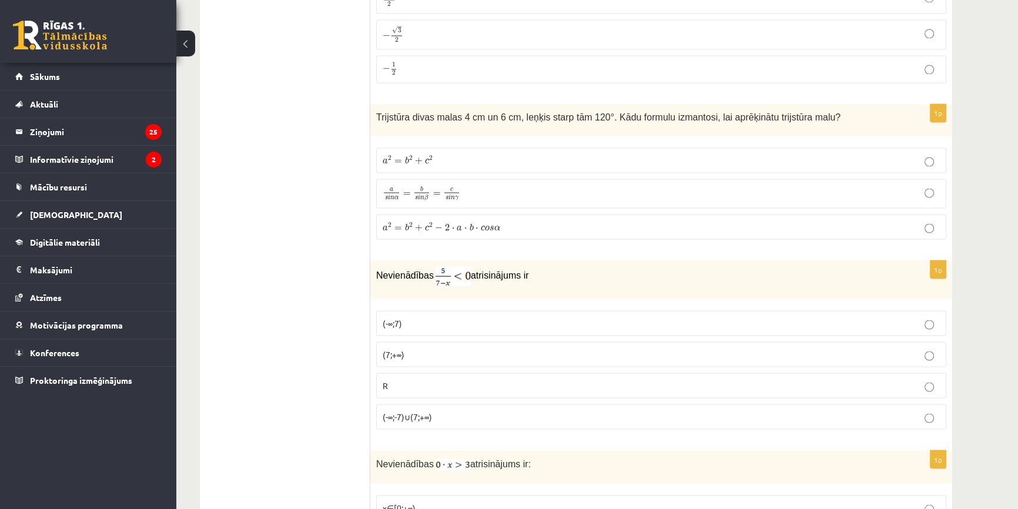
scroll to position [2651, 0]
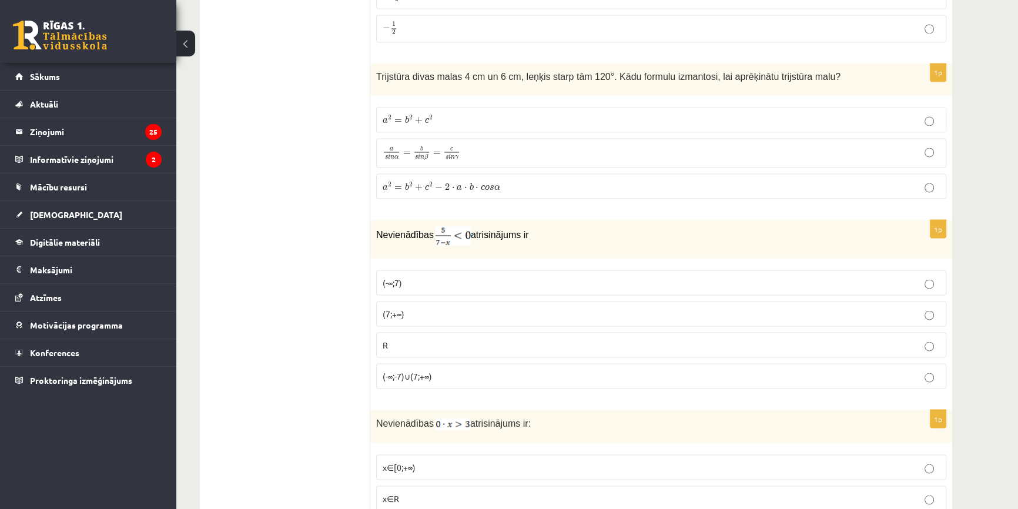
click at [427, 308] on p "(7;+∞)" at bounding box center [661, 313] width 557 height 12
click at [421, 183] on span "+" at bounding box center [419, 186] width 8 height 7
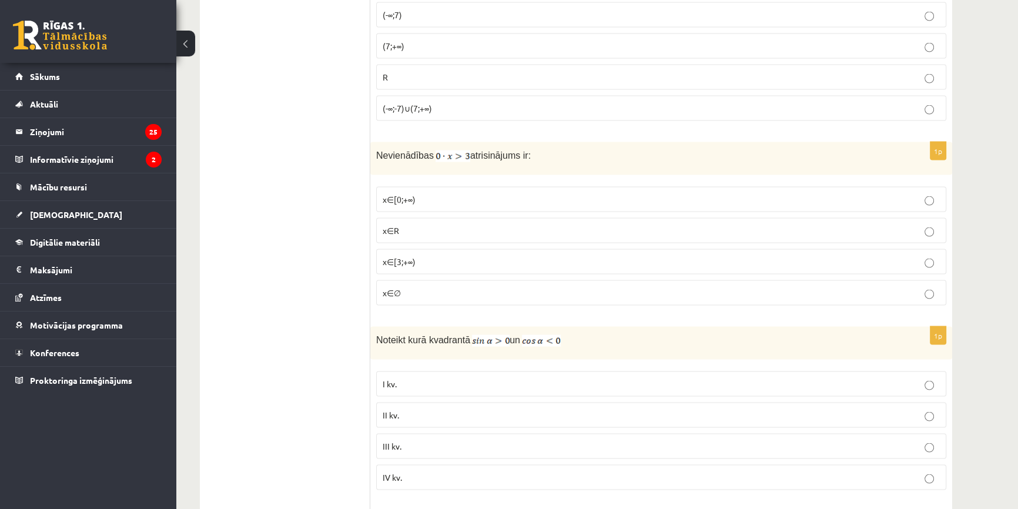
scroll to position [2972, 0]
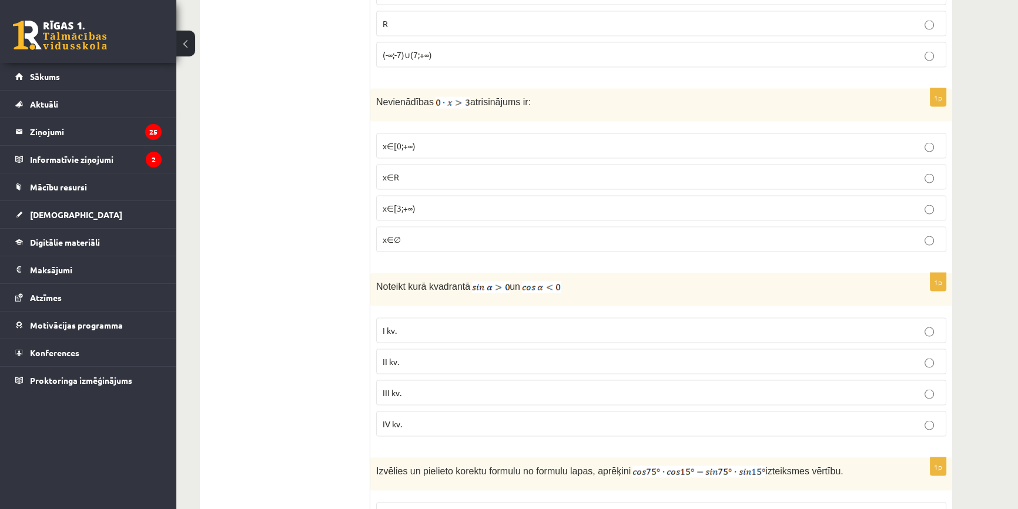
click at [441, 227] on label "x∈∅" at bounding box center [661, 239] width 570 height 25
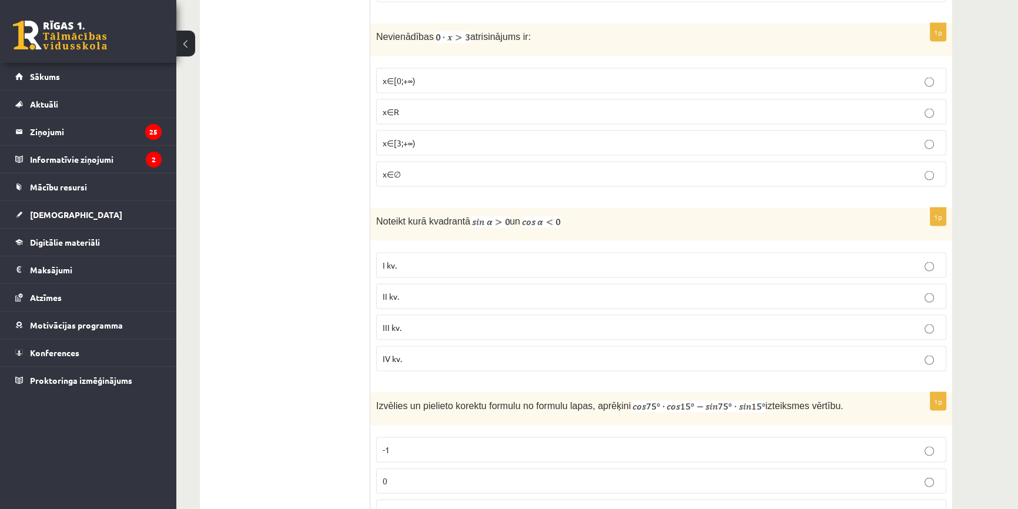
scroll to position [3079, 0]
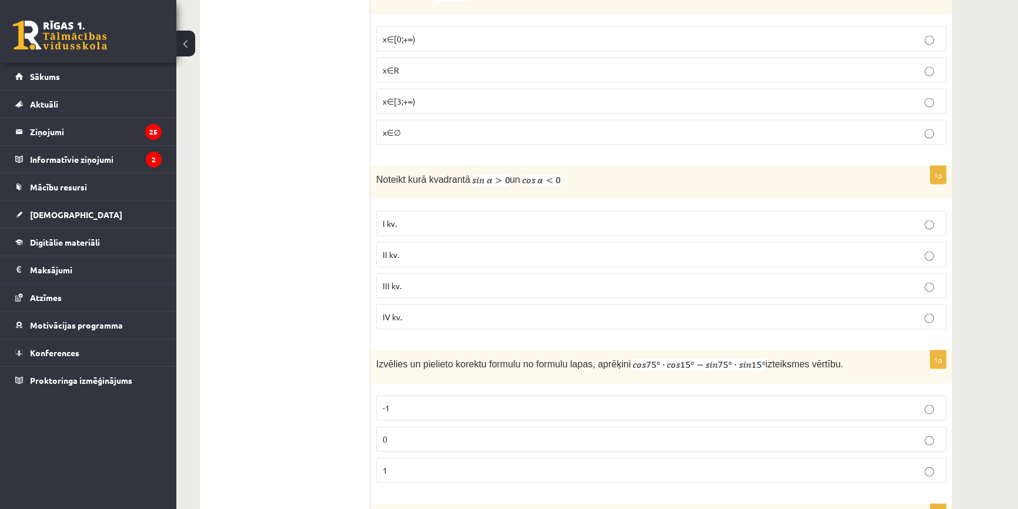
click at [407, 249] on p "II kv." at bounding box center [661, 255] width 557 height 12
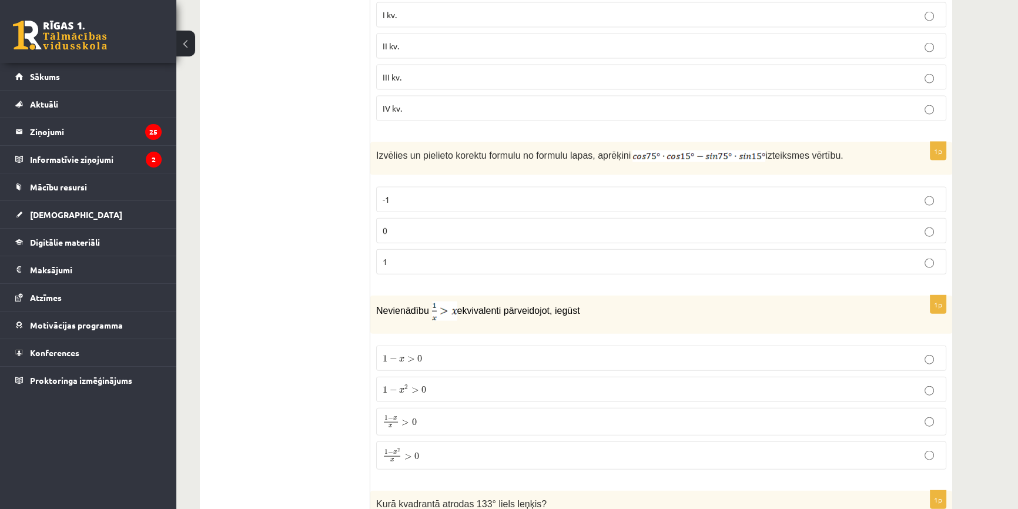
scroll to position [3293, 0]
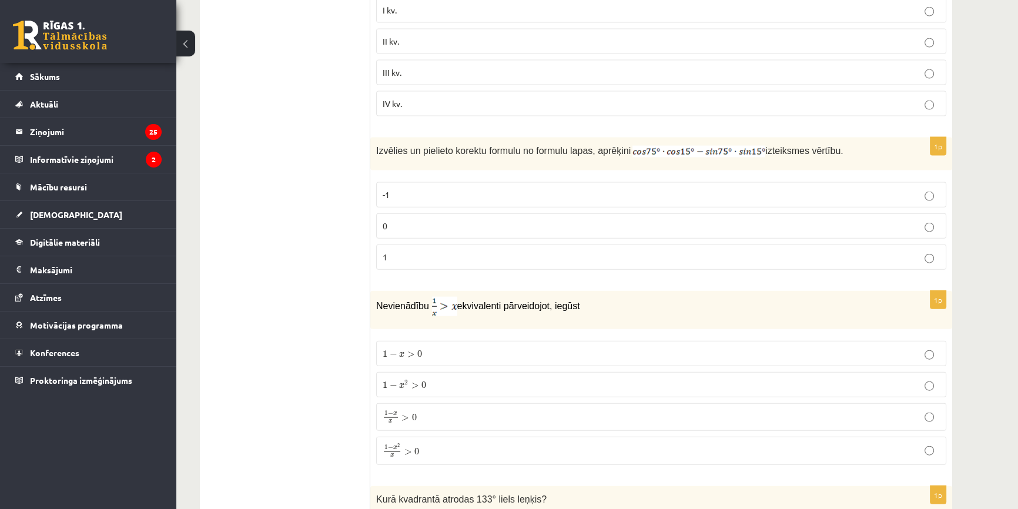
click at [398, 220] on p "0" at bounding box center [661, 226] width 557 height 12
click at [428, 443] on p "1 − x 2 x > 0 1 − x 2 x > 0" at bounding box center [661, 450] width 557 height 15
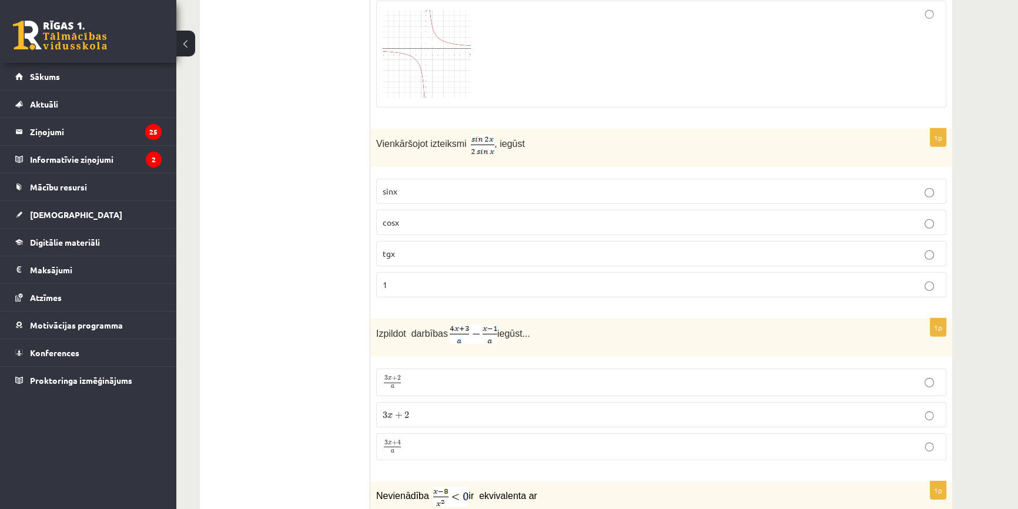
scroll to position [4522, 0]
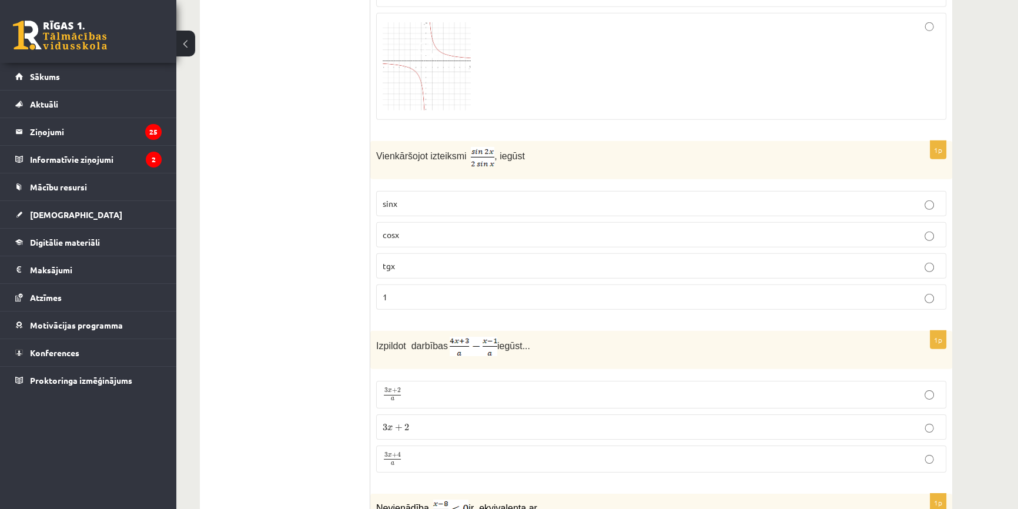
click at [409, 291] on p "1" at bounding box center [661, 297] width 557 height 12
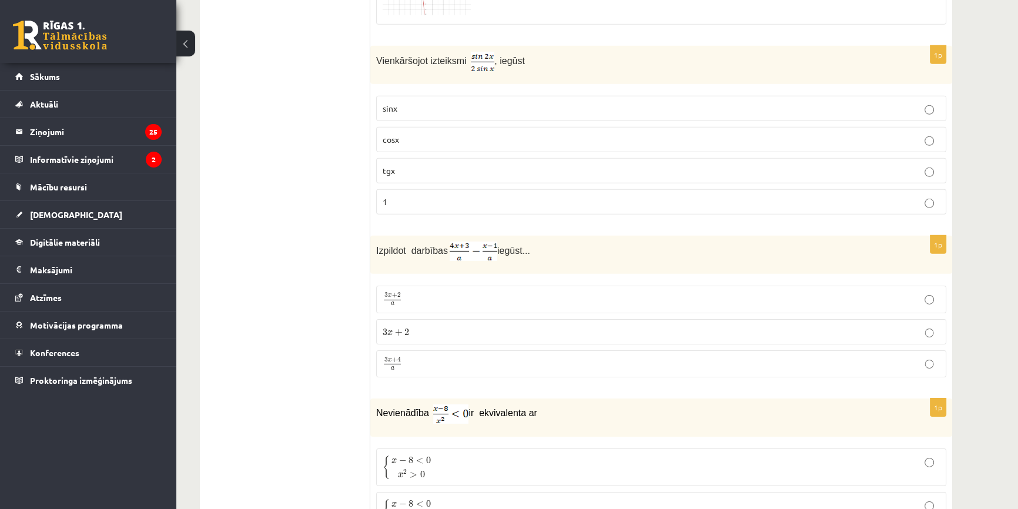
scroll to position [4629, 0]
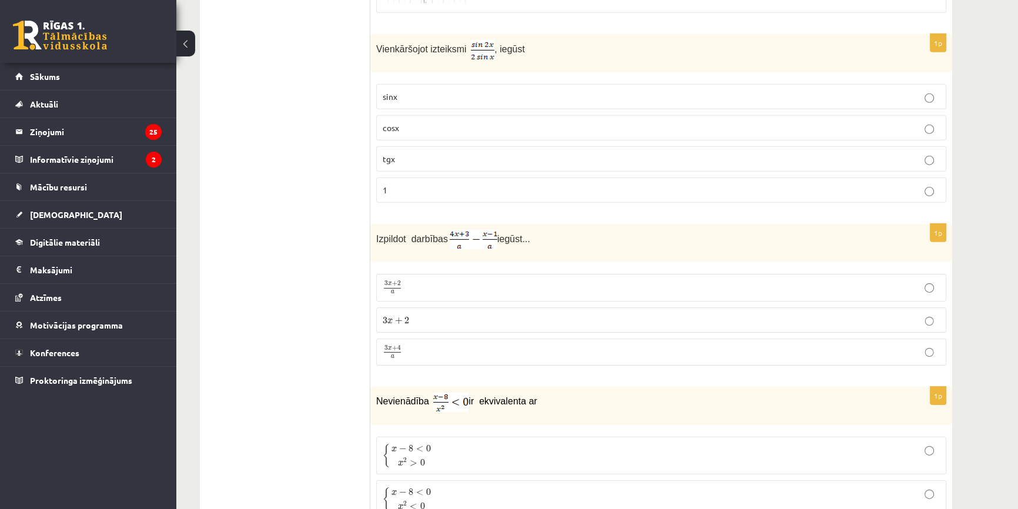
click at [407, 345] on p "3 x + 4 a 3 x + 4 a" at bounding box center [661, 352] width 557 height 15
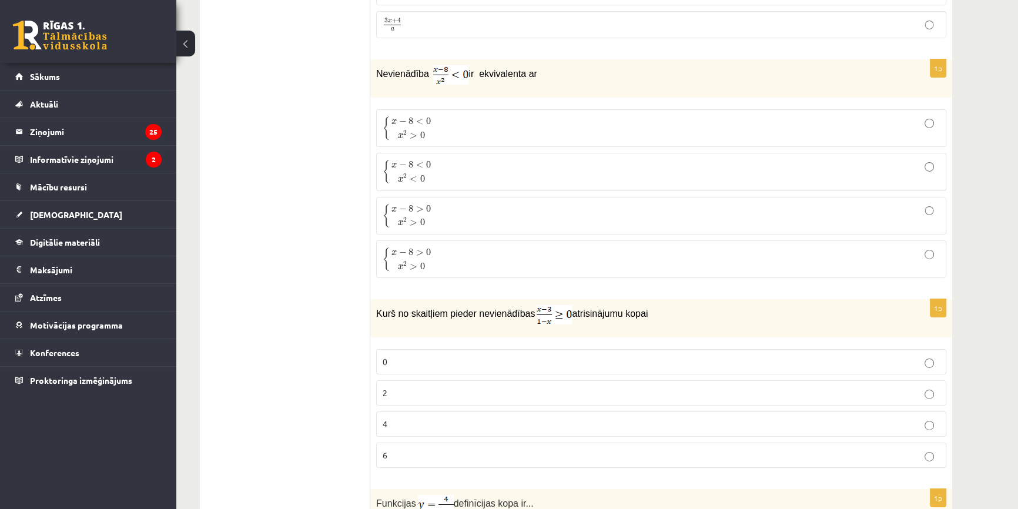
scroll to position [4949, 0]
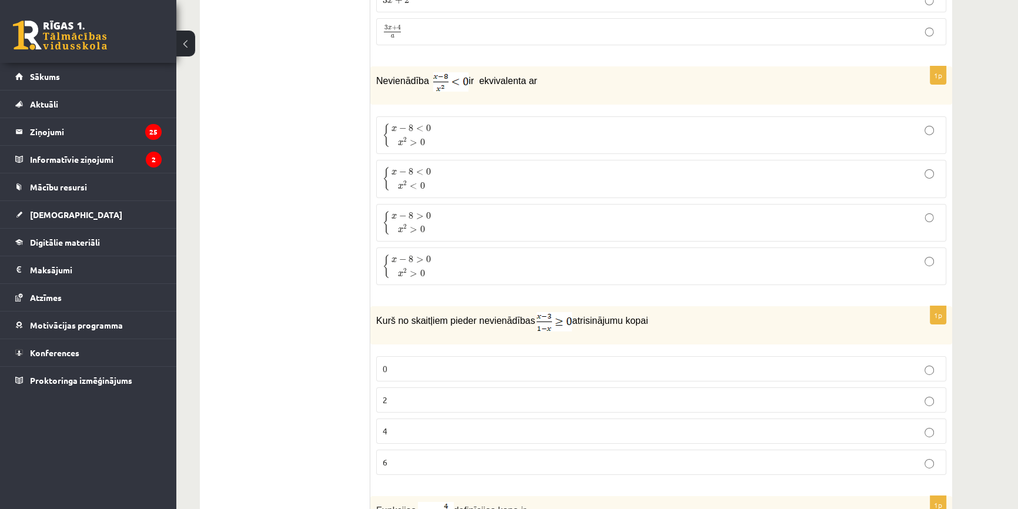
click at [457, 123] on p "{ x − 8 < 0 x 2 > 0 { x − 8 < 0 x 2 > 0" at bounding box center [661, 135] width 557 height 25
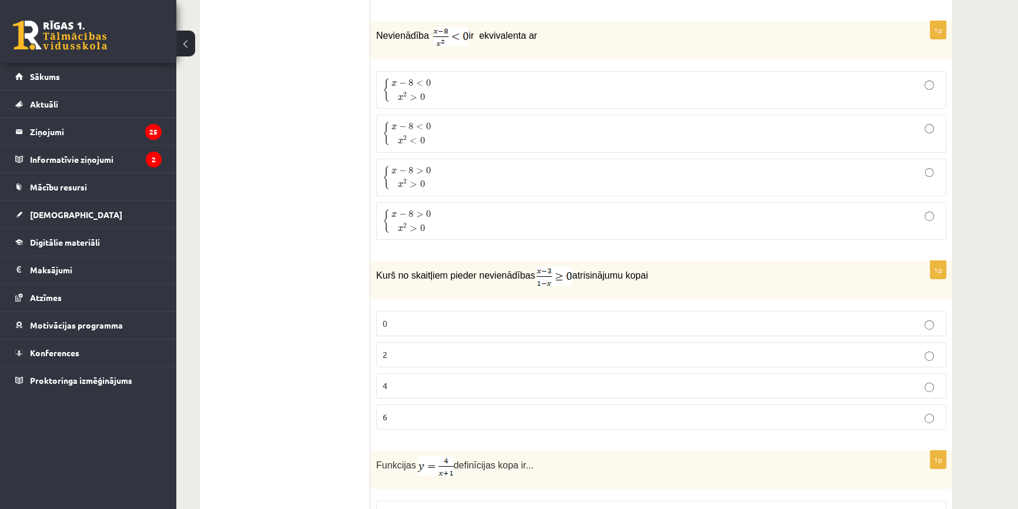
scroll to position [5002, 0]
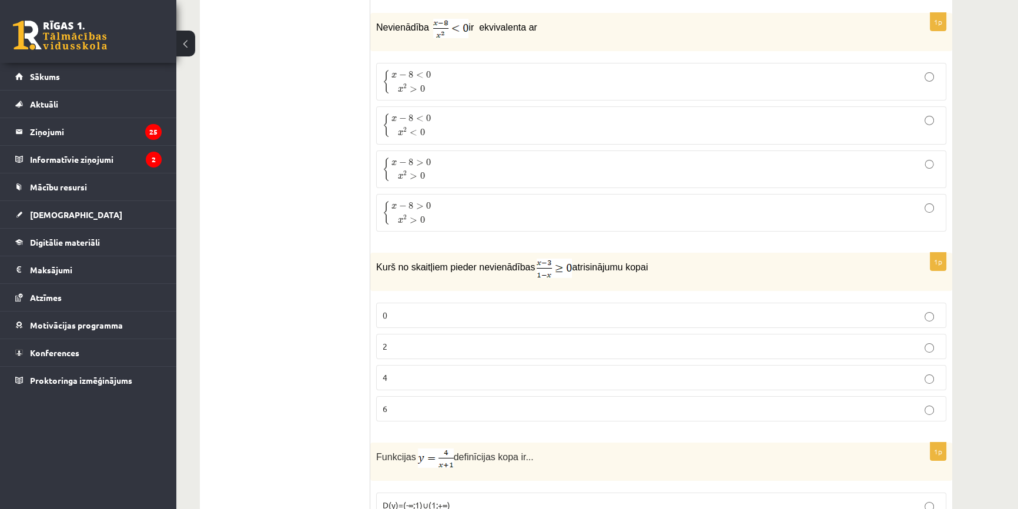
click at [397, 340] on p "2" at bounding box center [661, 346] width 557 height 12
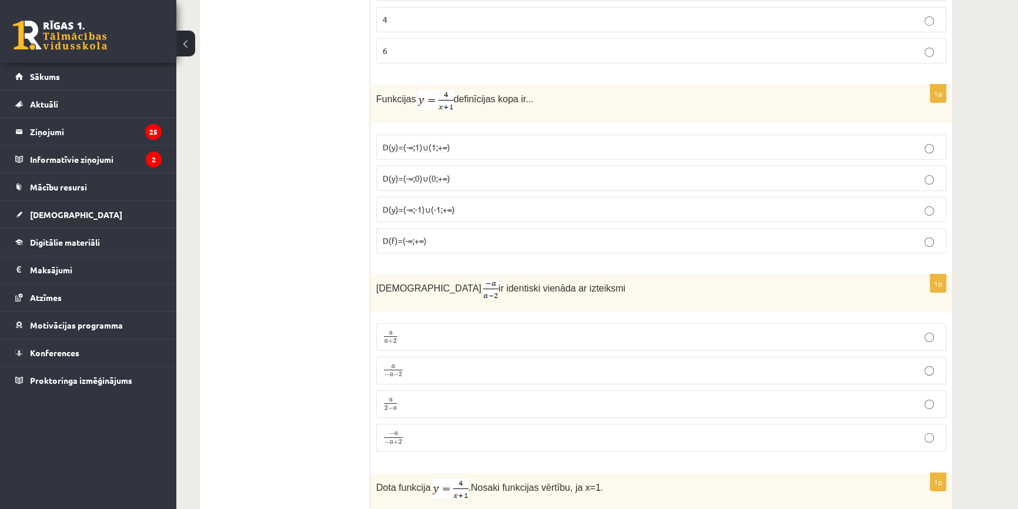
scroll to position [5323, 0]
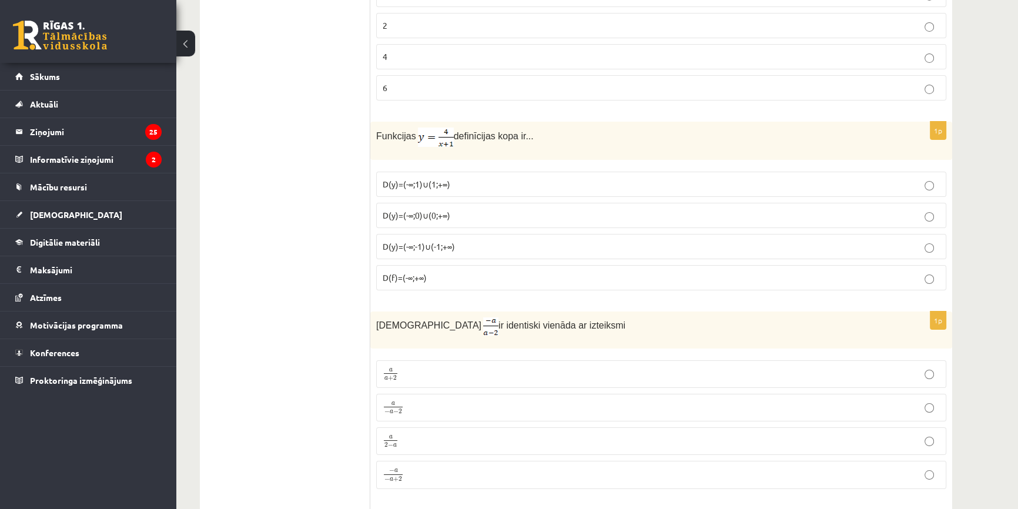
click at [420, 400] on p "a − a − 2 a − a − 2" at bounding box center [661, 407] width 557 height 15
click at [441, 434] on p "a 2 − a a 2 − a" at bounding box center [661, 441] width 557 height 15
click at [494, 178] on p "D(y)=(-∞;1)∪(1;+∞)" at bounding box center [661, 184] width 557 height 12
click at [460, 240] on p "D(y)=(-∞;-1)∪(-1;+∞)" at bounding box center [661, 246] width 557 height 12
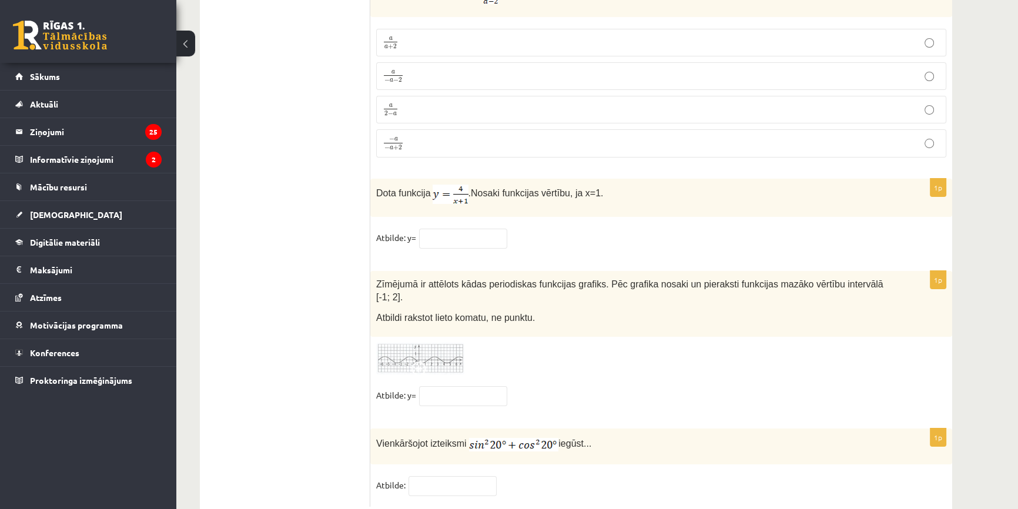
scroll to position [5660, 0]
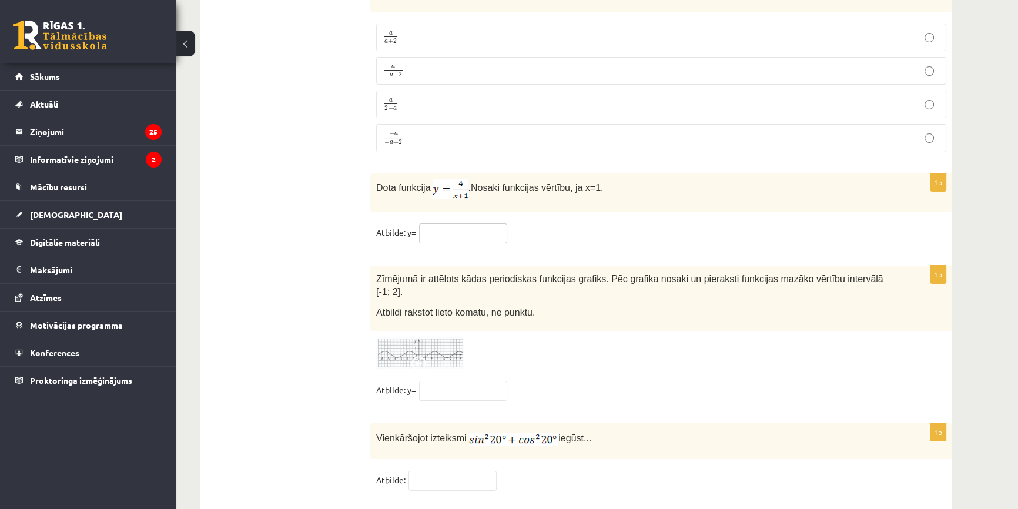
click at [465, 223] on input "text" at bounding box center [463, 233] width 88 height 20
type input "*"
click at [447, 381] on input "text" at bounding box center [463, 391] width 88 height 20
type input "**"
click at [445, 471] on input "text" at bounding box center [452, 481] width 88 height 20
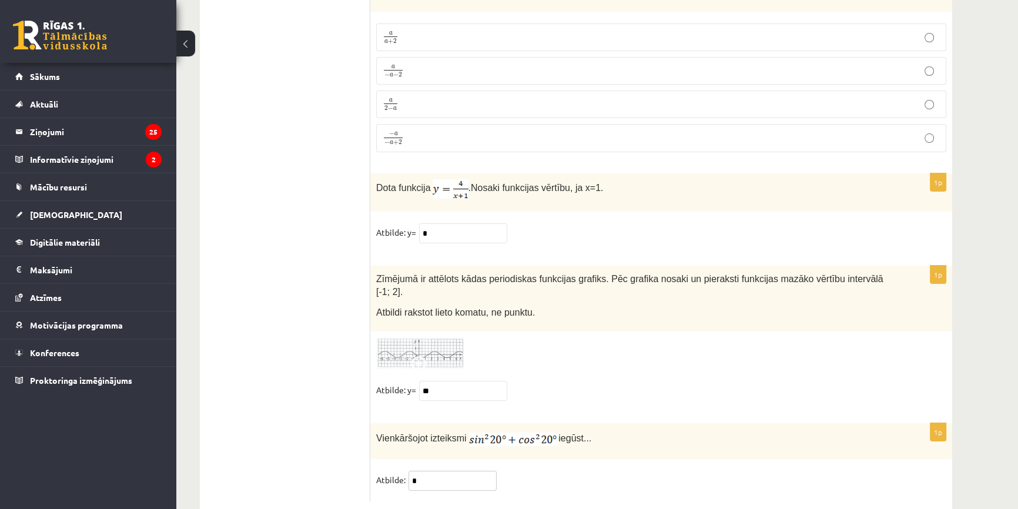
type input "*"
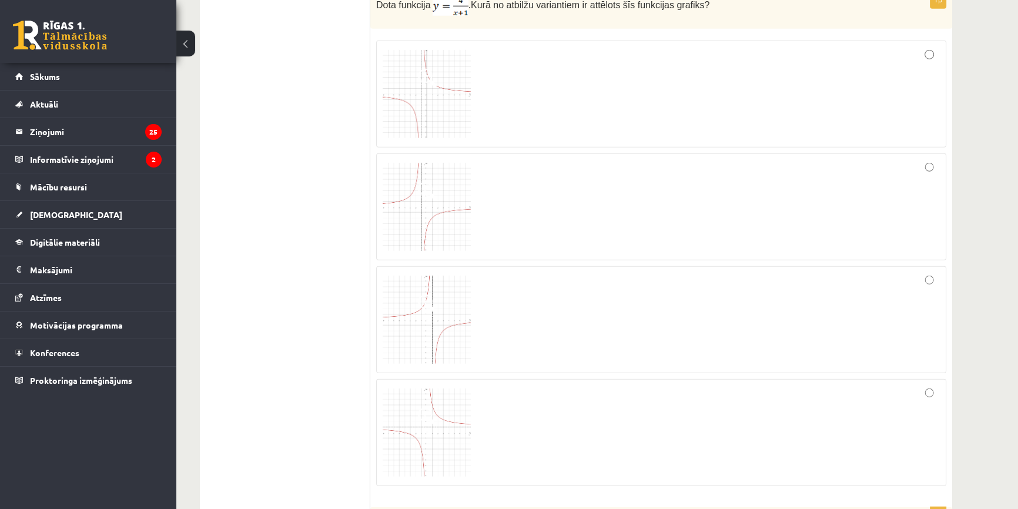
scroll to position [4164, 0]
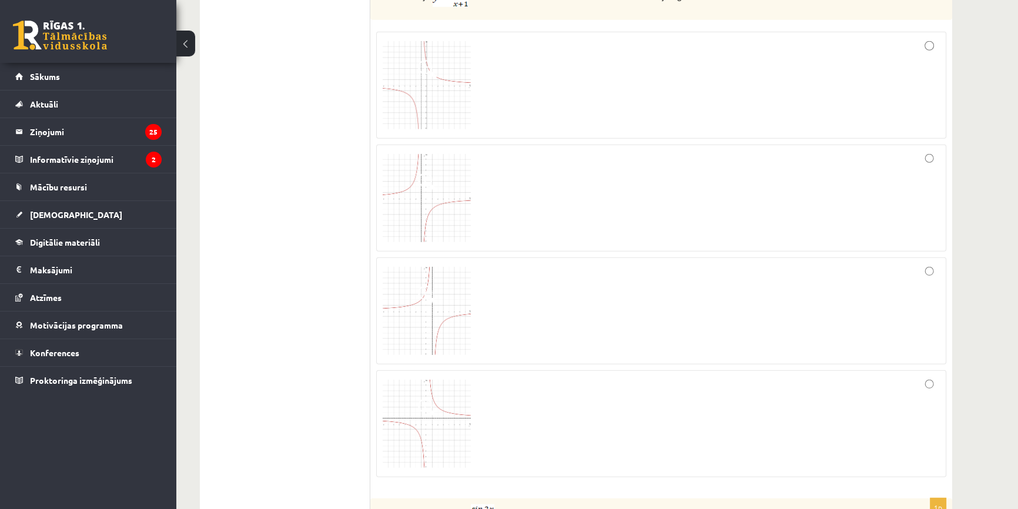
click at [543, 68] on div at bounding box center [661, 85] width 557 height 94
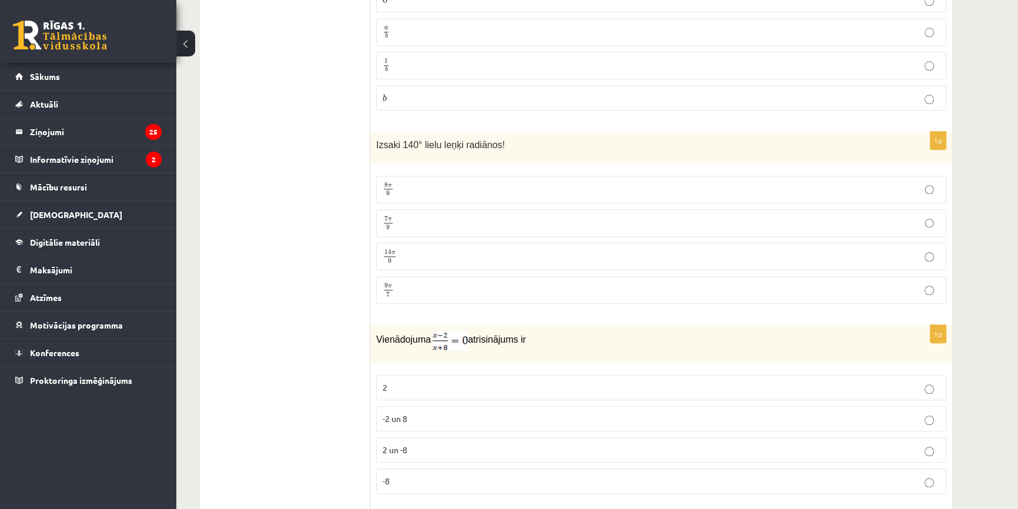
scroll to position [1706, 0]
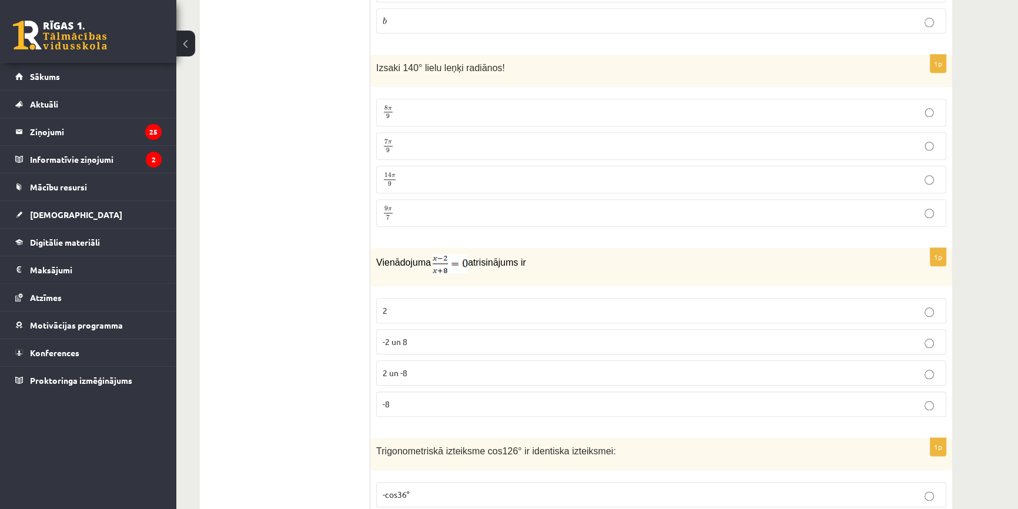
click at [406, 304] on p "2" at bounding box center [661, 310] width 557 height 12
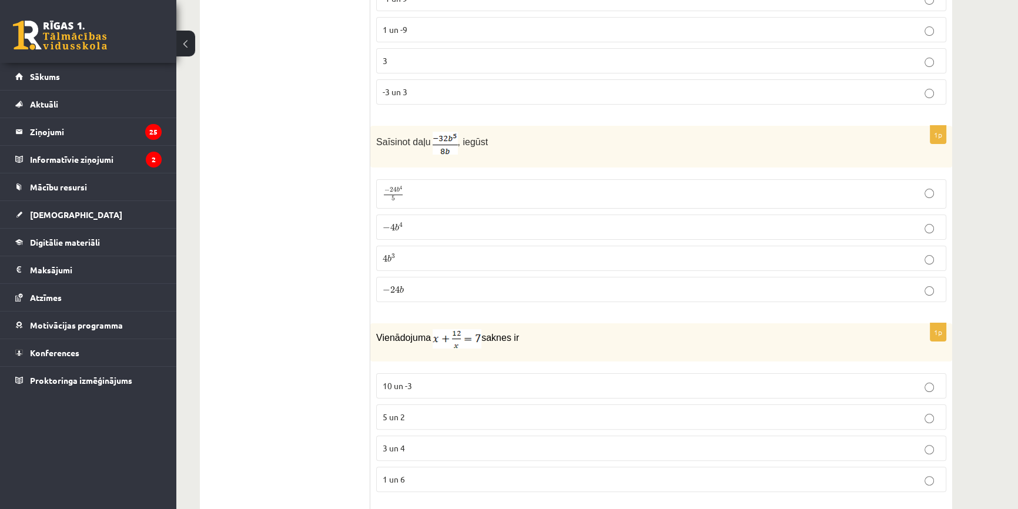
scroll to position [50, 0]
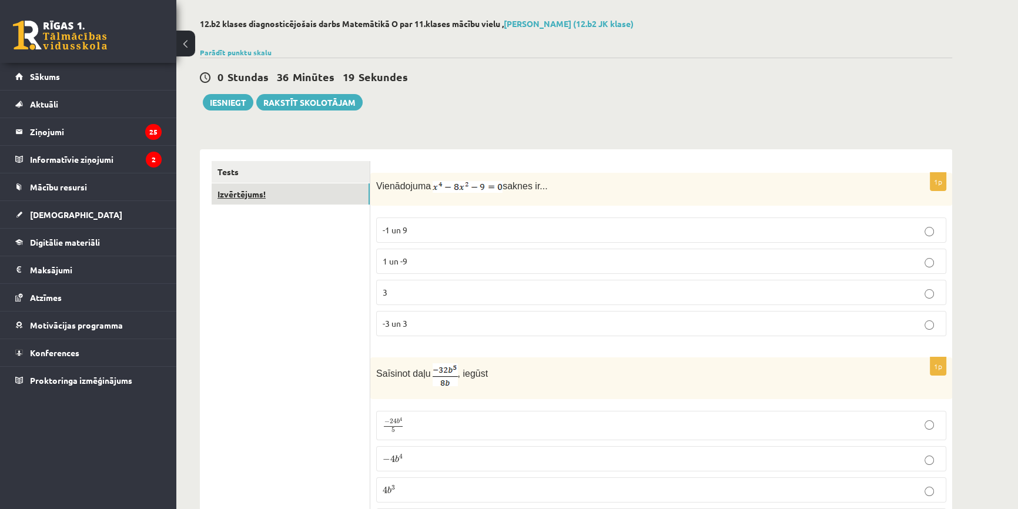
click at [252, 194] on link "Izvērtējums!" at bounding box center [291, 194] width 158 height 22
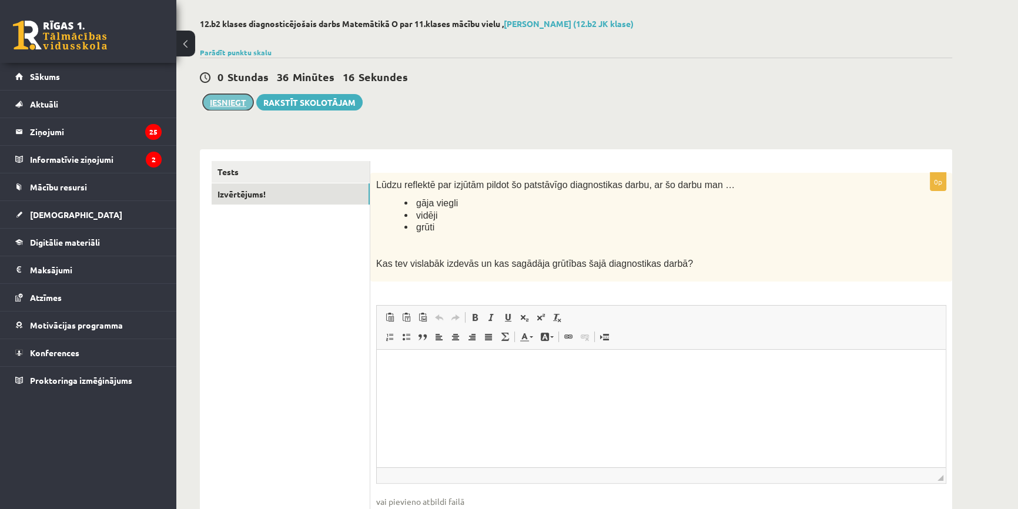
click at [225, 95] on button "Iesniegt" at bounding box center [228, 102] width 51 height 16
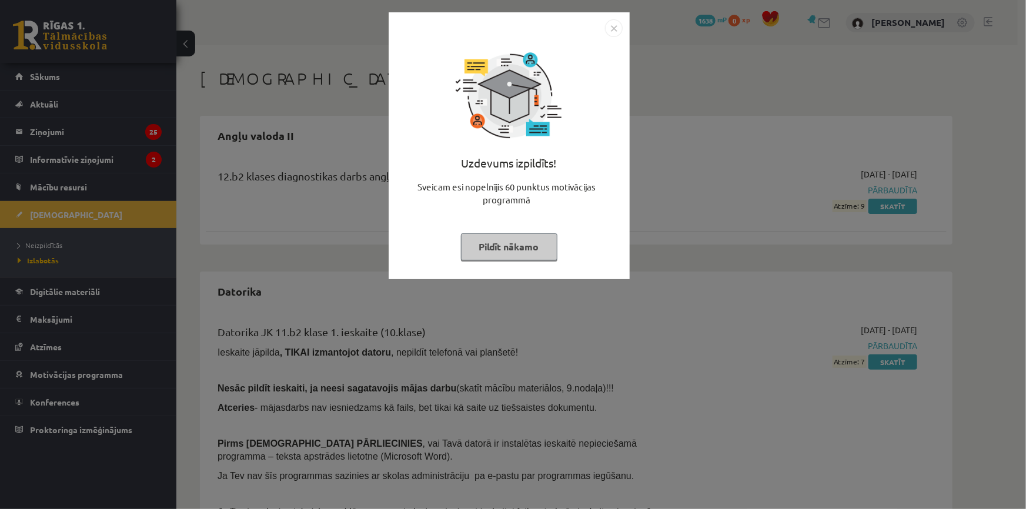
click at [612, 28] on img "Close" at bounding box center [614, 28] width 18 height 18
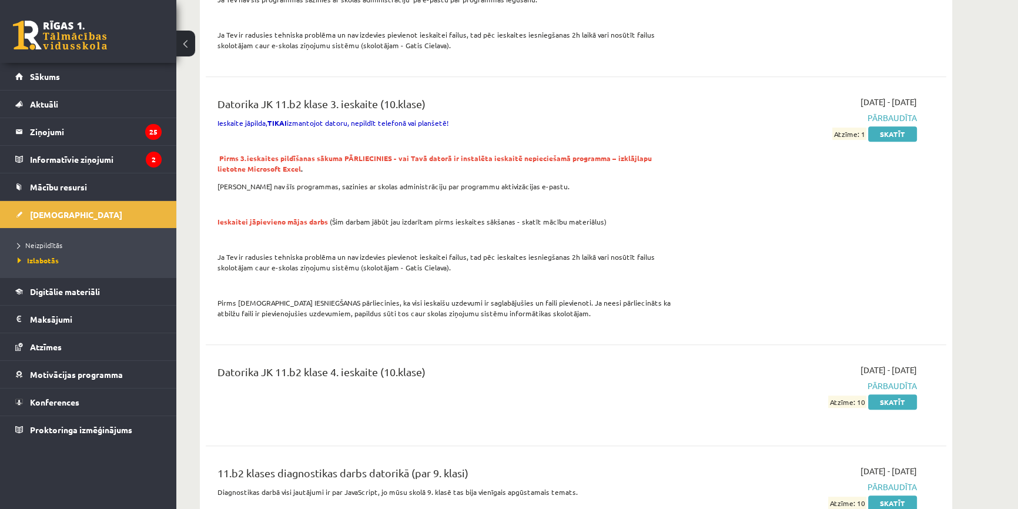
scroll to position [694, 0]
click at [53, 260] on span "Izlabotās" at bounding box center [38, 260] width 41 height 9
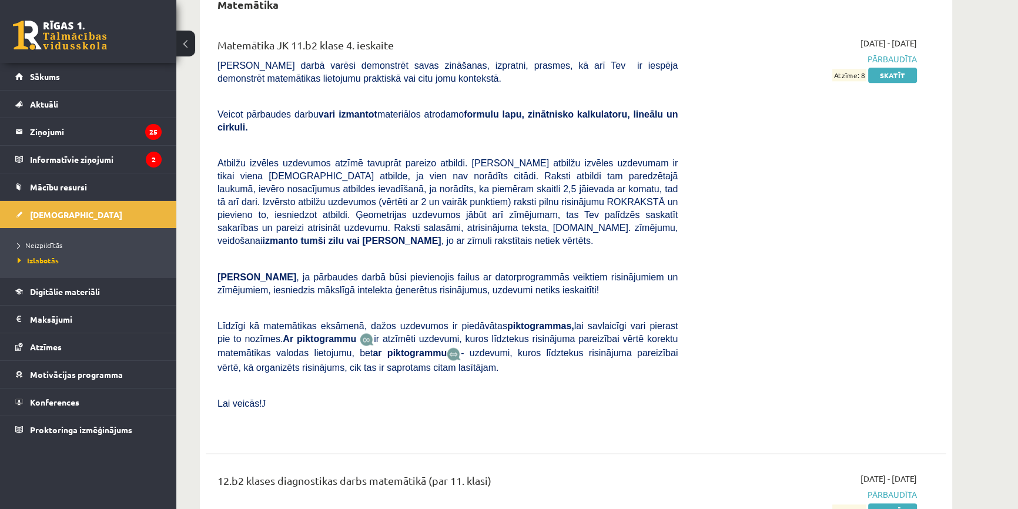
scroll to position [1963, 0]
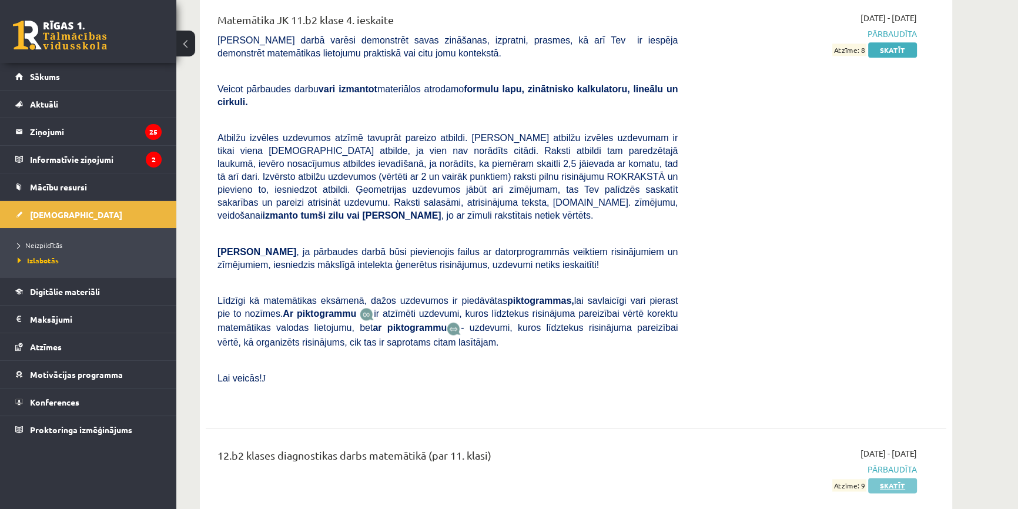
click at [902, 478] on link "Skatīt" at bounding box center [892, 485] width 49 height 15
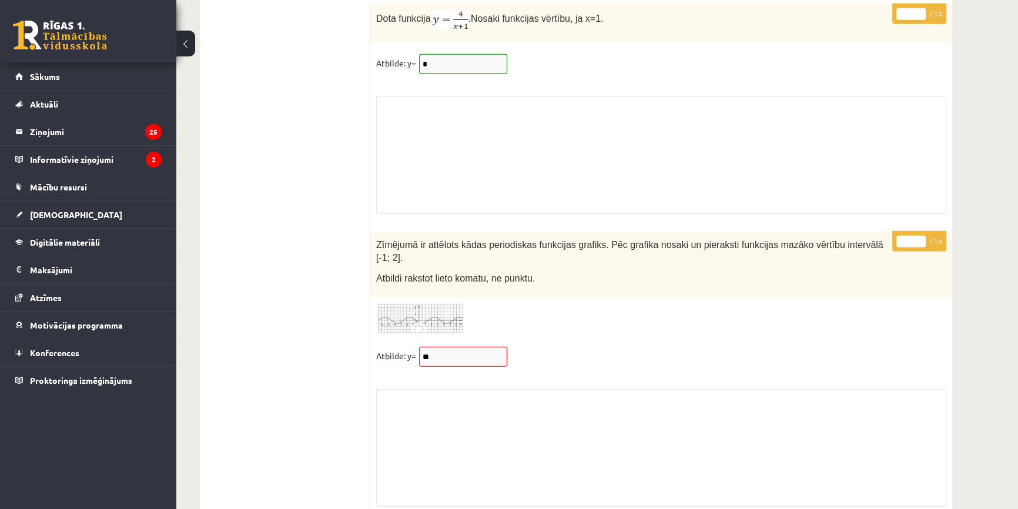
scroll to position [9692, 0]
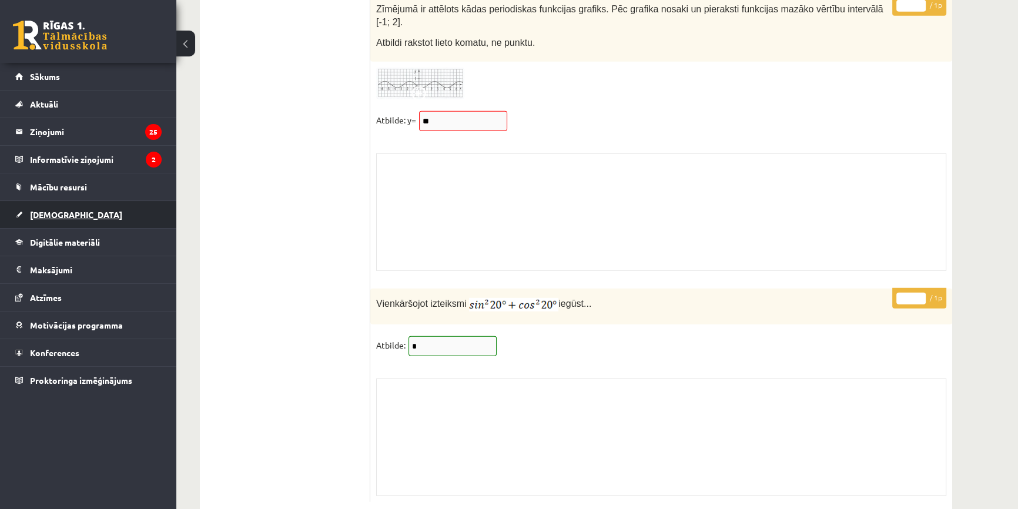
click at [53, 209] on span "[DEMOGRAPHIC_DATA]" at bounding box center [76, 214] width 92 height 11
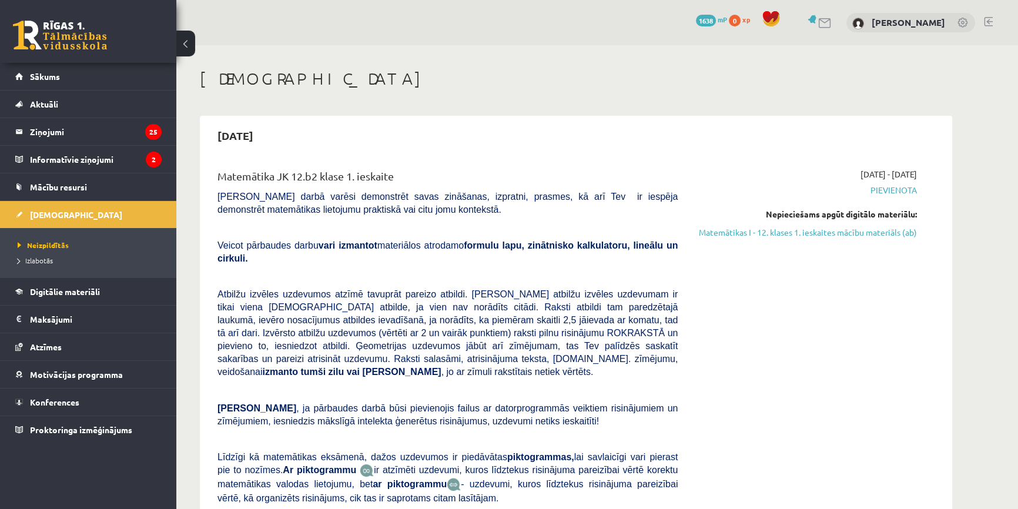
click at [873, 232] on link "Matemātikas I - 12. klases 1. ieskaites mācību materiāls (ab)" at bounding box center [806, 232] width 222 height 12
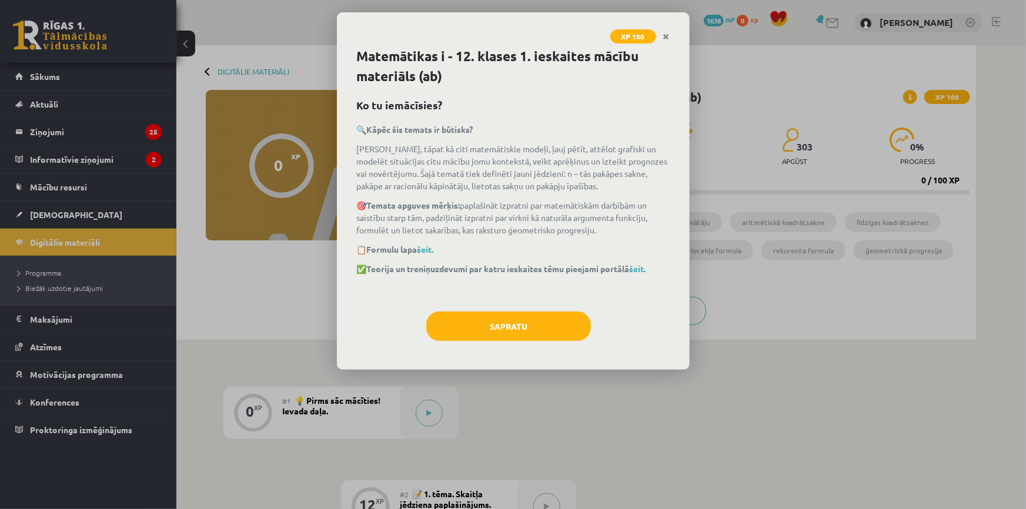
click at [535, 310] on div "Matemātikas i - 12. klases 1. ieskaites mācību materiāls (ab) Ko tu iemācīsies?…" at bounding box center [513, 207] width 353 height 323
click at [524, 323] on button "Sapratu" at bounding box center [508, 326] width 165 height 29
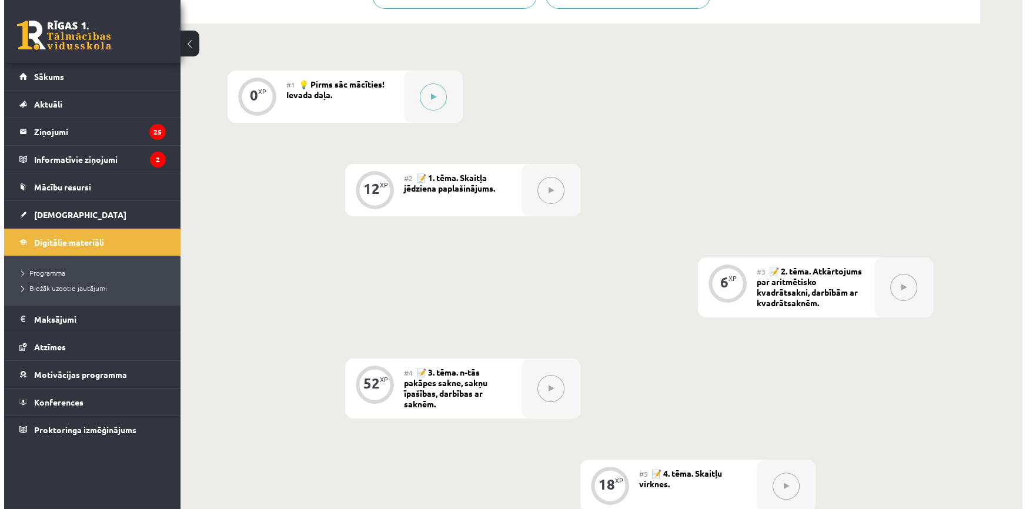
scroll to position [176, 0]
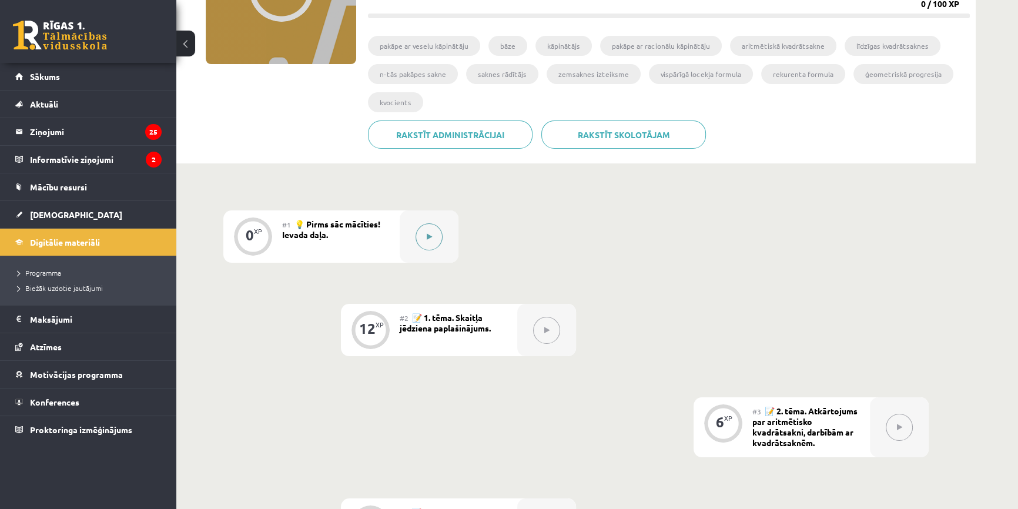
click at [424, 235] on button at bounding box center [429, 236] width 27 height 27
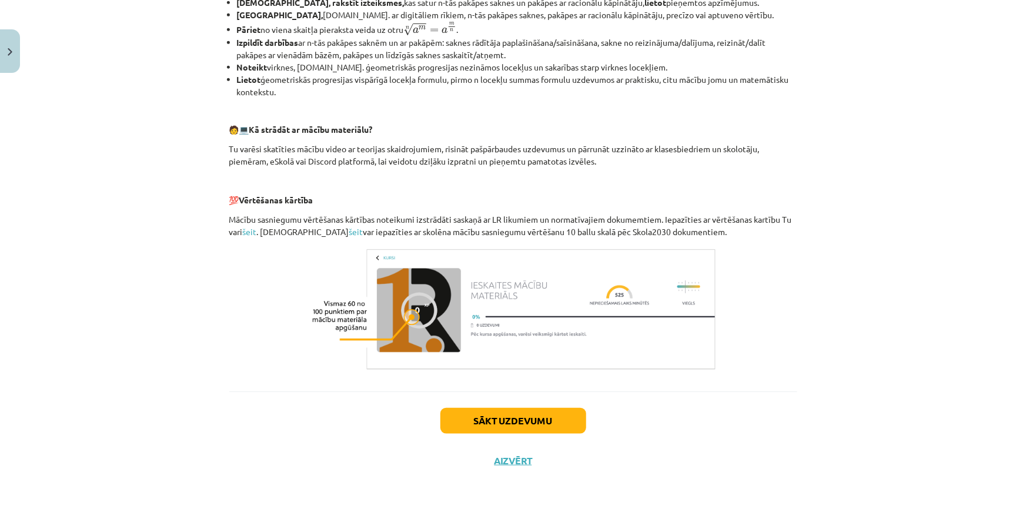
scroll to position [436, 0]
